Goal: Task Accomplishment & Management: Use online tool/utility

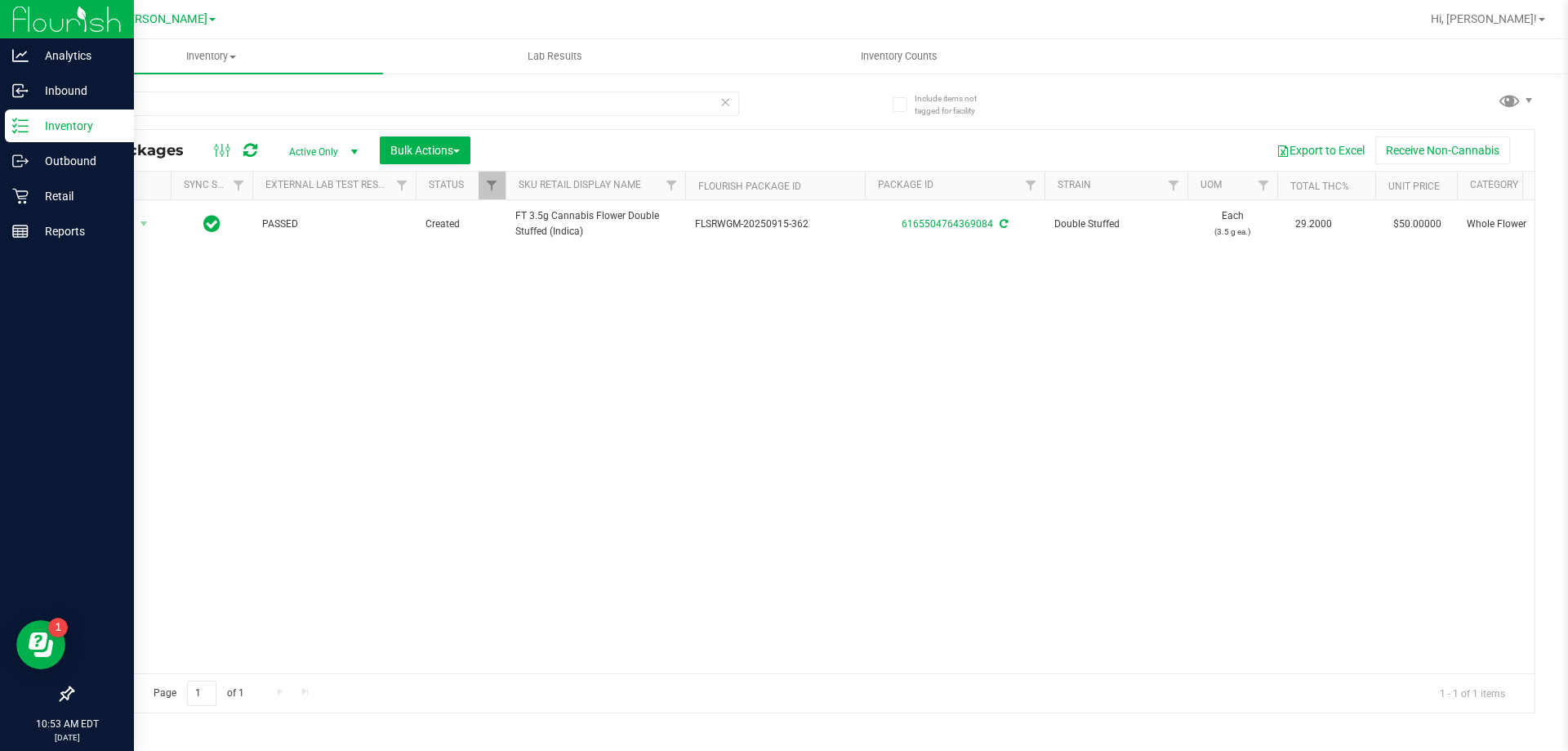
scroll to position [0, 338]
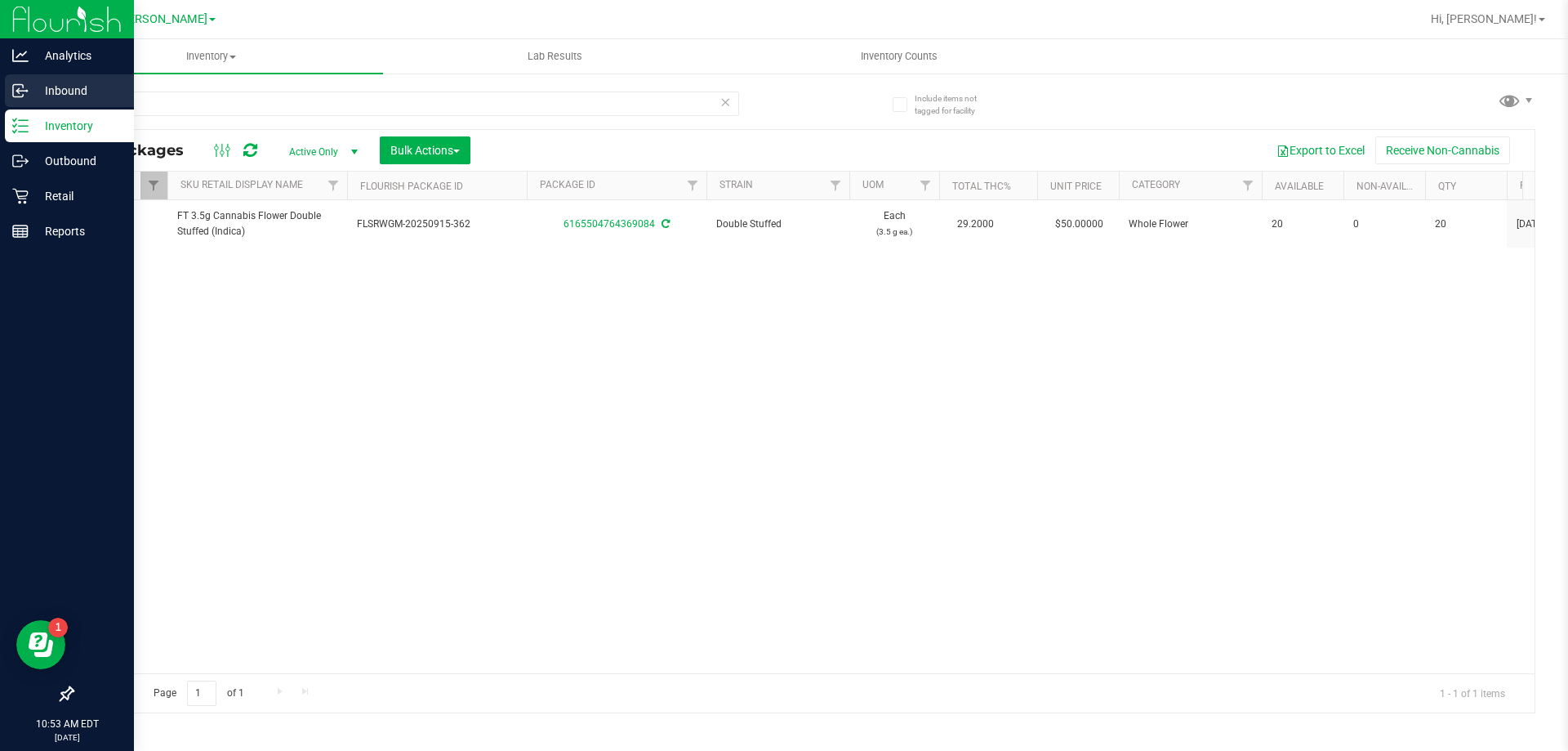
click at [45, 93] on p "Inbound" at bounding box center [78, 91] width 98 height 20
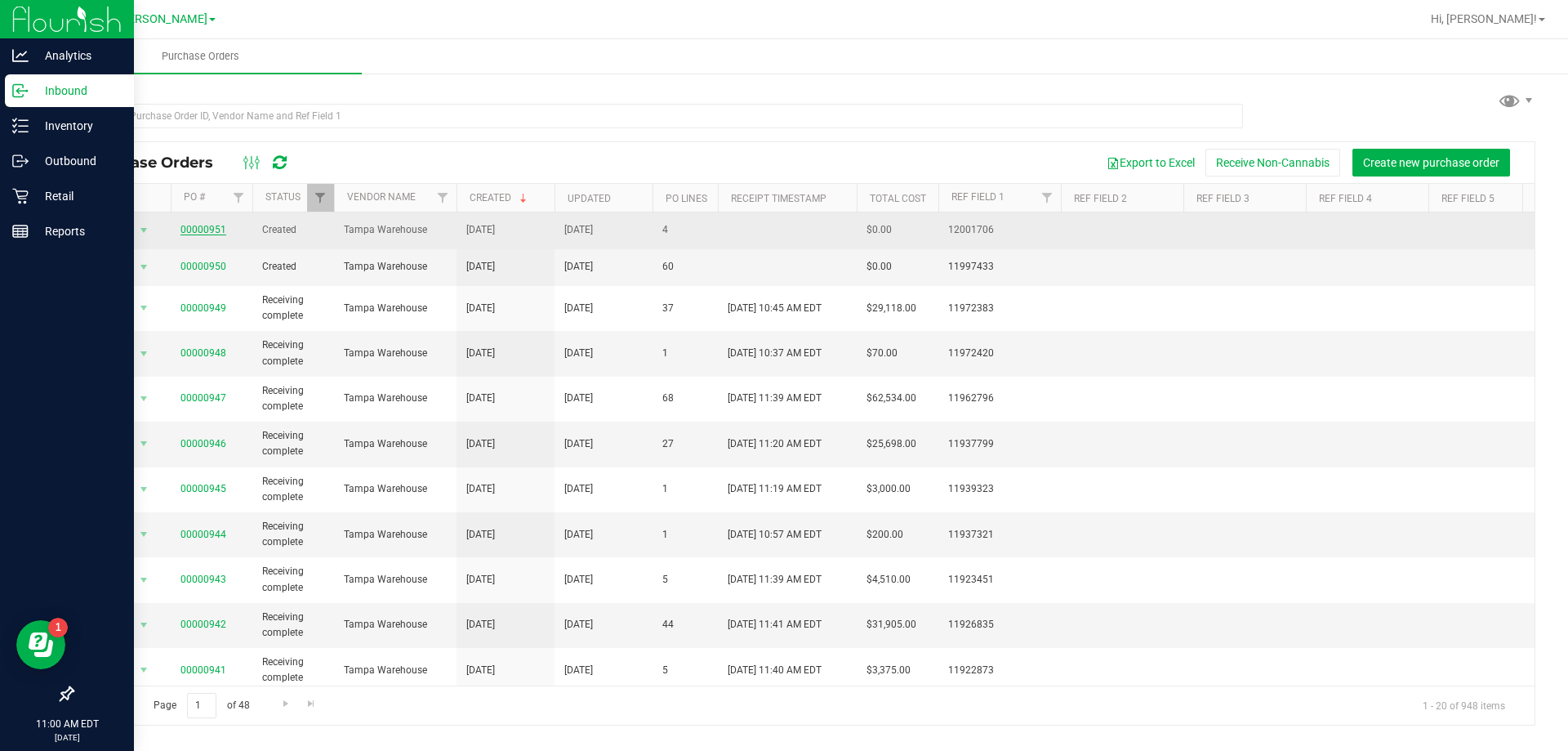
click at [197, 226] on link "00000951" at bounding box center [203, 230] width 45 height 12
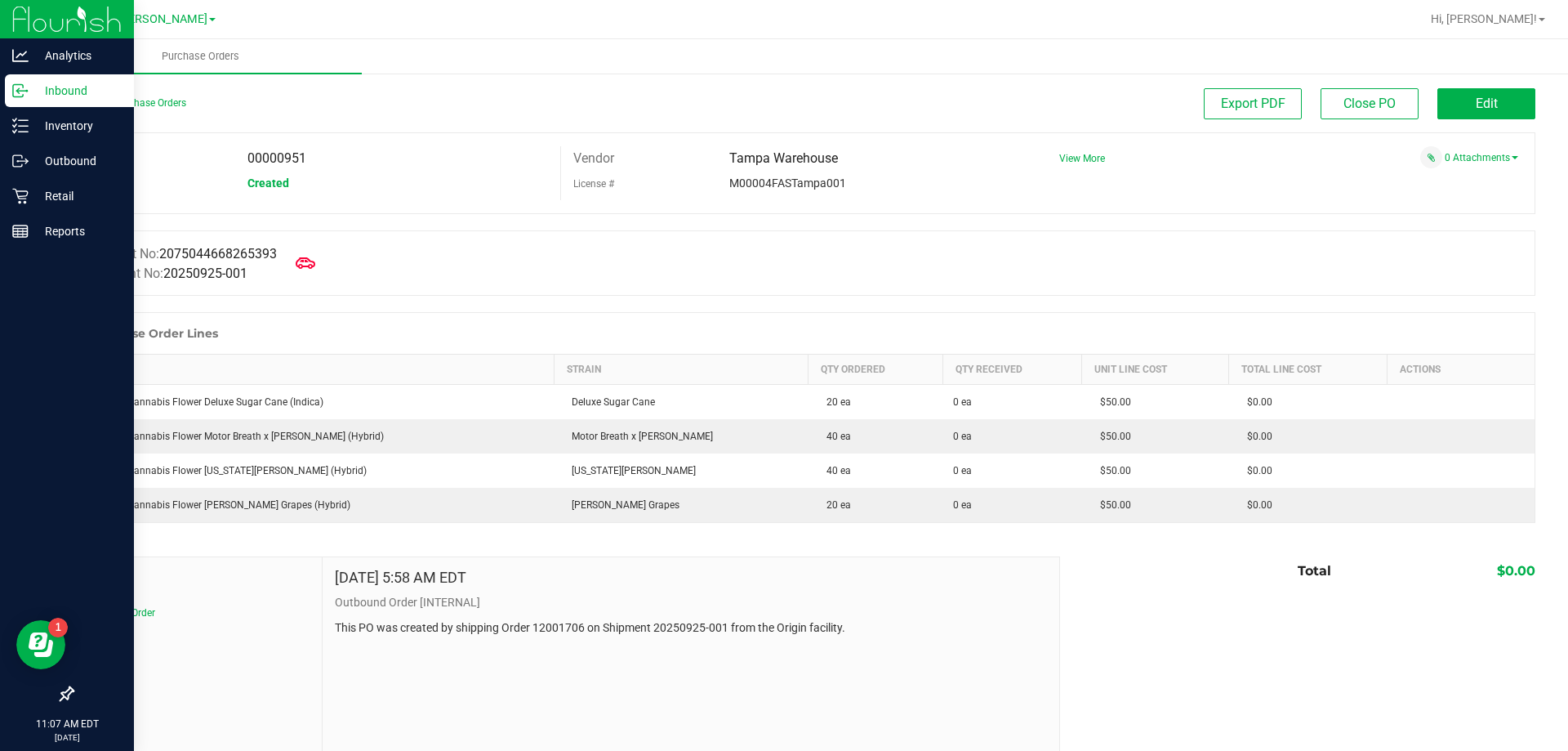
click at [293, 264] on div "Manifest No: 2075044668265393 Shipment No: 20250925-001" at bounding box center [803, 263] width 1463 height 65
click at [311, 269] on icon at bounding box center [306, 264] width 21 height 21
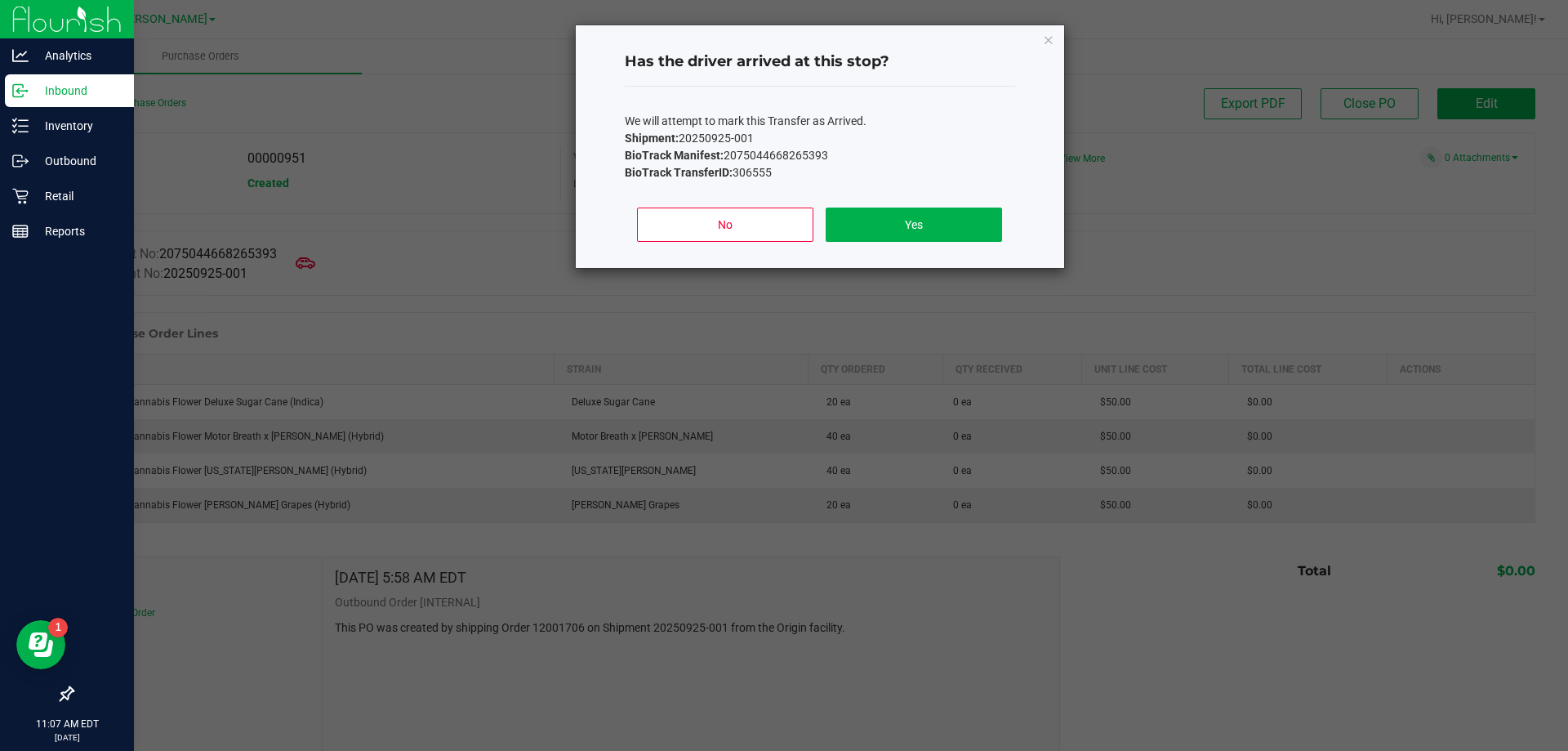
click at [891, 203] on div "No Yes" at bounding box center [819, 231] width 391 height 74
click at [907, 213] on button "Yes" at bounding box center [913, 225] width 176 height 35
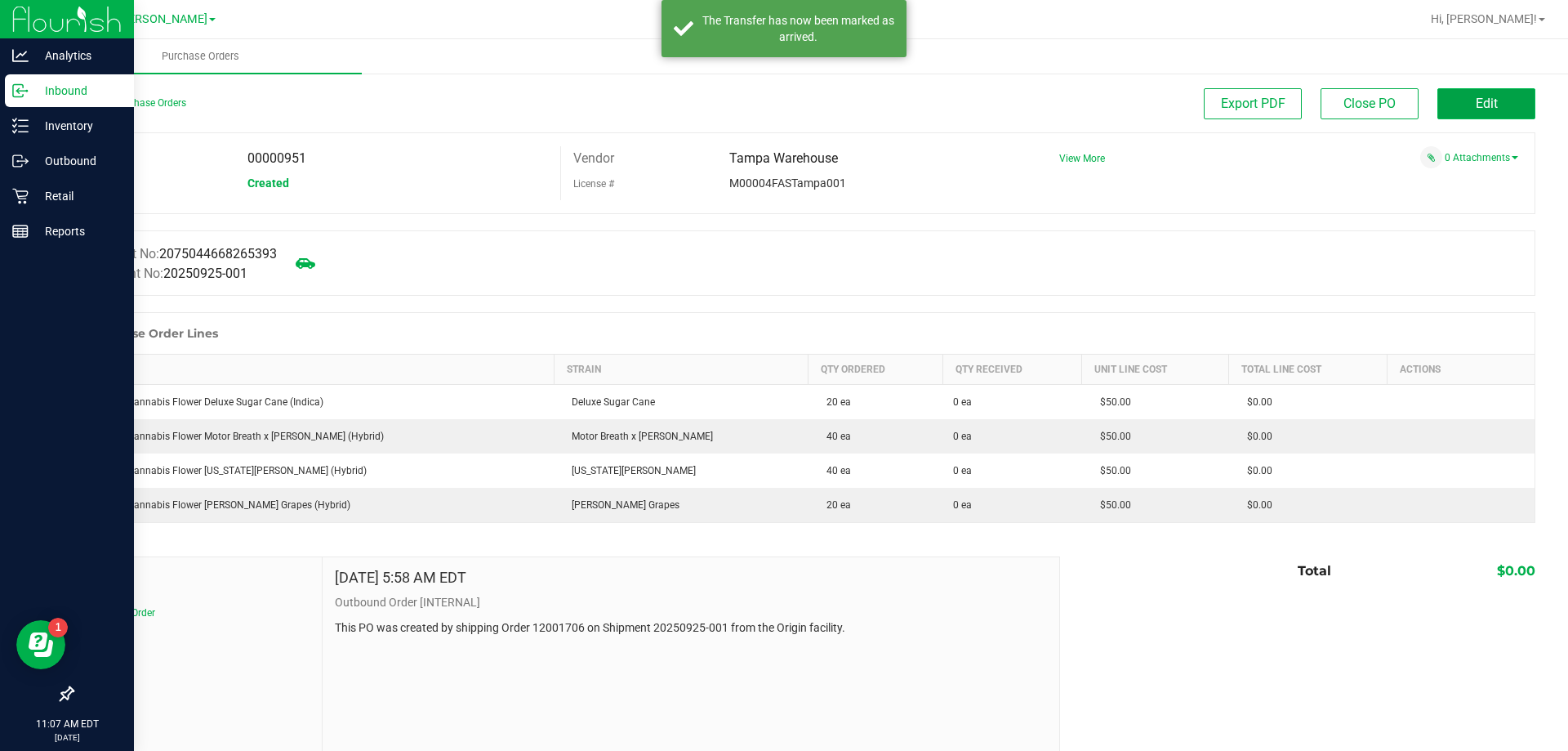
click at [1471, 94] on button "Edit" at bounding box center [1485, 104] width 98 height 31
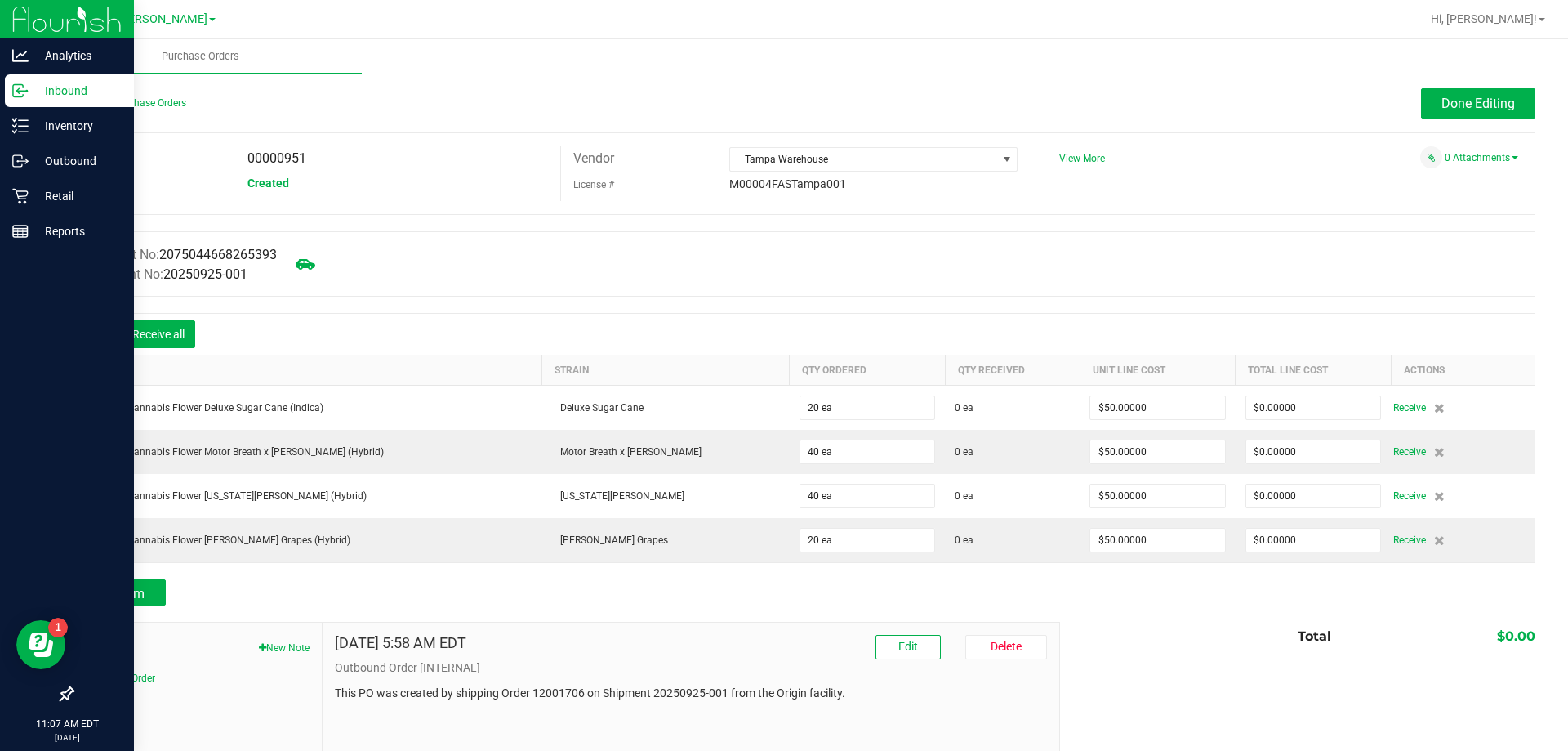
click at [97, 335] on icon at bounding box center [97, 336] width 17 height 17
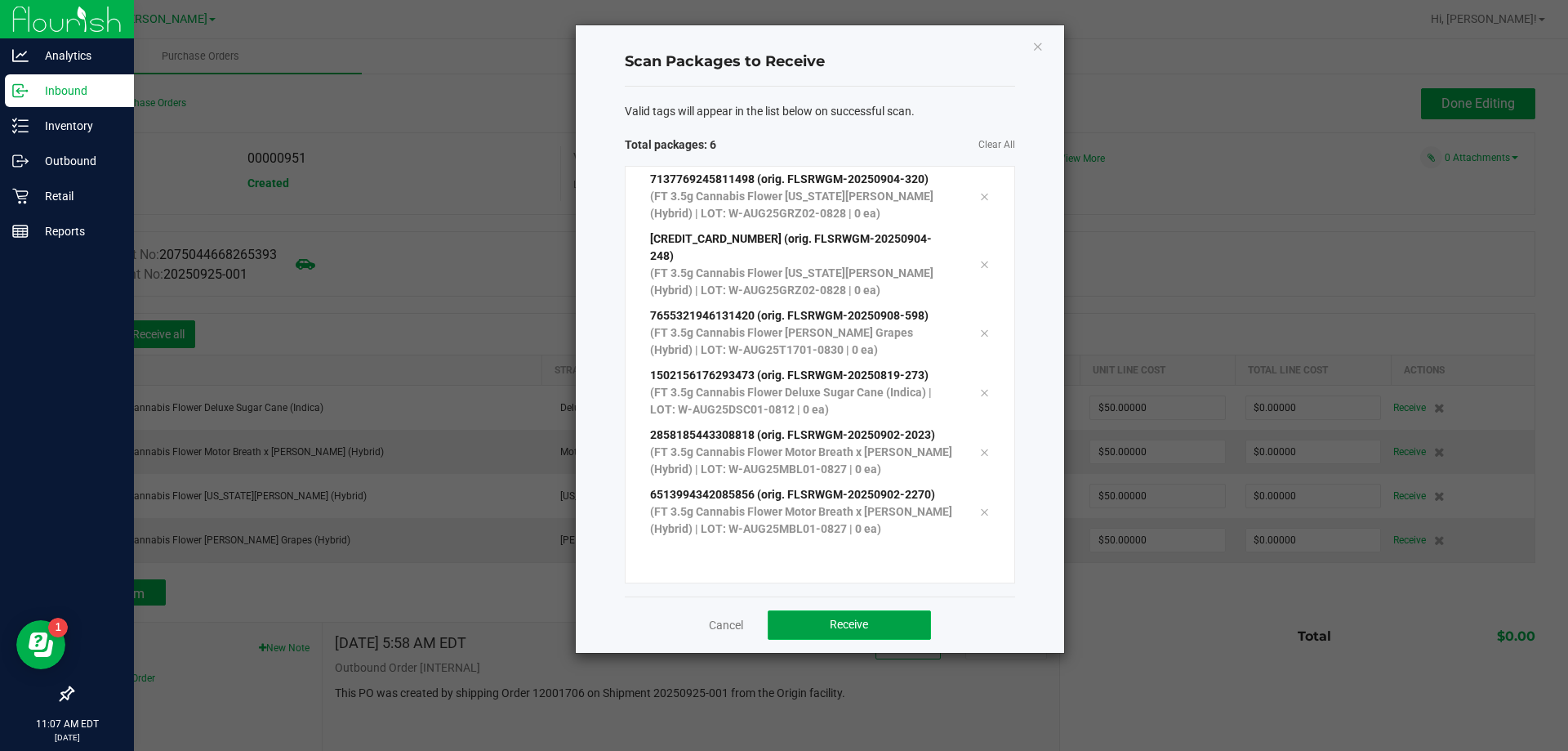
click at [846, 618] on span "Receive" at bounding box center [849, 625] width 38 height 13
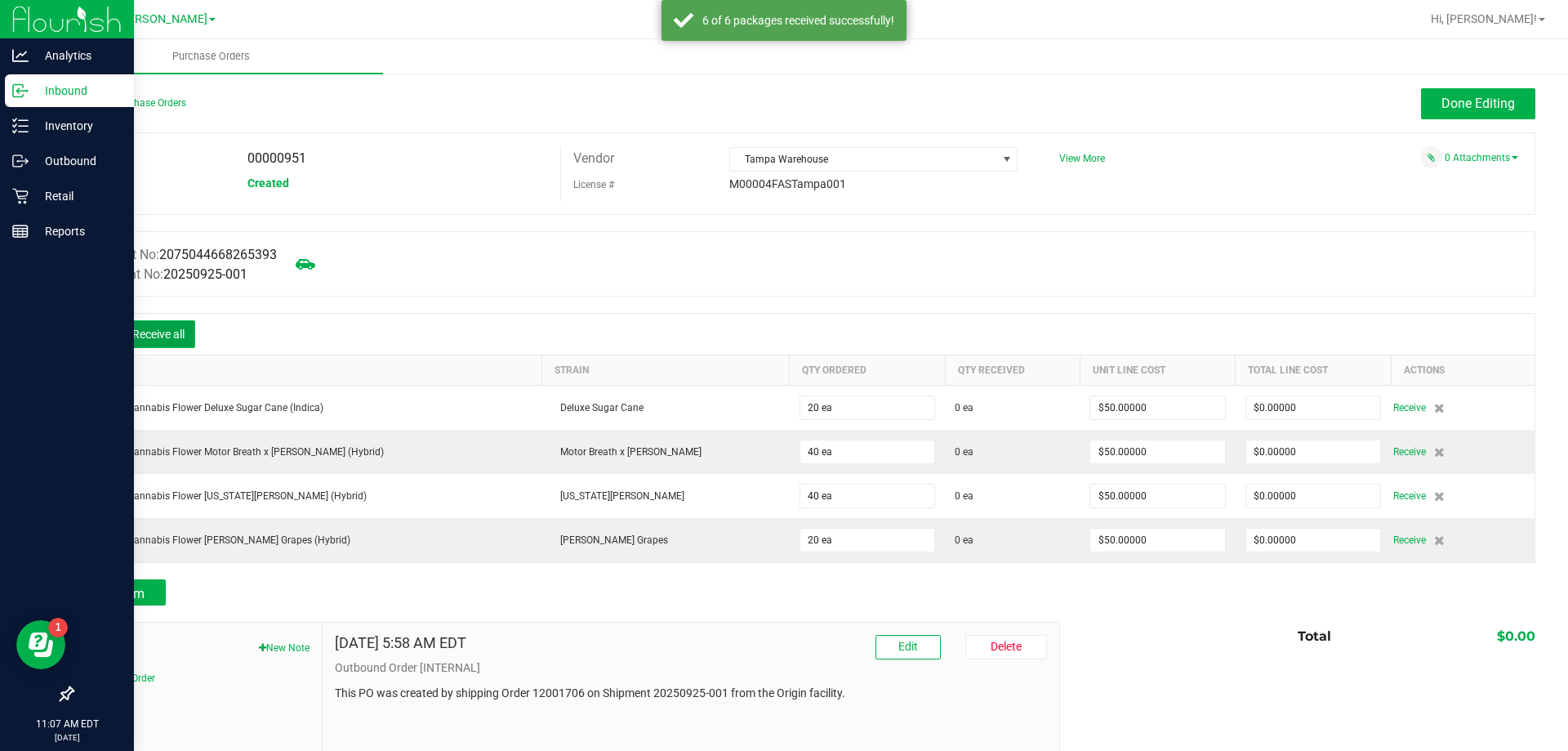
click at [187, 323] on button "Receive all" at bounding box center [158, 335] width 73 height 28
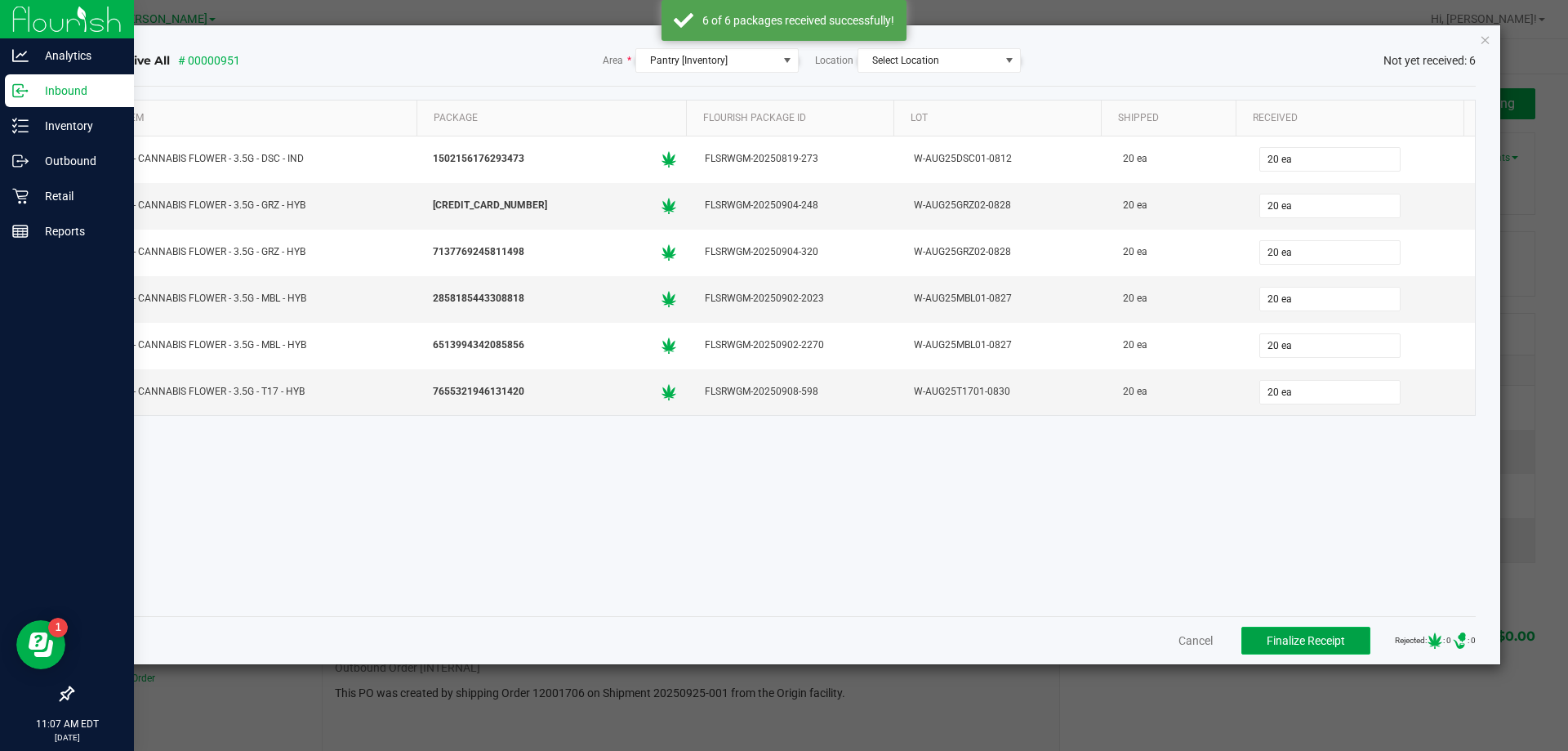
click at [1305, 645] on span "Finalize Receipt" at bounding box center [1305, 640] width 78 height 13
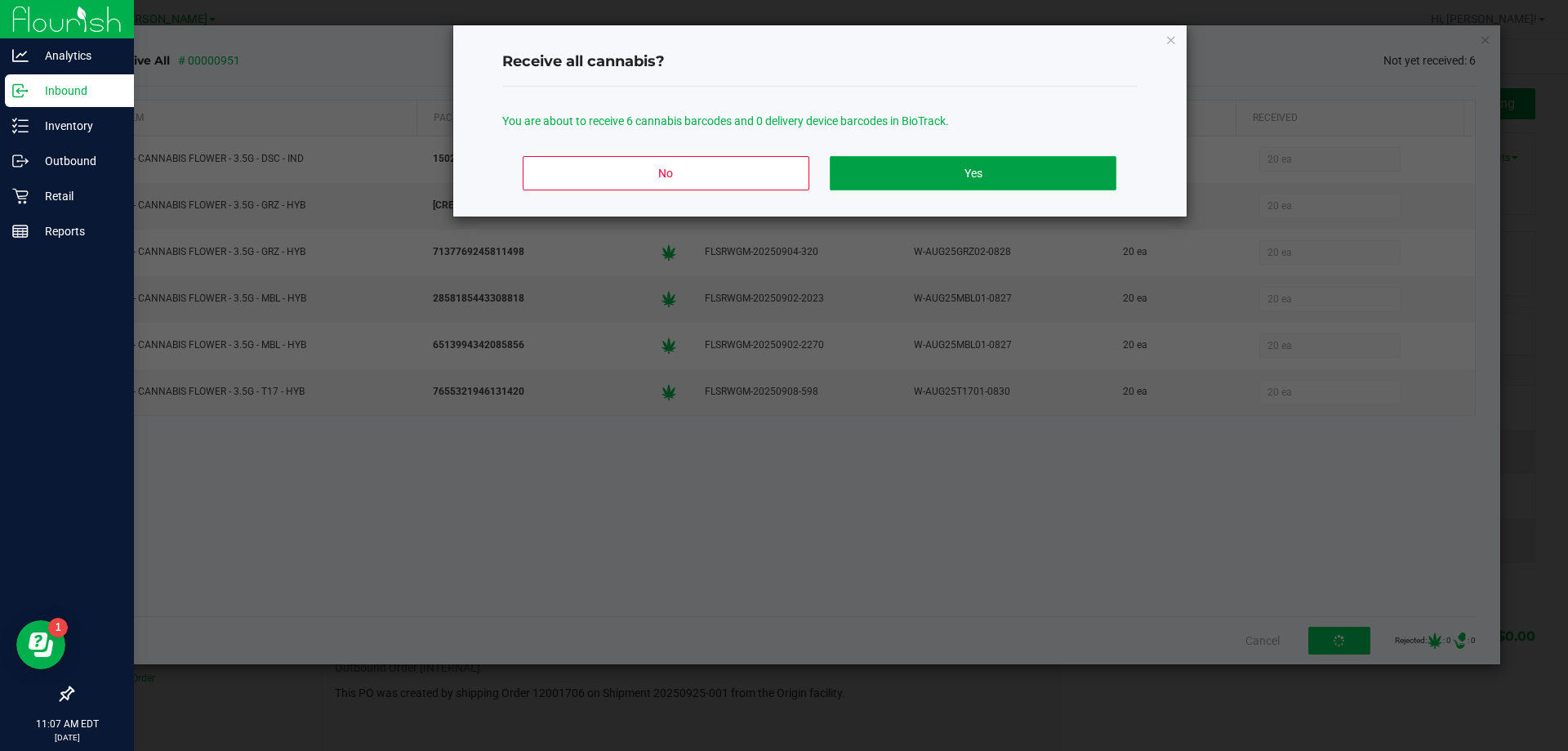
click at [973, 175] on button "Yes" at bounding box center [973, 173] width 286 height 35
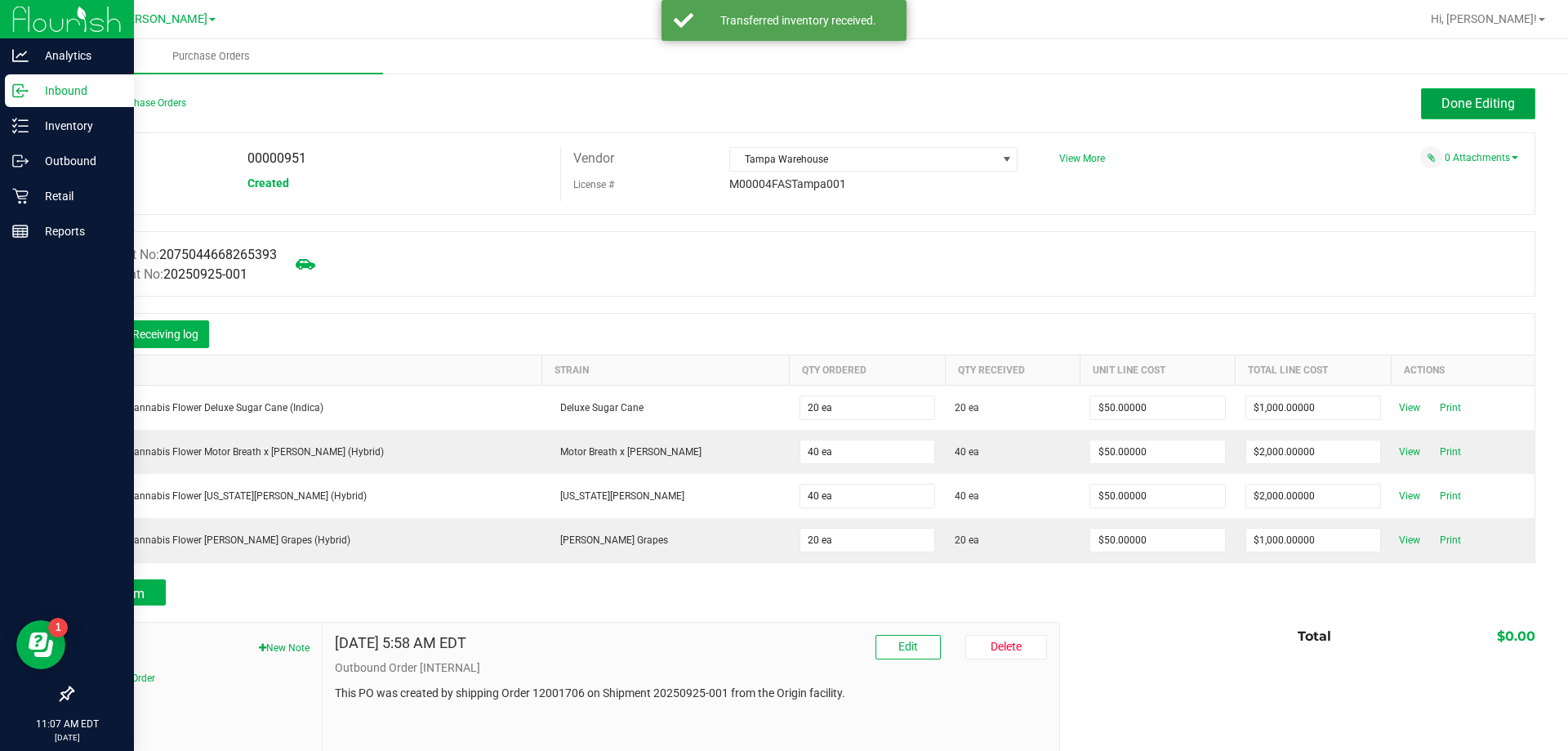
click at [1458, 101] on span "Done Editing" at bounding box center [1477, 103] width 73 height 16
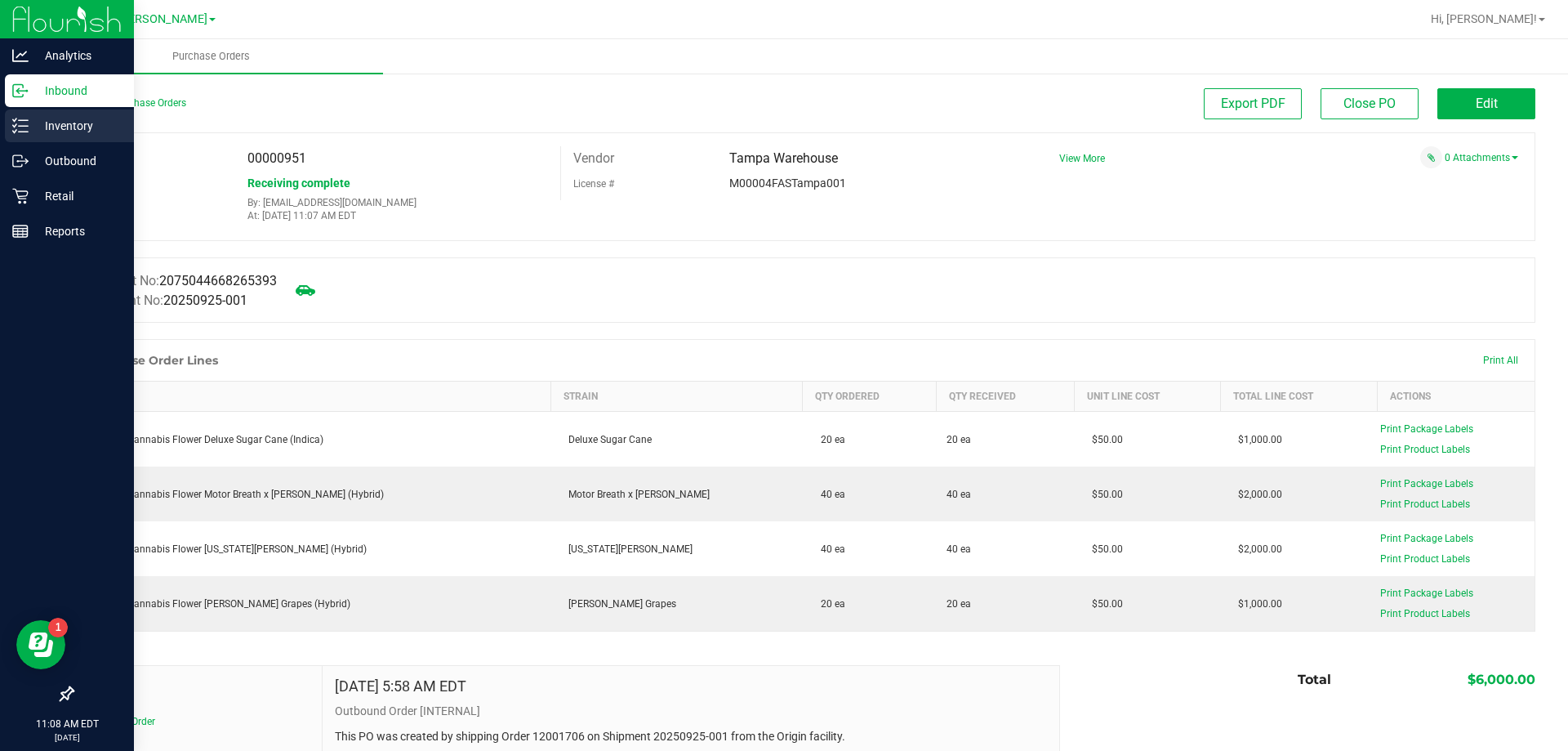
click at [51, 117] on p "Inventory" at bounding box center [78, 126] width 98 height 20
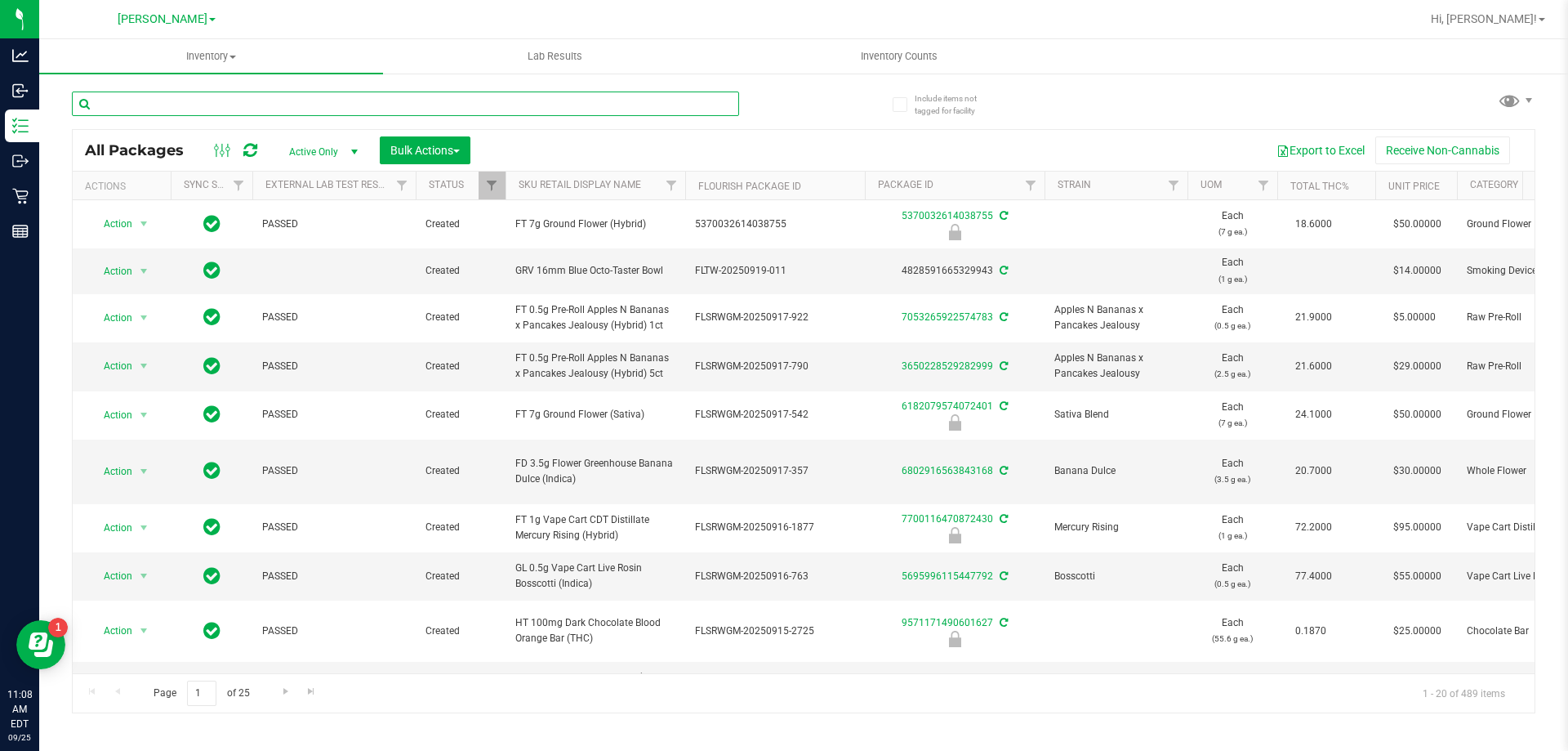
click at [325, 107] on input "text" at bounding box center [405, 104] width 667 height 25
type input "grz"
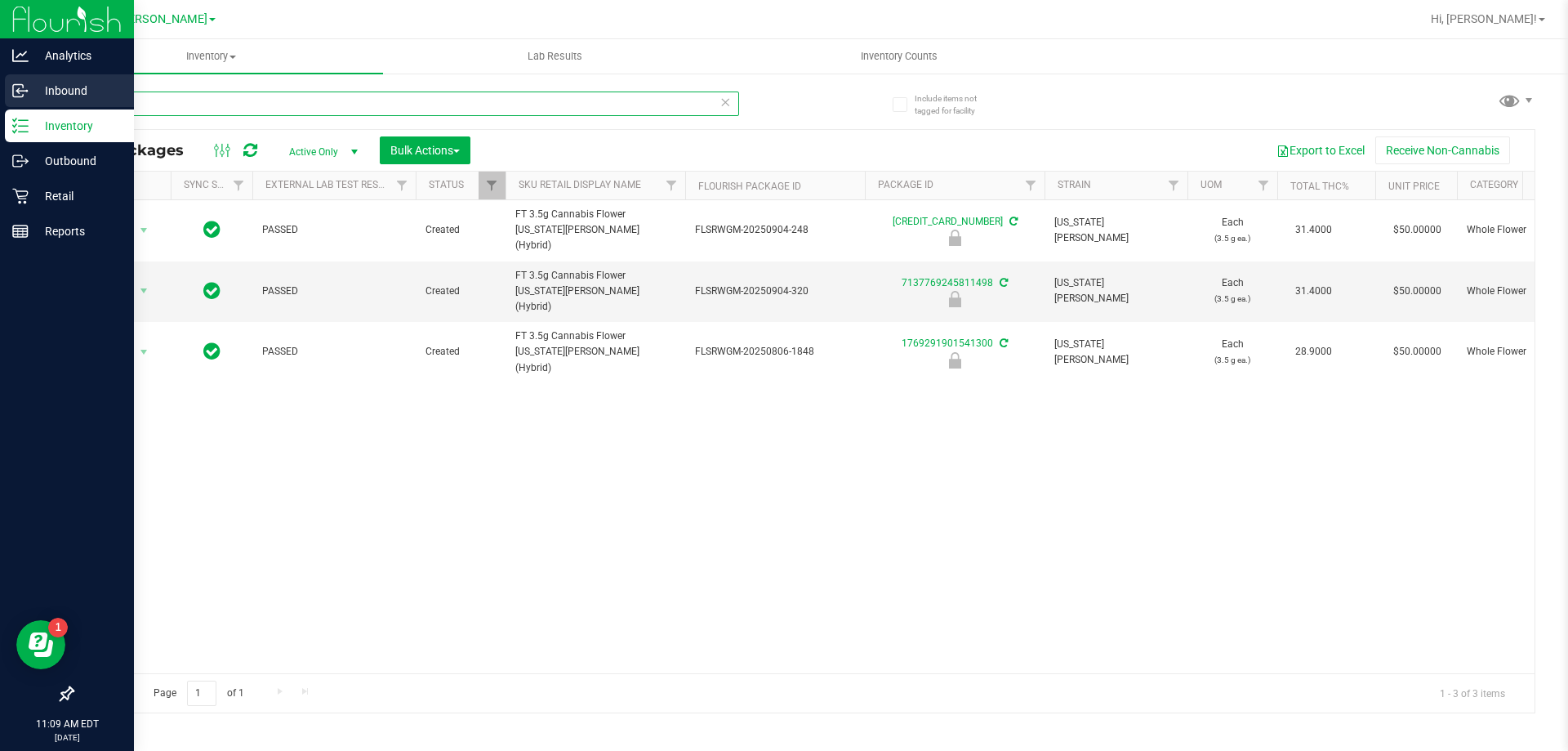
drag, startPoint x: 331, startPoint y: 107, endPoint x: 0, endPoint y: 107, distance: 331.0
click at [0, 107] on div "Analytics Inbound Inventory Outbound Retail Reports 11:09 AM EDT [DATE] 09/25 […" at bounding box center [784, 375] width 1568 height 751
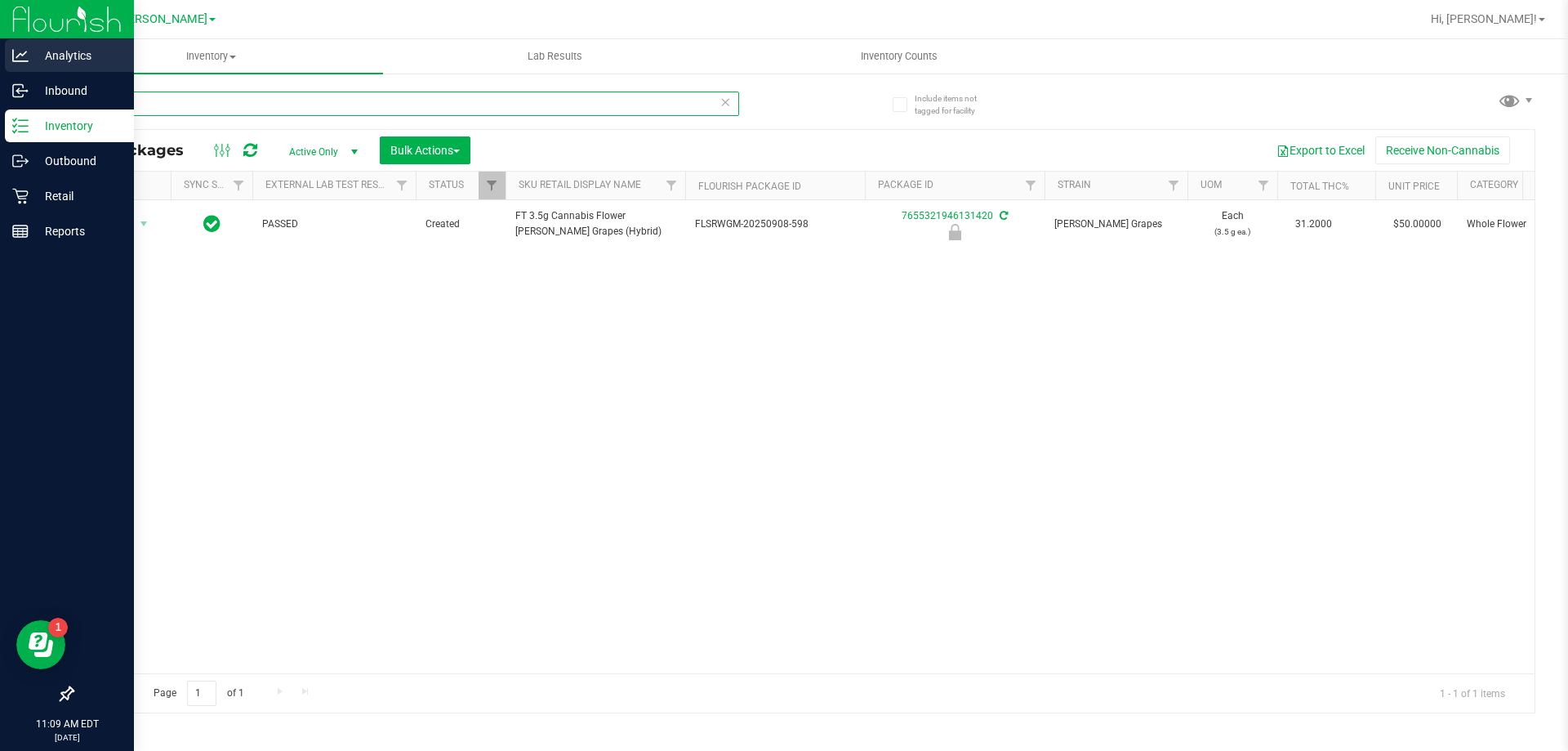
type input "t17"
click at [69, 73] on link "Analytics" at bounding box center [67, 56] width 134 height 36
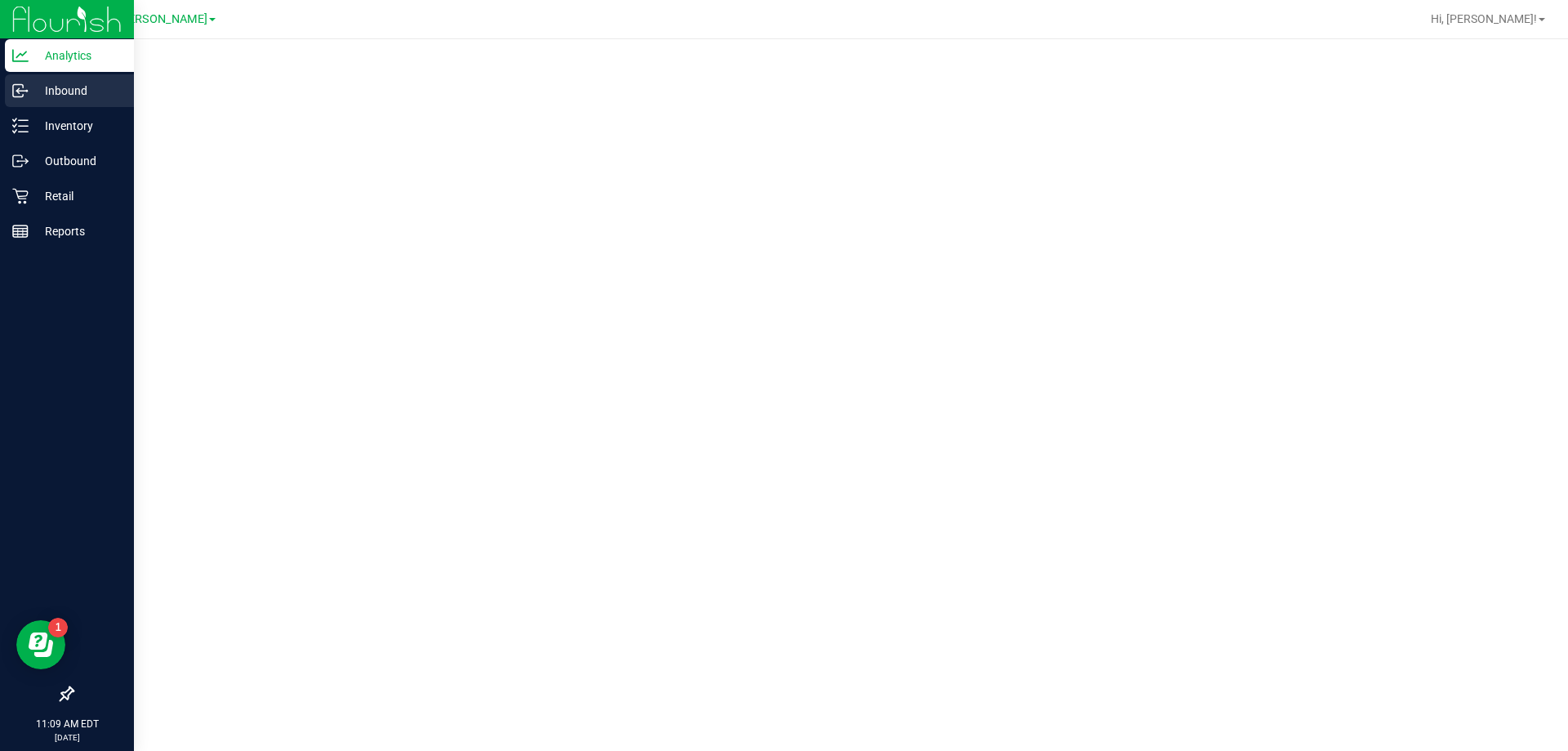
click at [73, 78] on div "Inbound" at bounding box center [69, 91] width 129 height 33
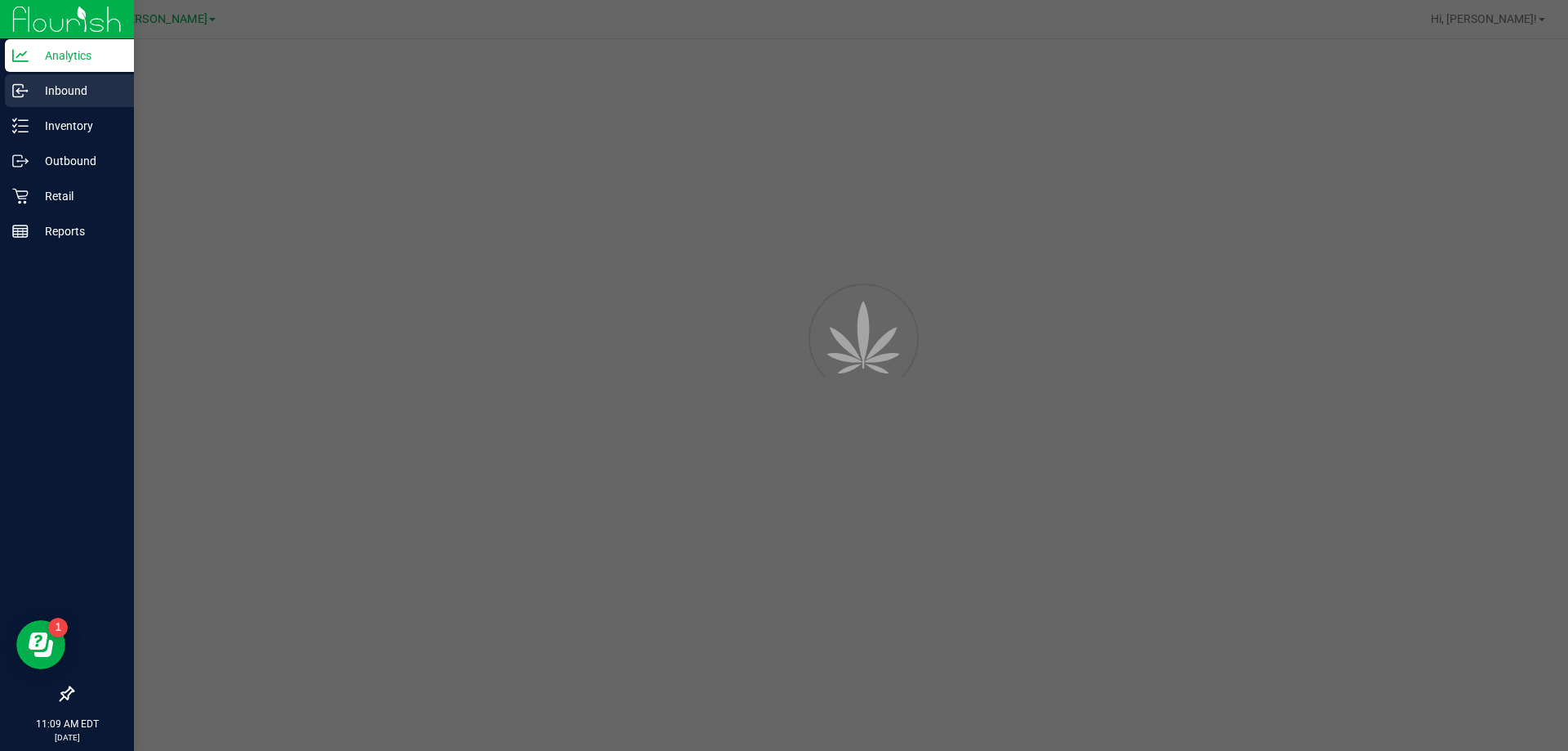
click at [74, 84] on p "Inbound" at bounding box center [78, 91] width 98 height 20
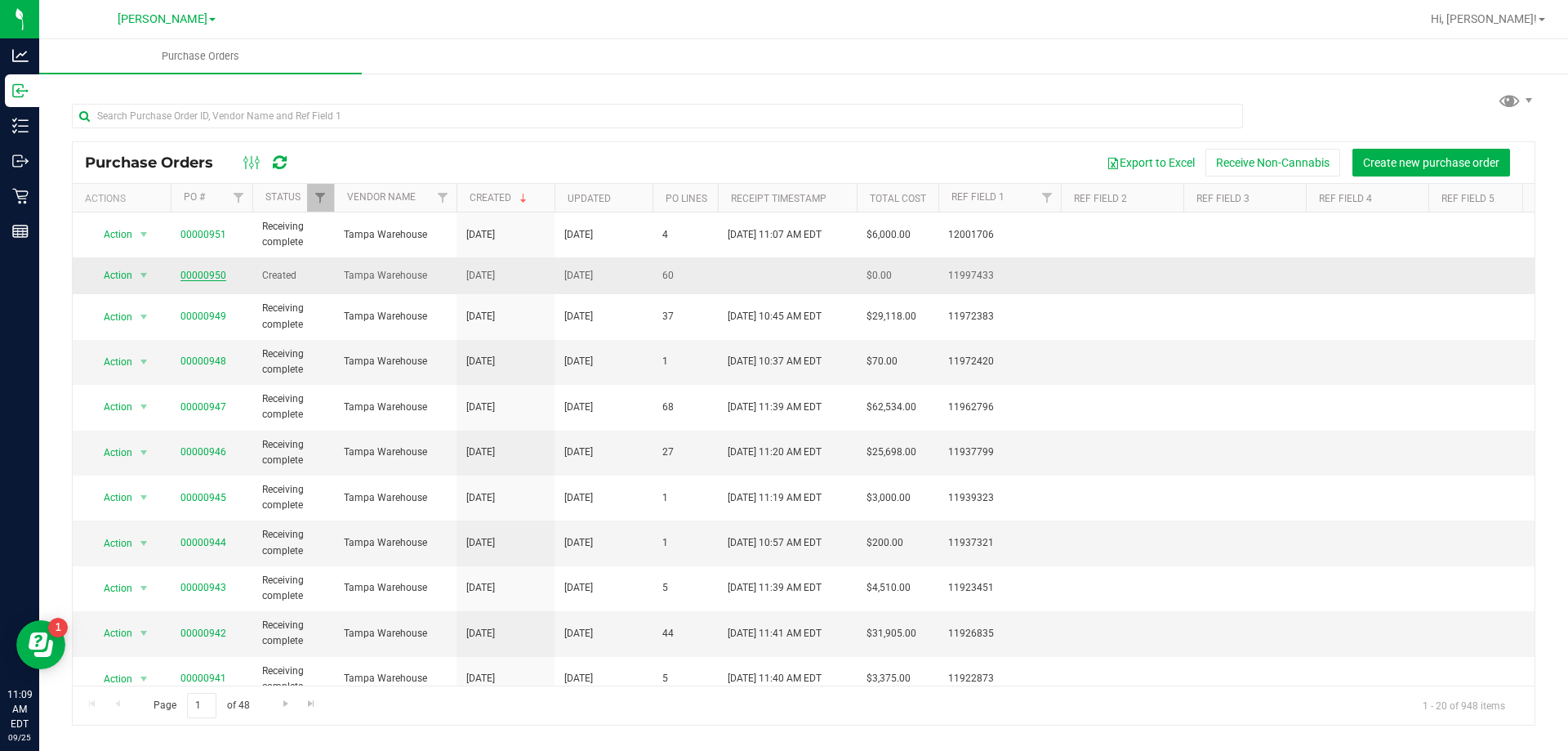
click at [205, 276] on link "00000950" at bounding box center [203, 275] width 45 height 12
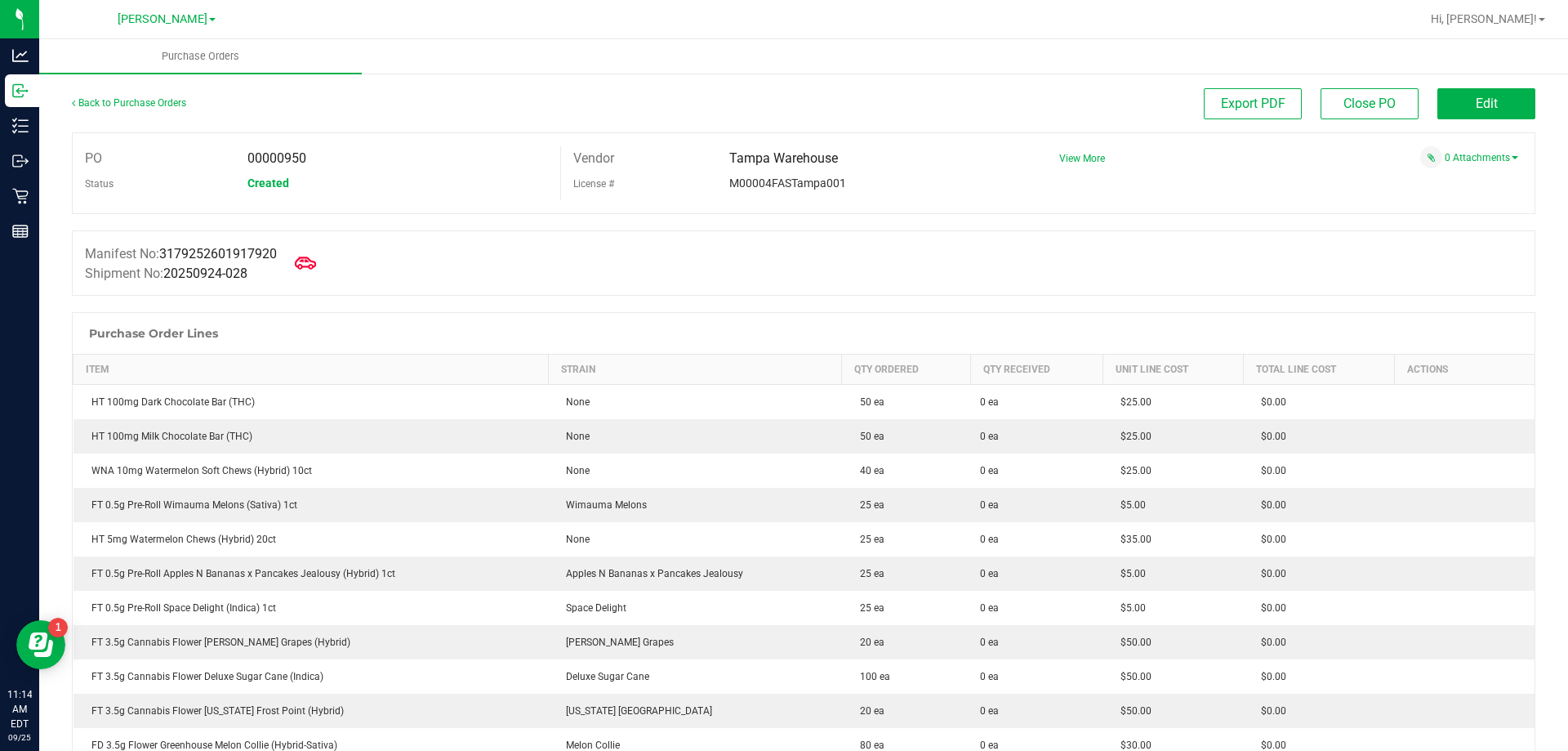
click at [316, 262] on icon at bounding box center [306, 264] width 21 height 21
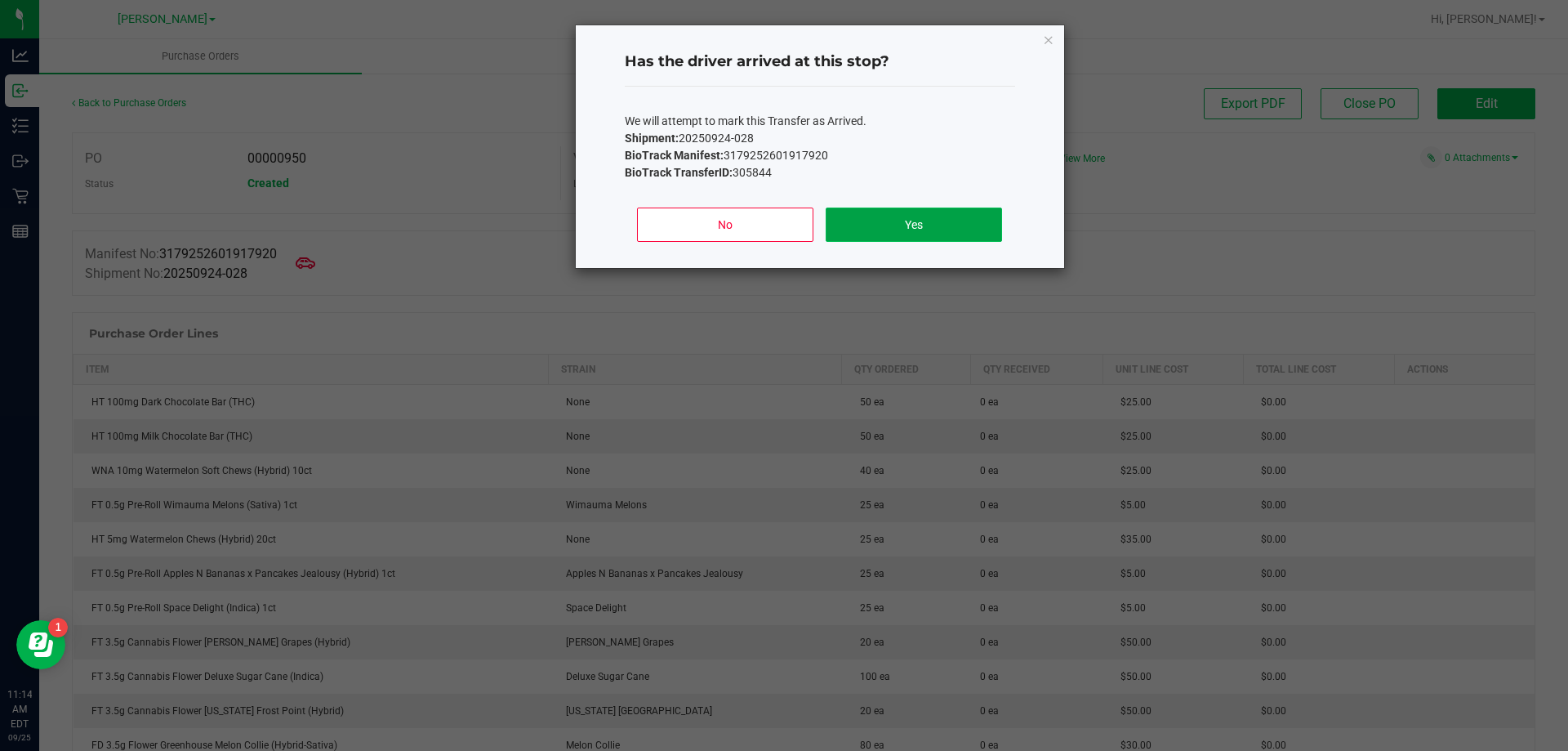
click at [848, 221] on button "Yes" at bounding box center [913, 225] width 176 height 35
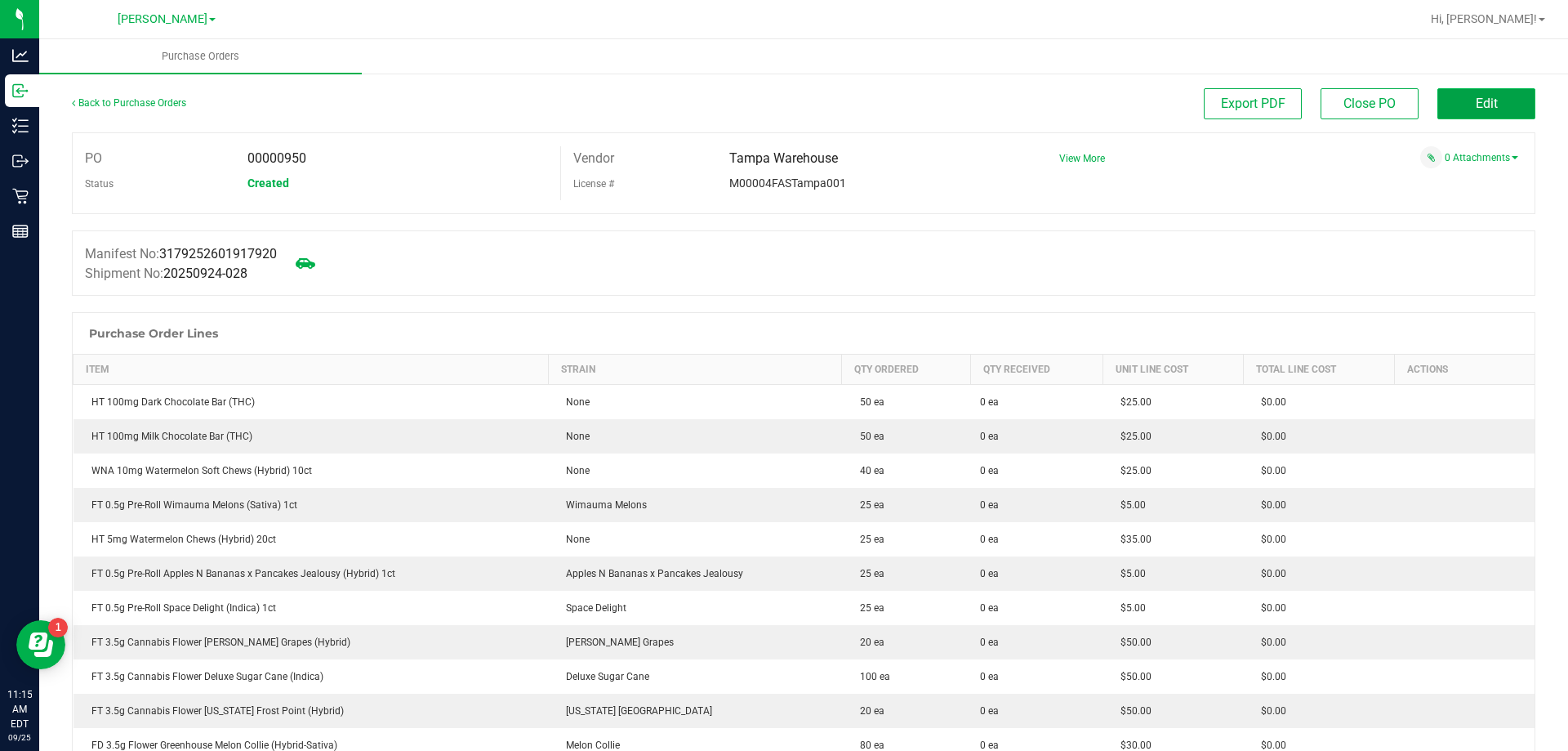
click at [1456, 102] on button "Edit" at bounding box center [1485, 104] width 98 height 31
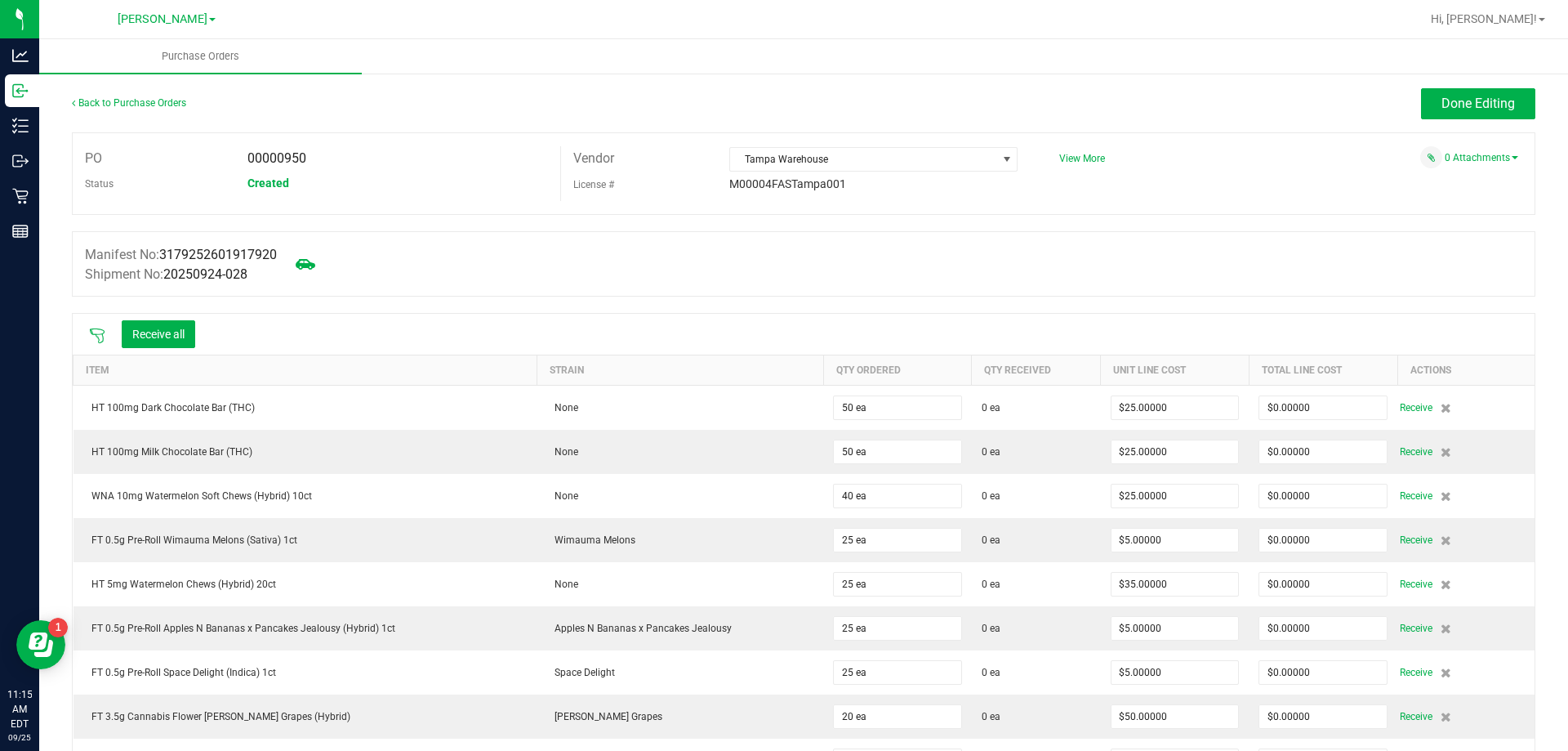
click at [99, 335] on icon at bounding box center [97, 336] width 17 height 17
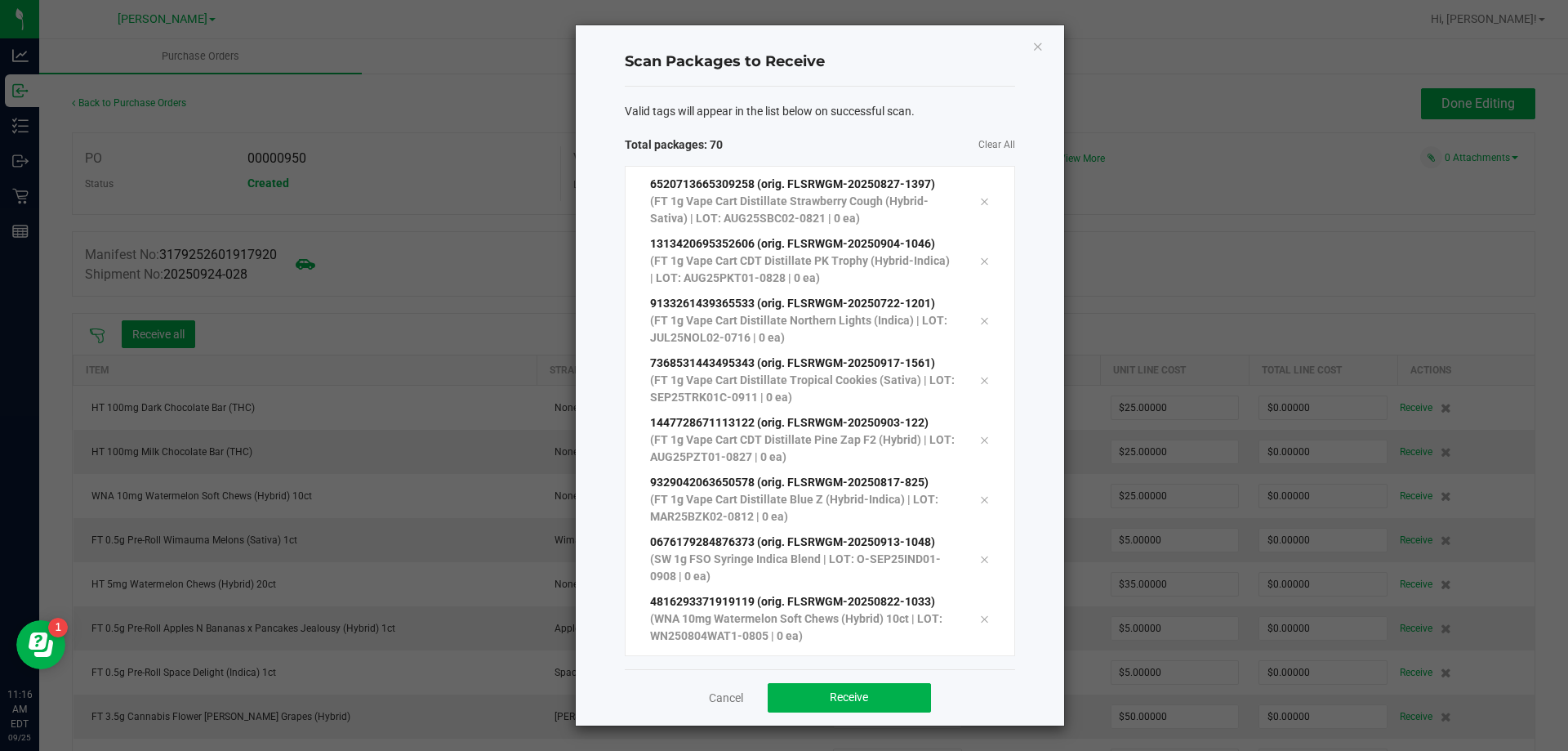
scroll to position [3727, 0]
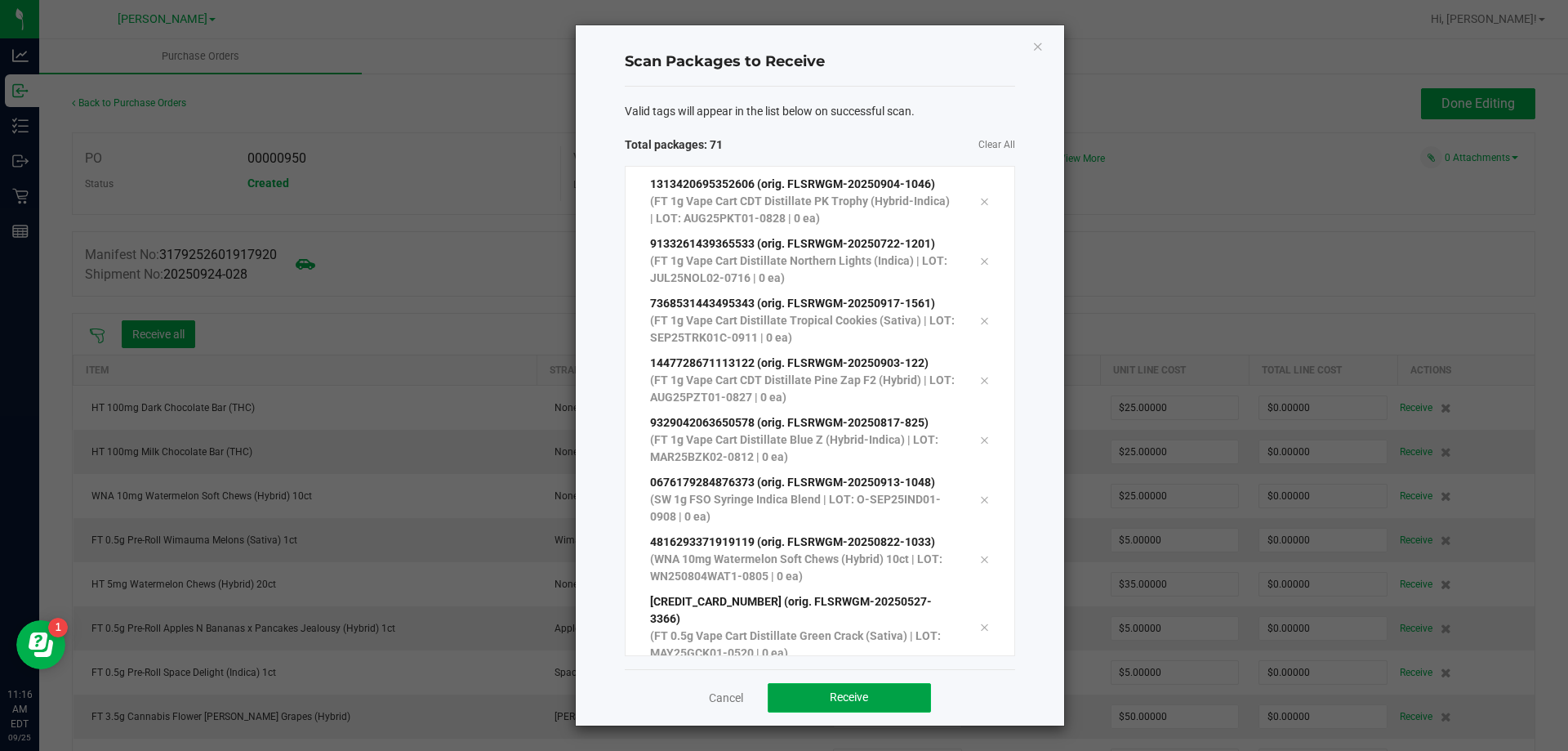
click at [887, 696] on button "Receive" at bounding box center [850, 698] width 163 height 30
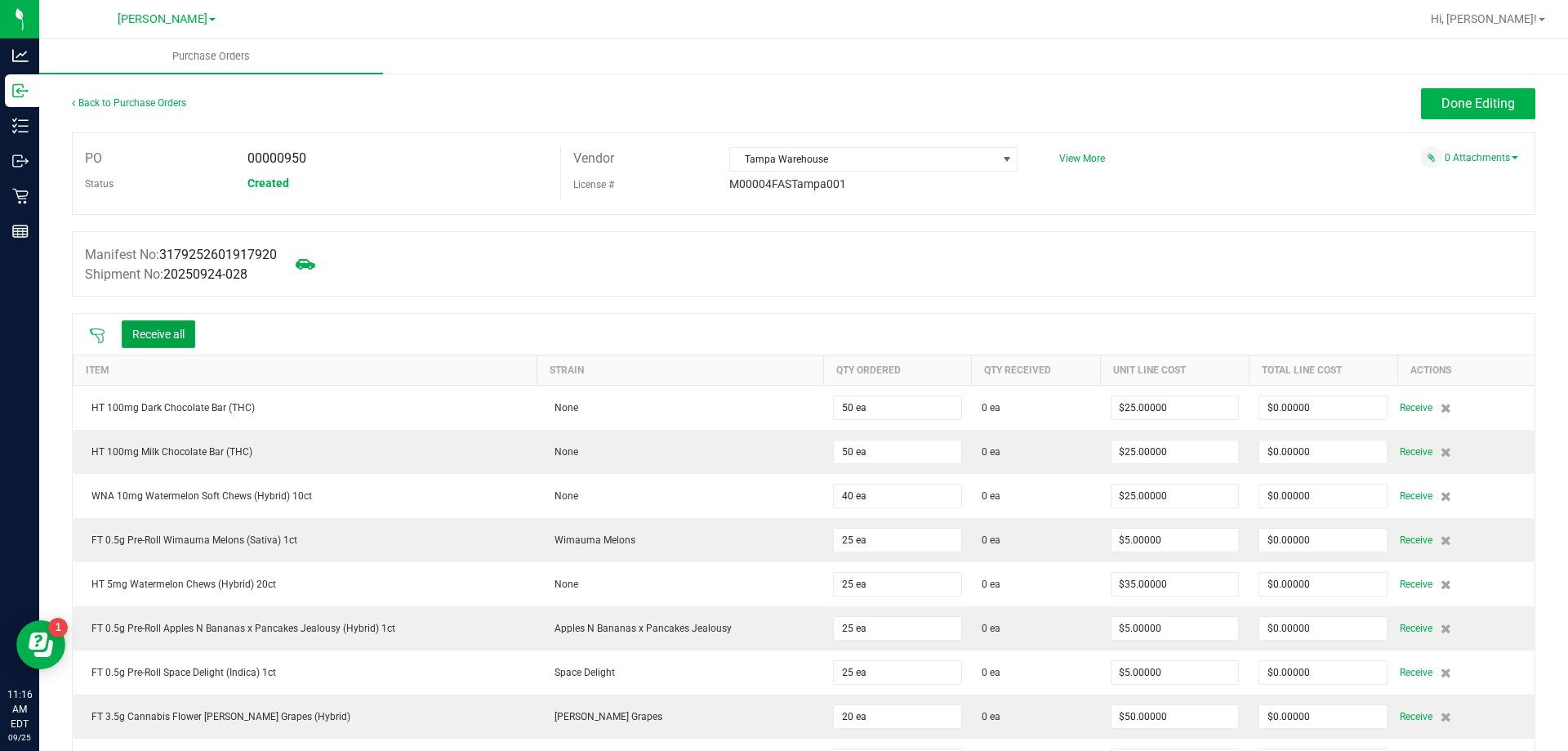
click at [153, 340] on button "Receive all" at bounding box center [158, 335] width 73 height 28
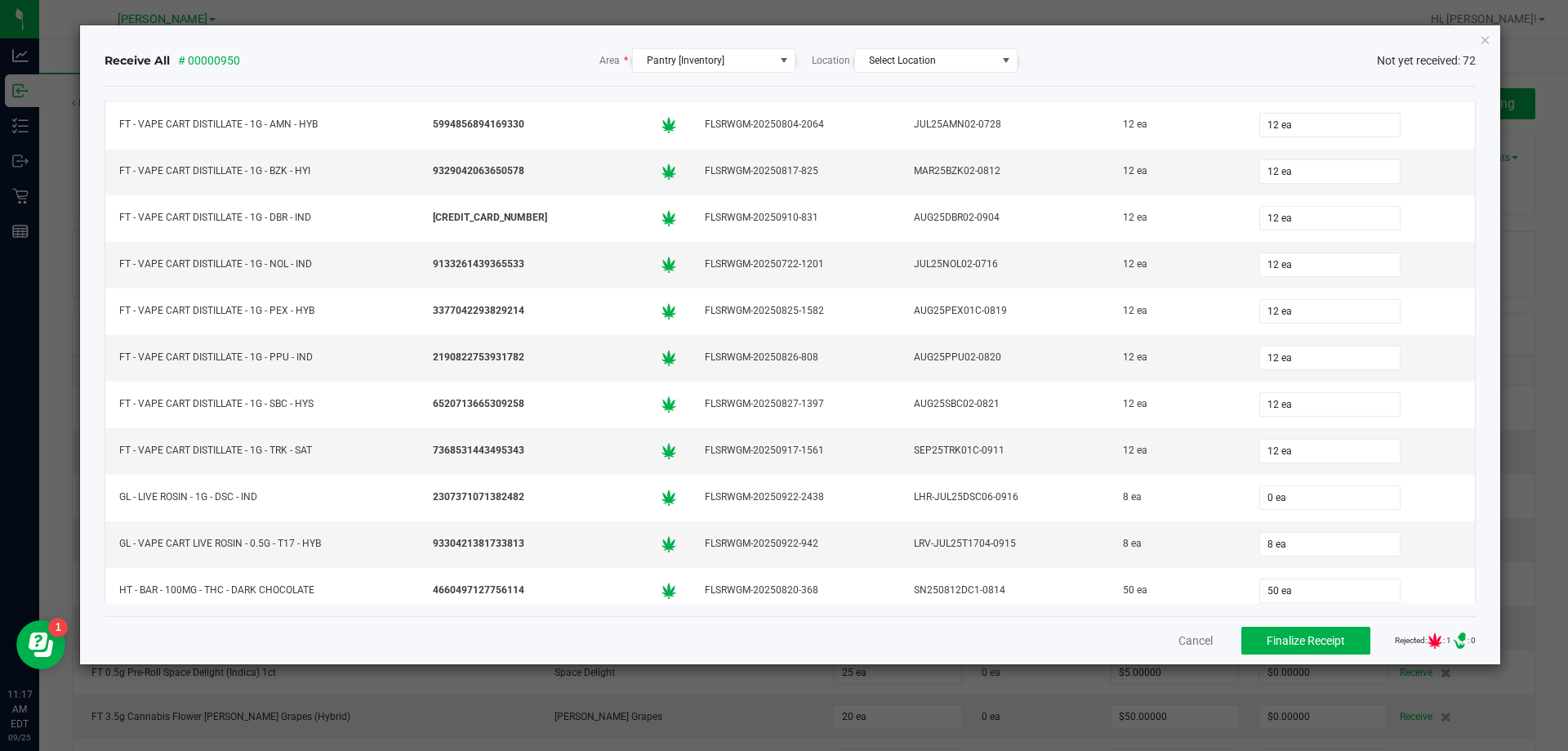
scroll to position [2532, 0]
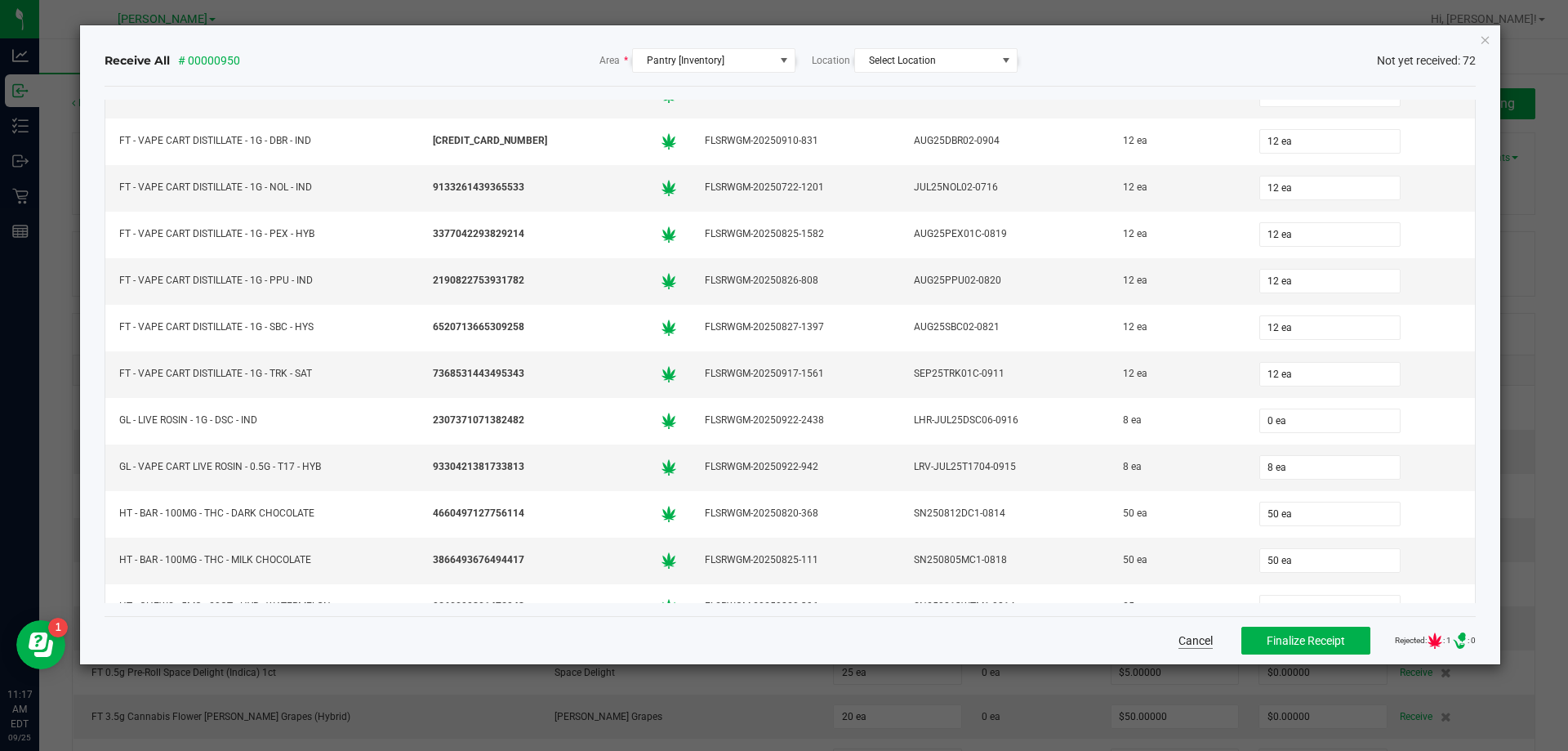
click at [1178, 639] on button "Cancel" at bounding box center [1196, 640] width 35 height 17
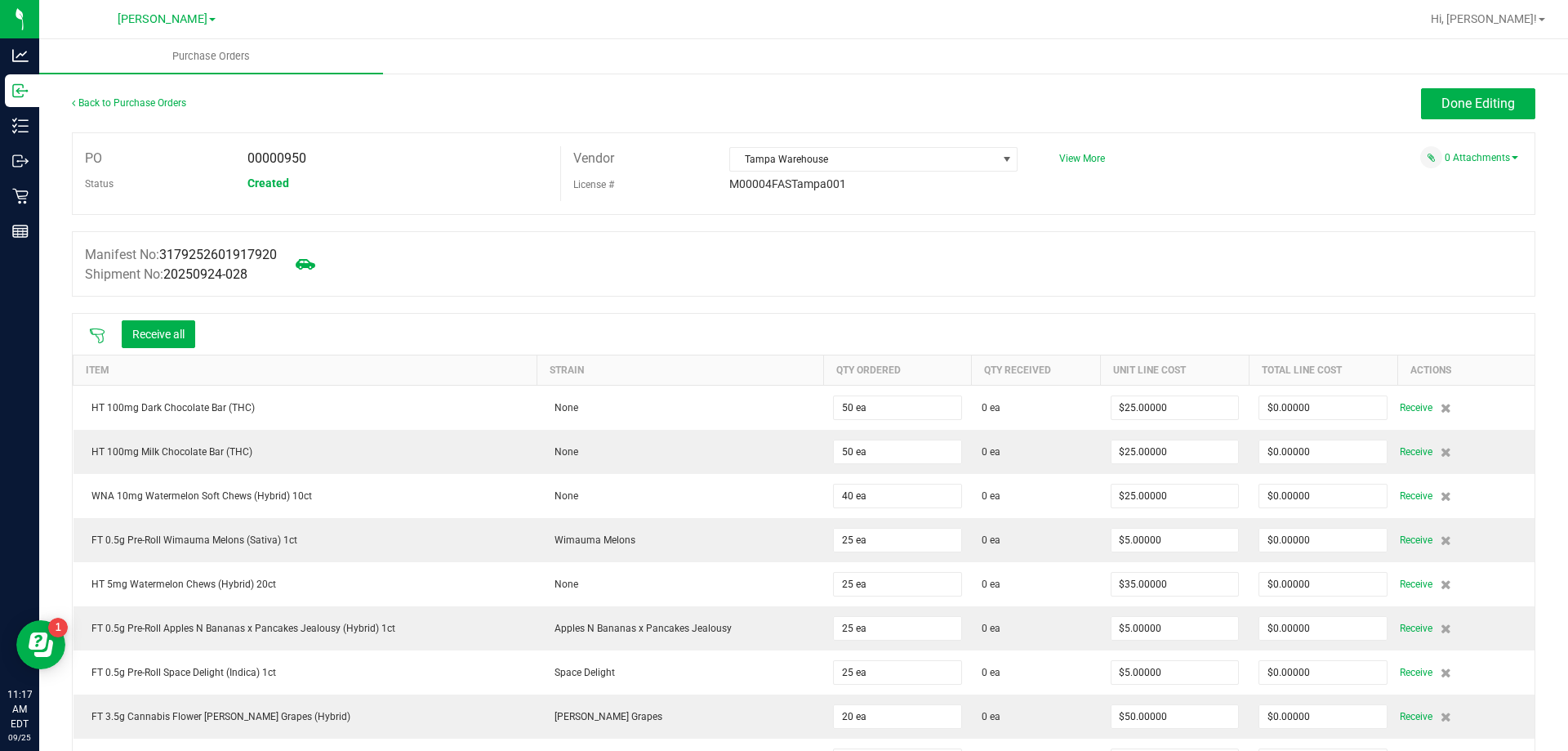
click at [98, 331] on icon at bounding box center [97, 336] width 17 height 17
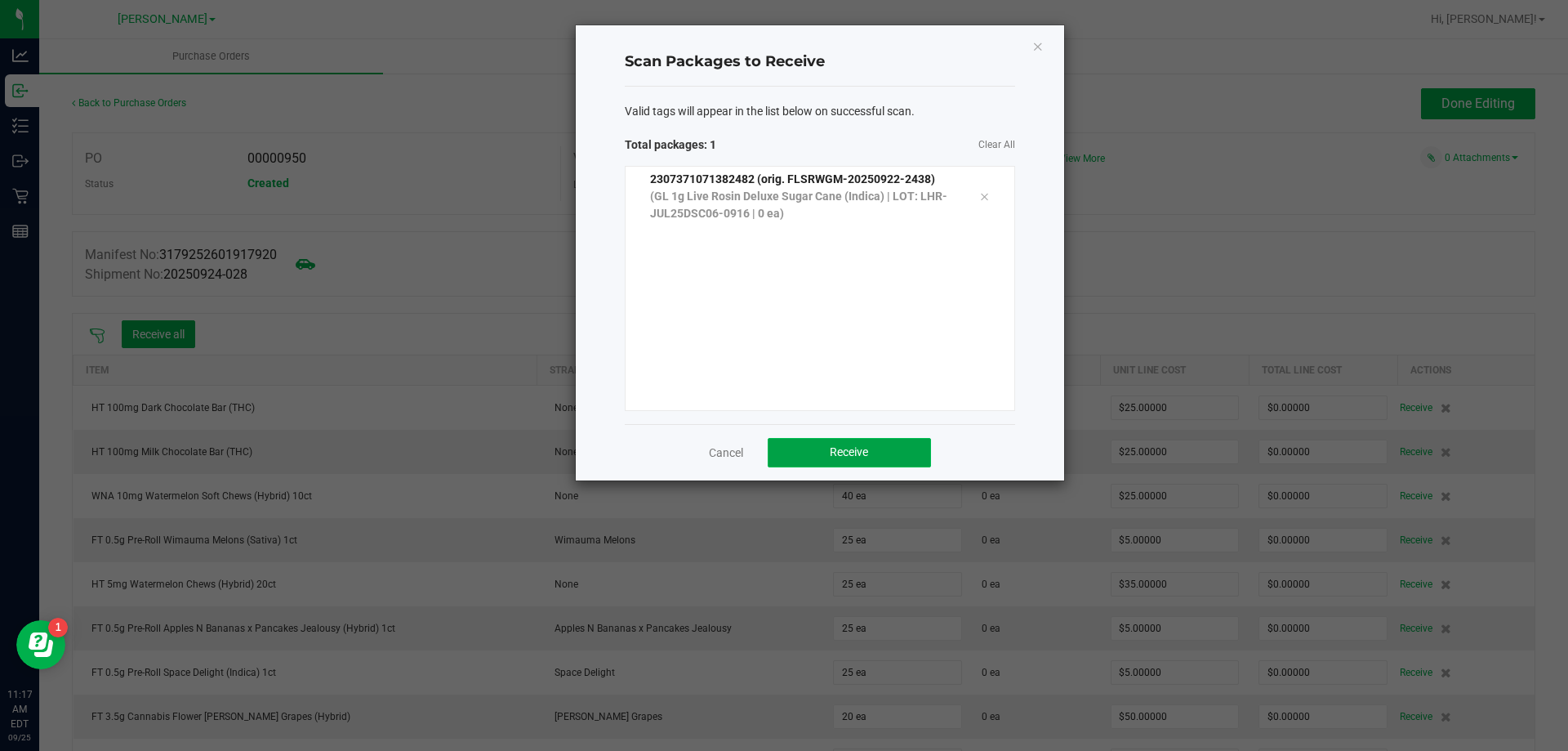
click at [844, 457] on span "Receive" at bounding box center [849, 452] width 38 height 13
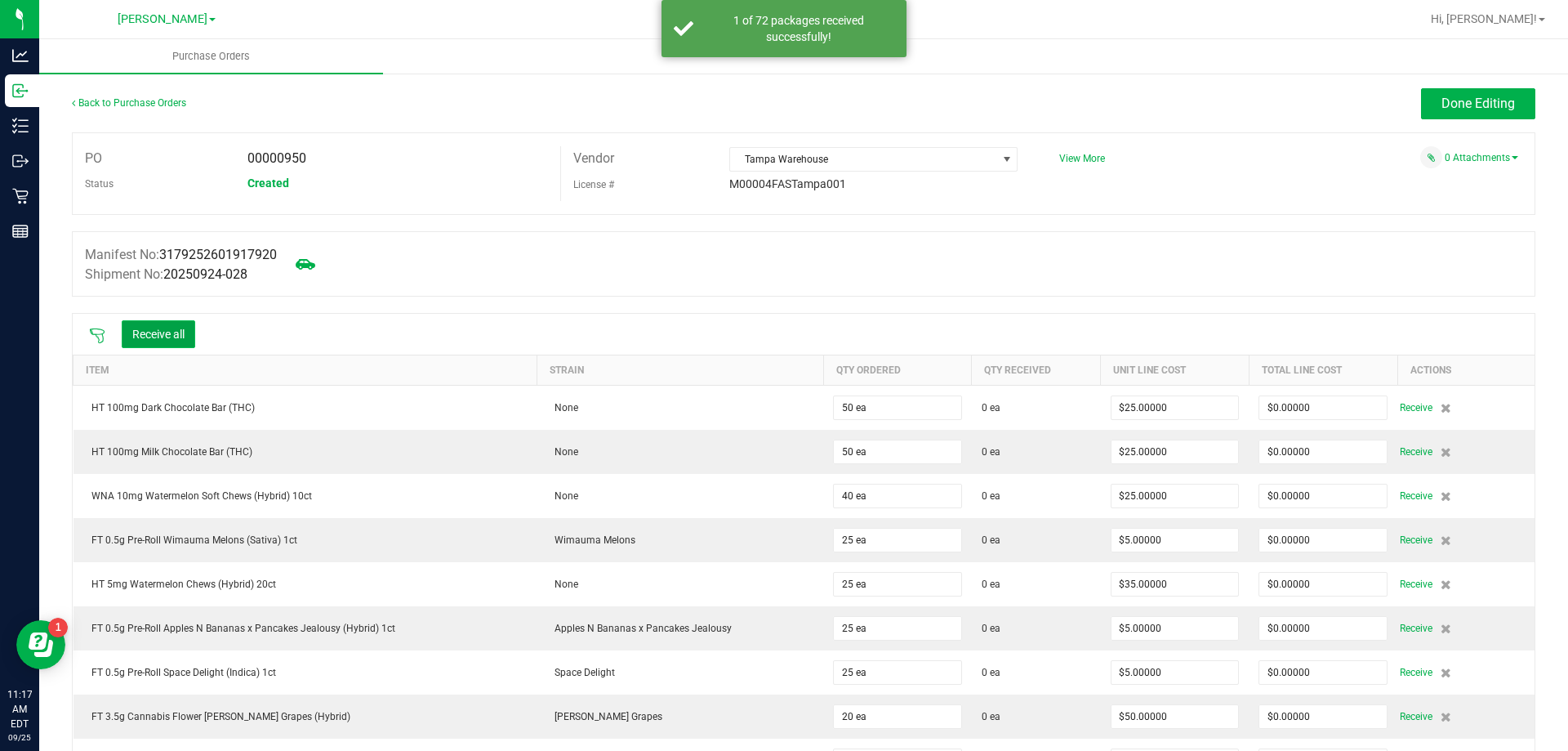
click at [180, 330] on button "Receive all" at bounding box center [158, 335] width 73 height 28
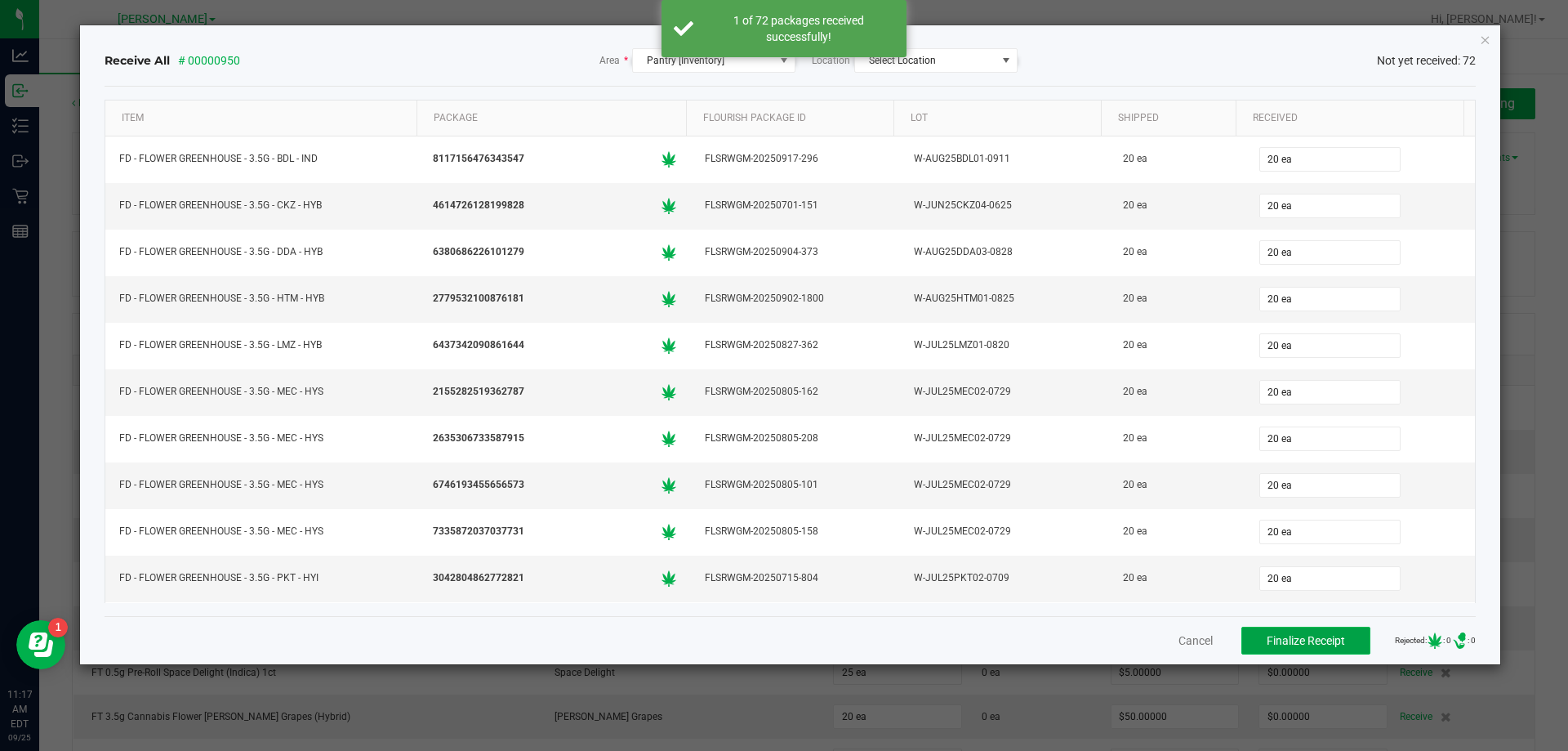
click at [1267, 638] on span "Finalize Receipt" at bounding box center [1305, 640] width 78 height 13
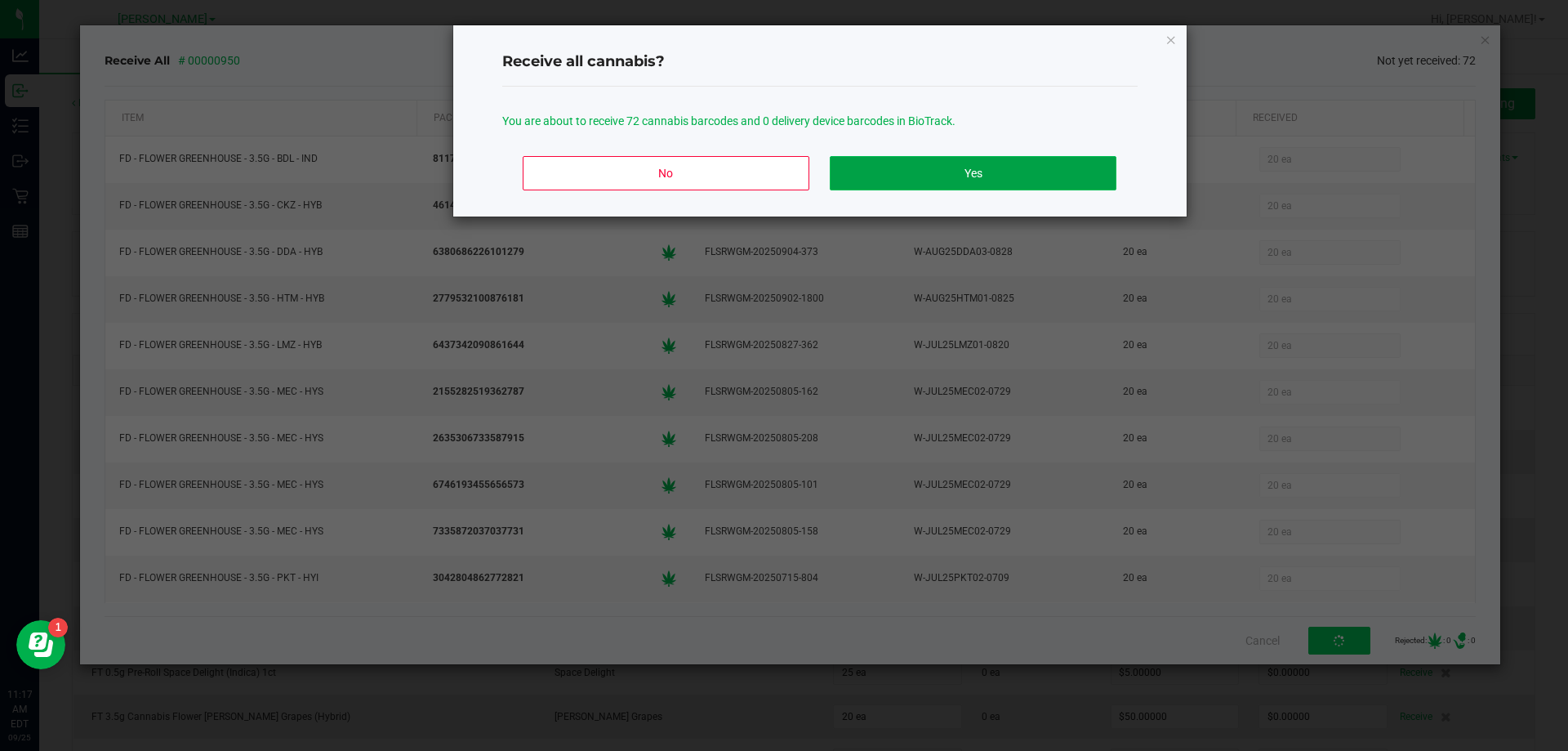
click at [1036, 184] on button "Yes" at bounding box center [973, 173] width 286 height 35
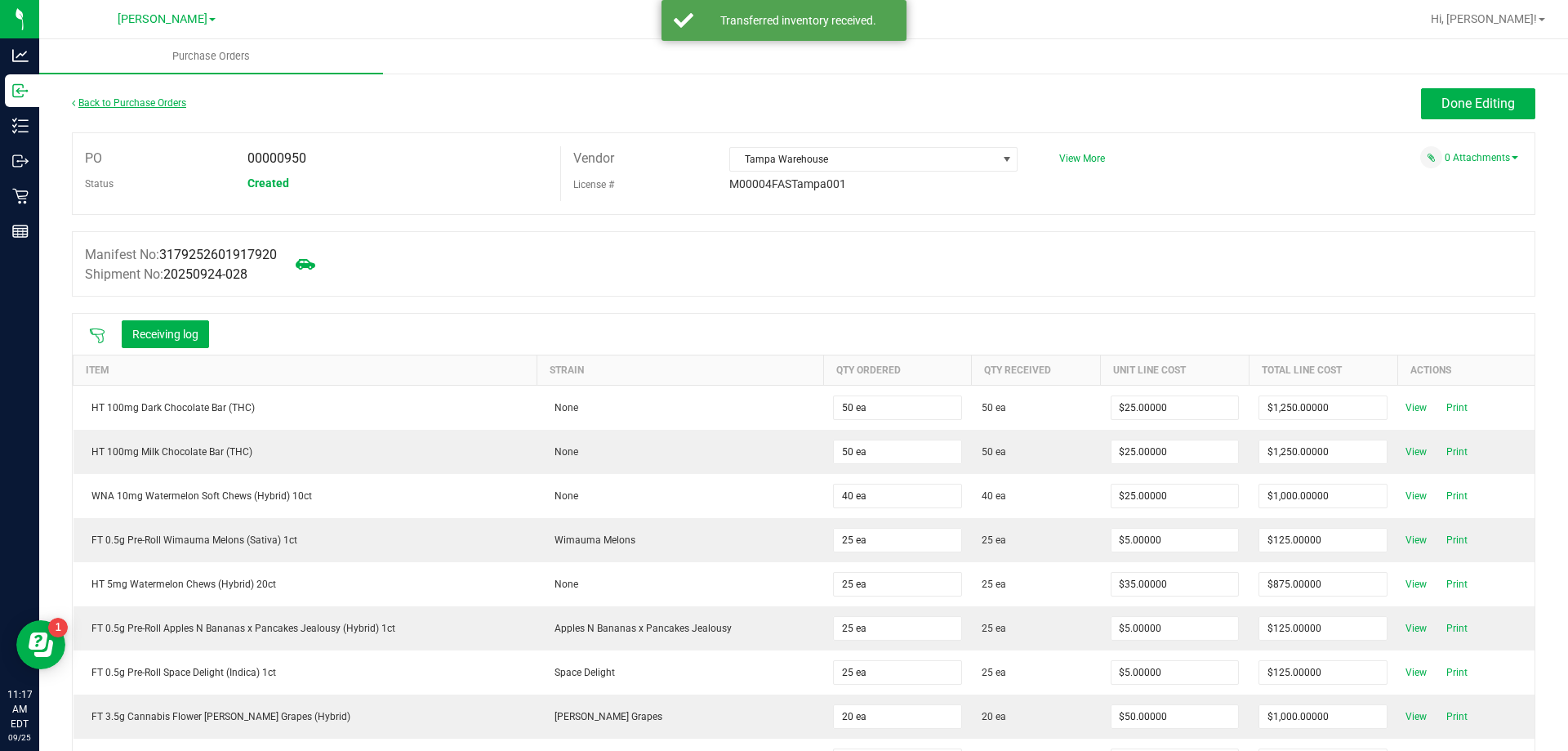
click at [137, 101] on link "Back to Purchase Orders" at bounding box center [129, 103] width 114 height 12
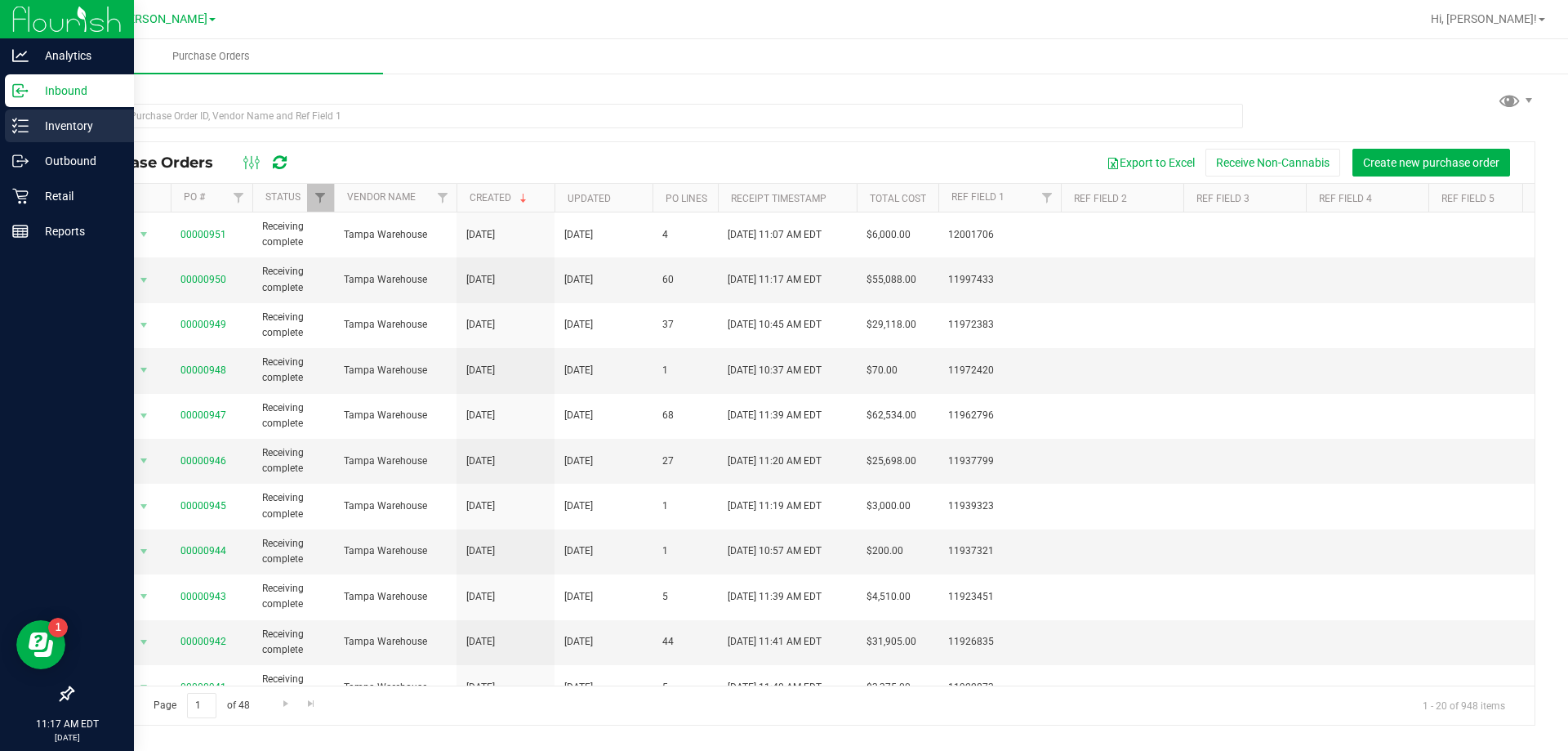
click at [34, 130] on p "Inventory" at bounding box center [78, 126] width 98 height 20
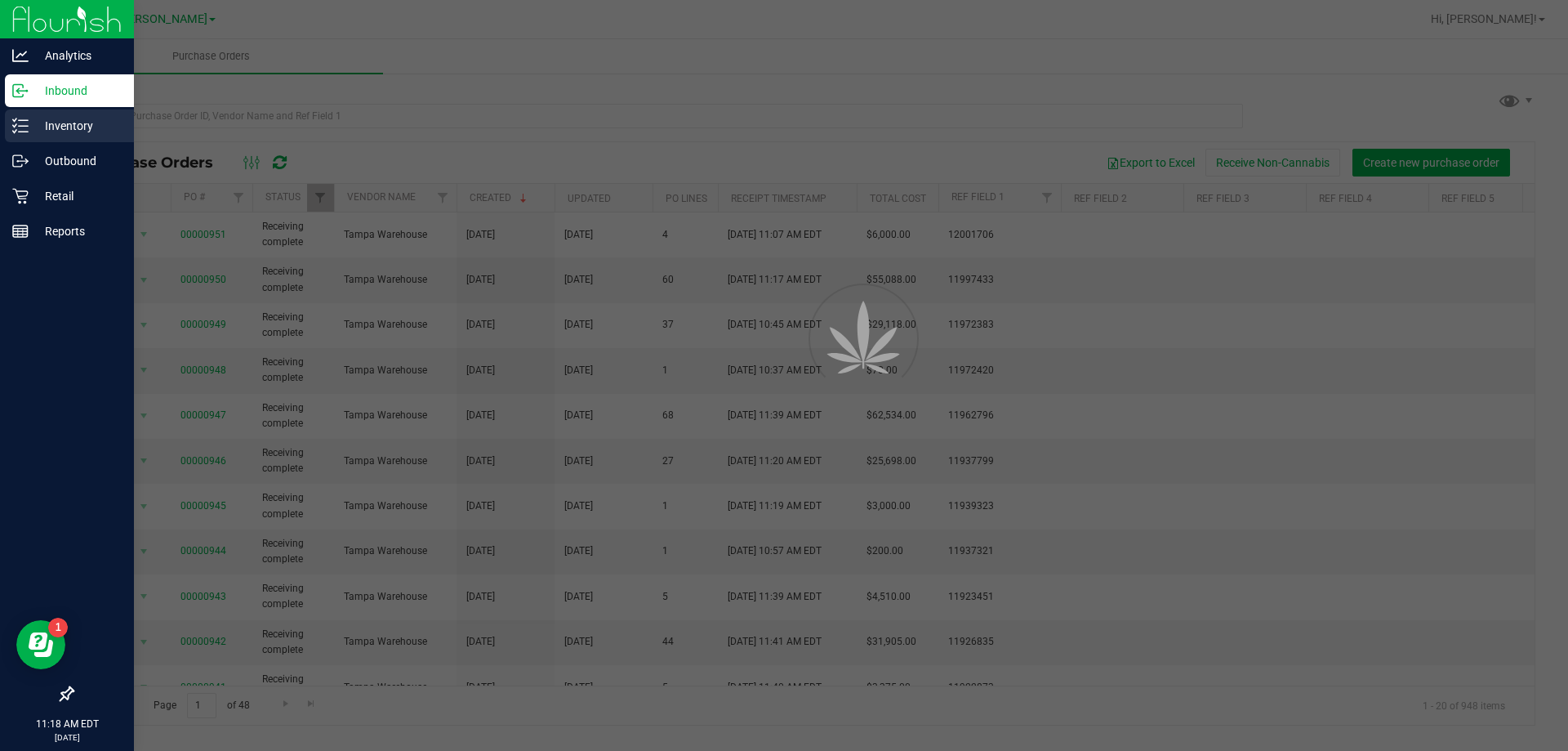
click at [43, 131] on p "Inventory" at bounding box center [78, 126] width 98 height 20
click at [71, 157] on p "Outbound" at bounding box center [78, 161] width 98 height 20
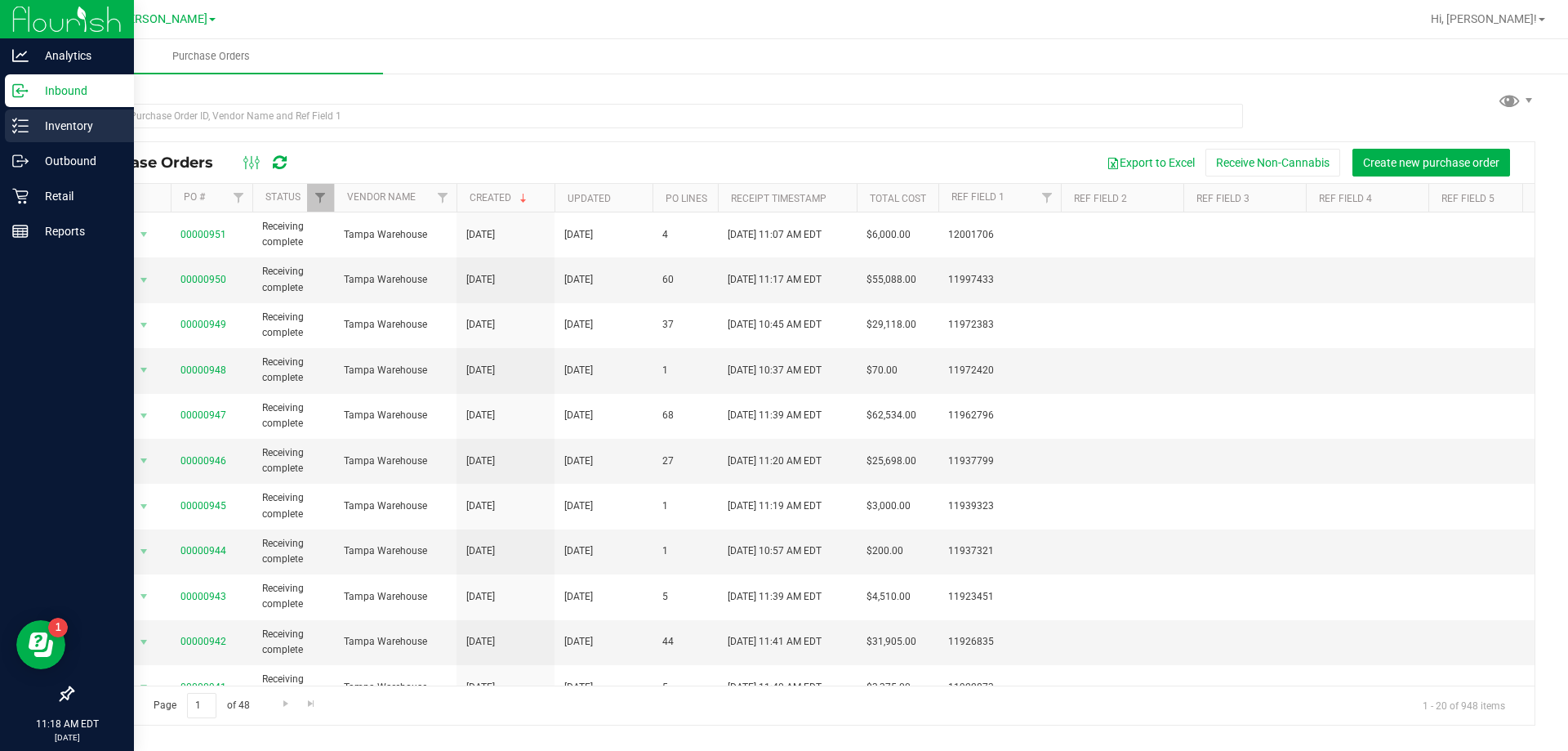
click at [91, 129] on p "Inventory" at bounding box center [78, 126] width 98 height 20
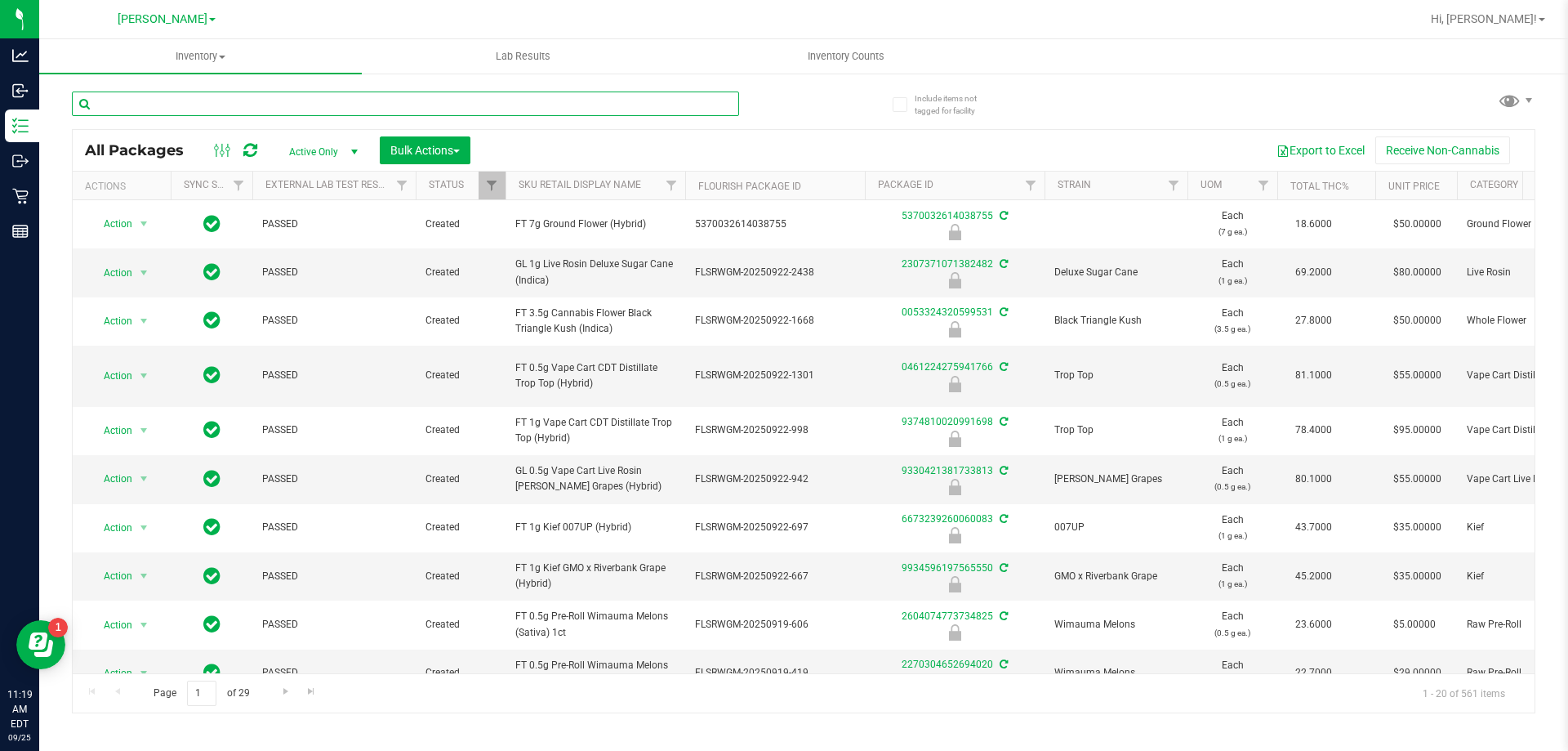
click at [320, 110] on input "text" at bounding box center [405, 104] width 667 height 25
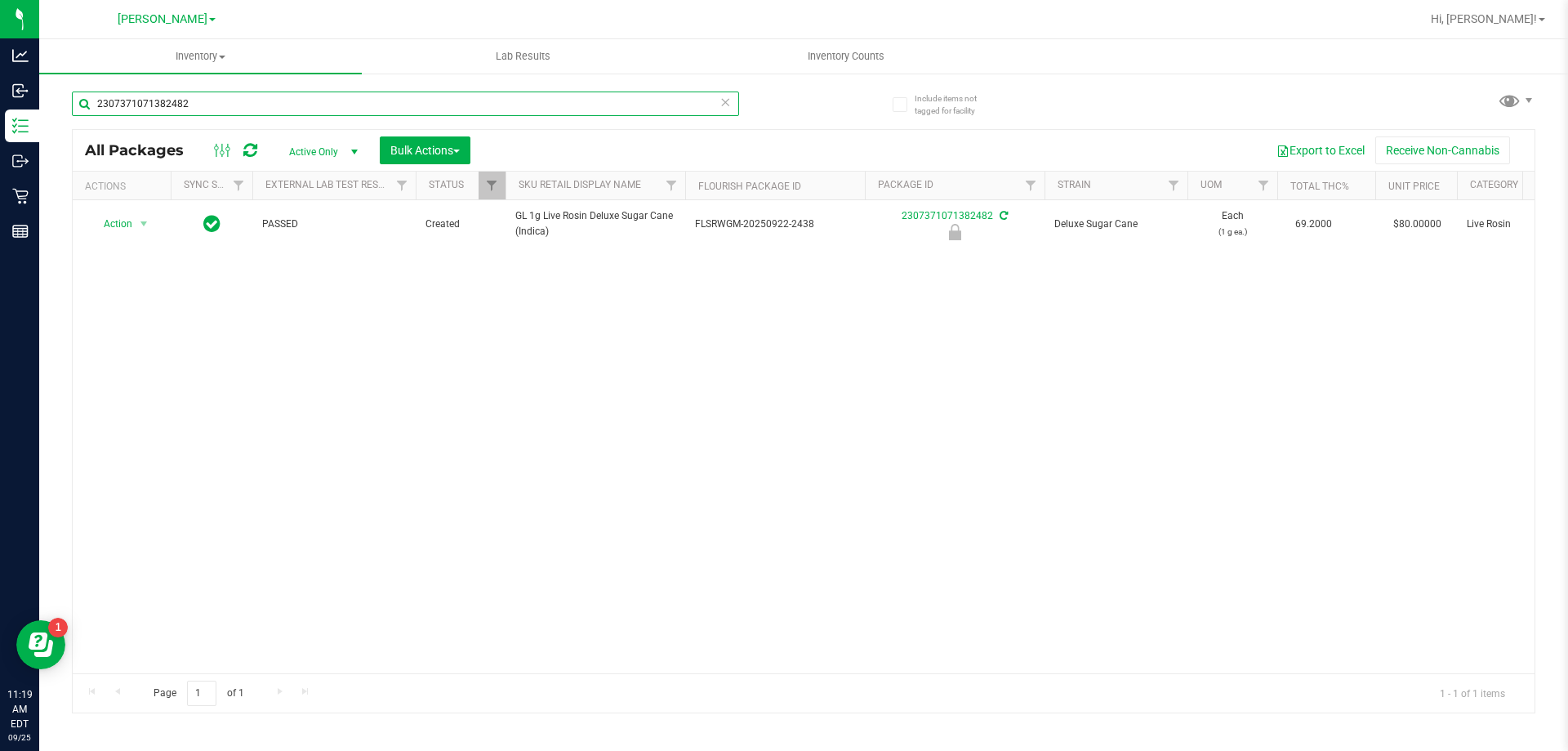
type input "2307371071382482"
click at [400, 374] on div "Action Action Edit attributes Global inventory Locate package Package audit log…" at bounding box center [803, 436] width 1461 height 473
click at [392, 144] on span "Bulk Actions" at bounding box center [425, 150] width 69 height 13
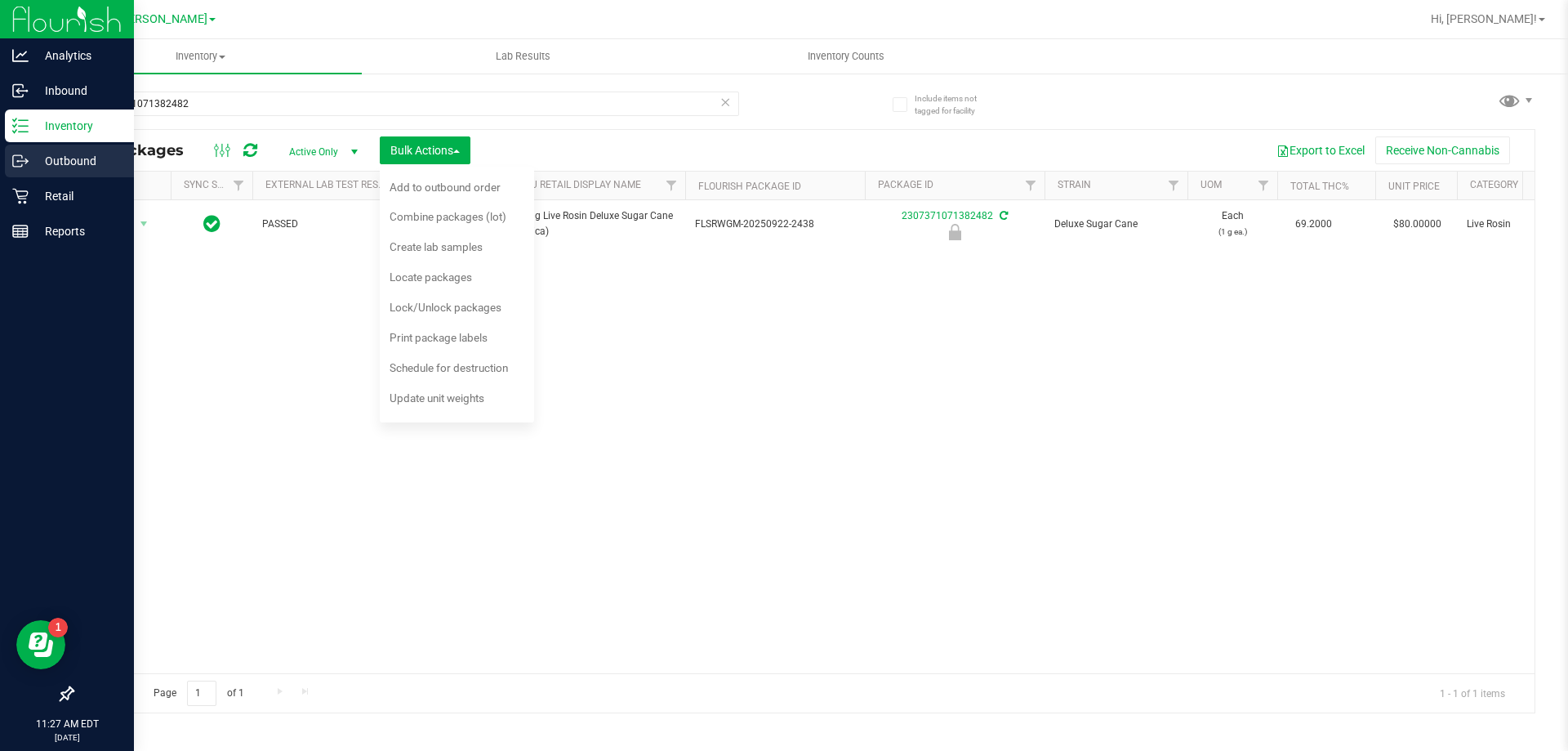
click at [36, 163] on p "Outbound" at bounding box center [78, 161] width 98 height 20
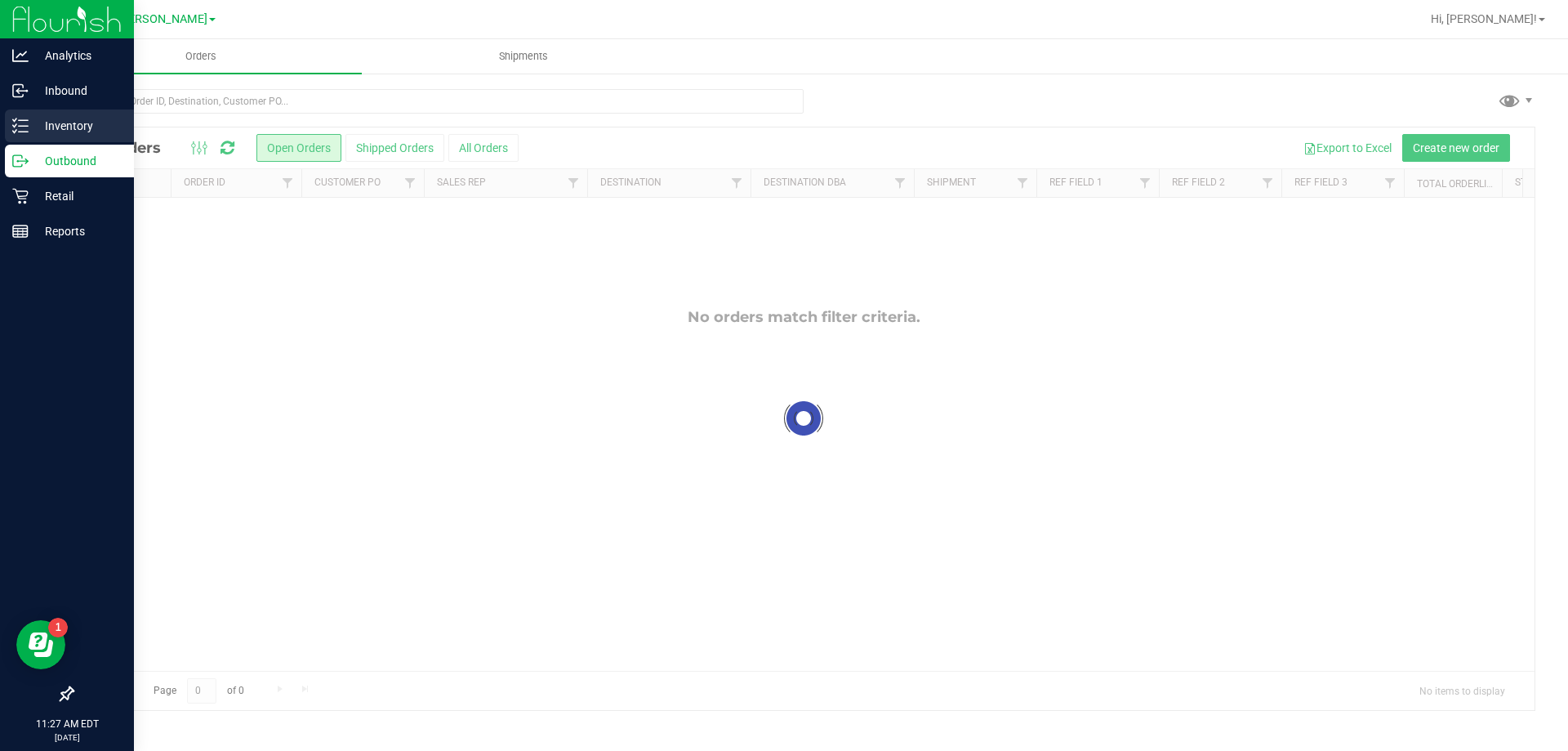
click at [45, 121] on p "Inventory" at bounding box center [78, 126] width 98 height 20
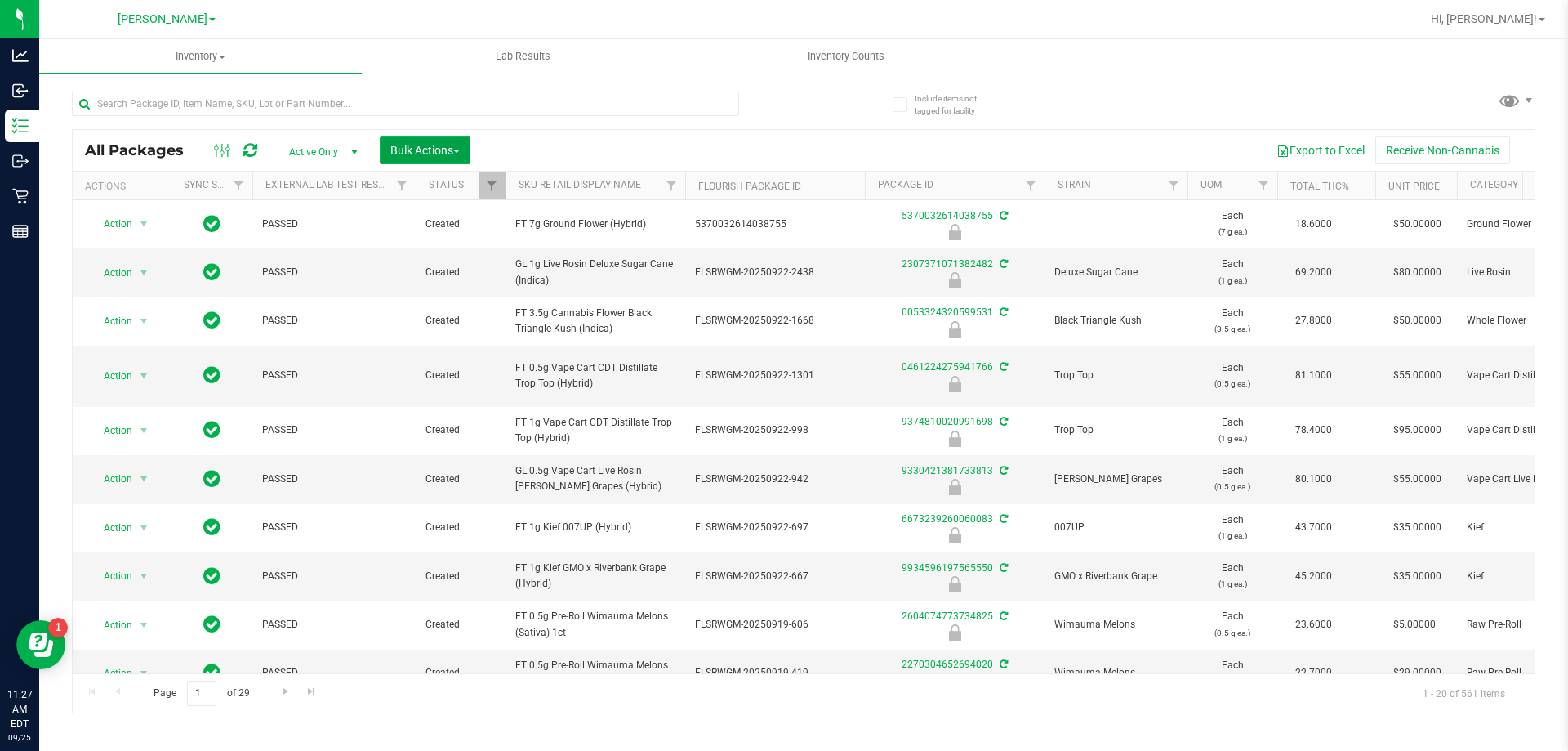
click at [427, 159] on button "Bulk Actions" at bounding box center [425, 150] width 91 height 28
click at [461, 309] on span "Lock/Unlock packages" at bounding box center [445, 307] width 111 height 13
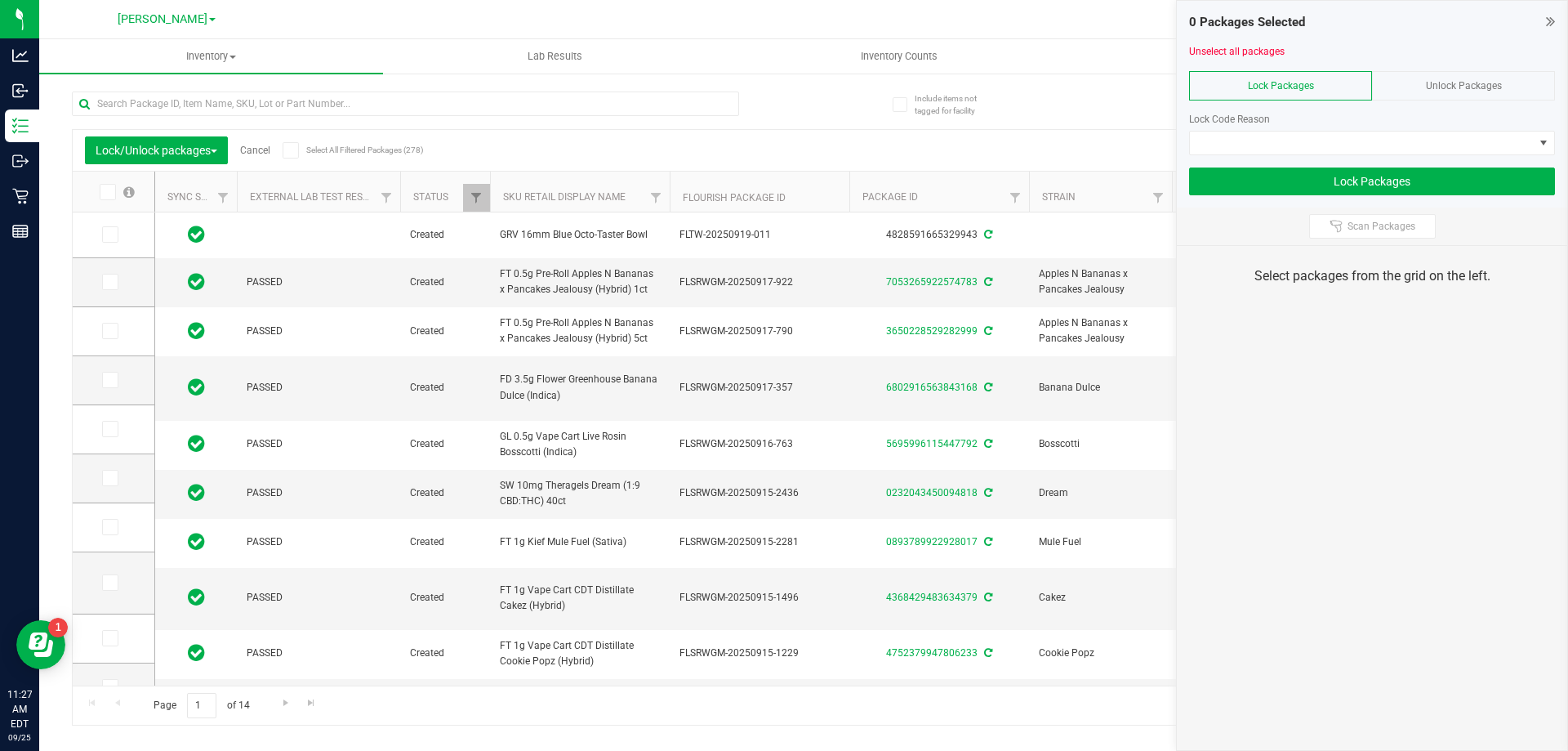
click at [1440, 88] on span "Unlock Packages" at bounding box center [1464, 86] width 76 height 12
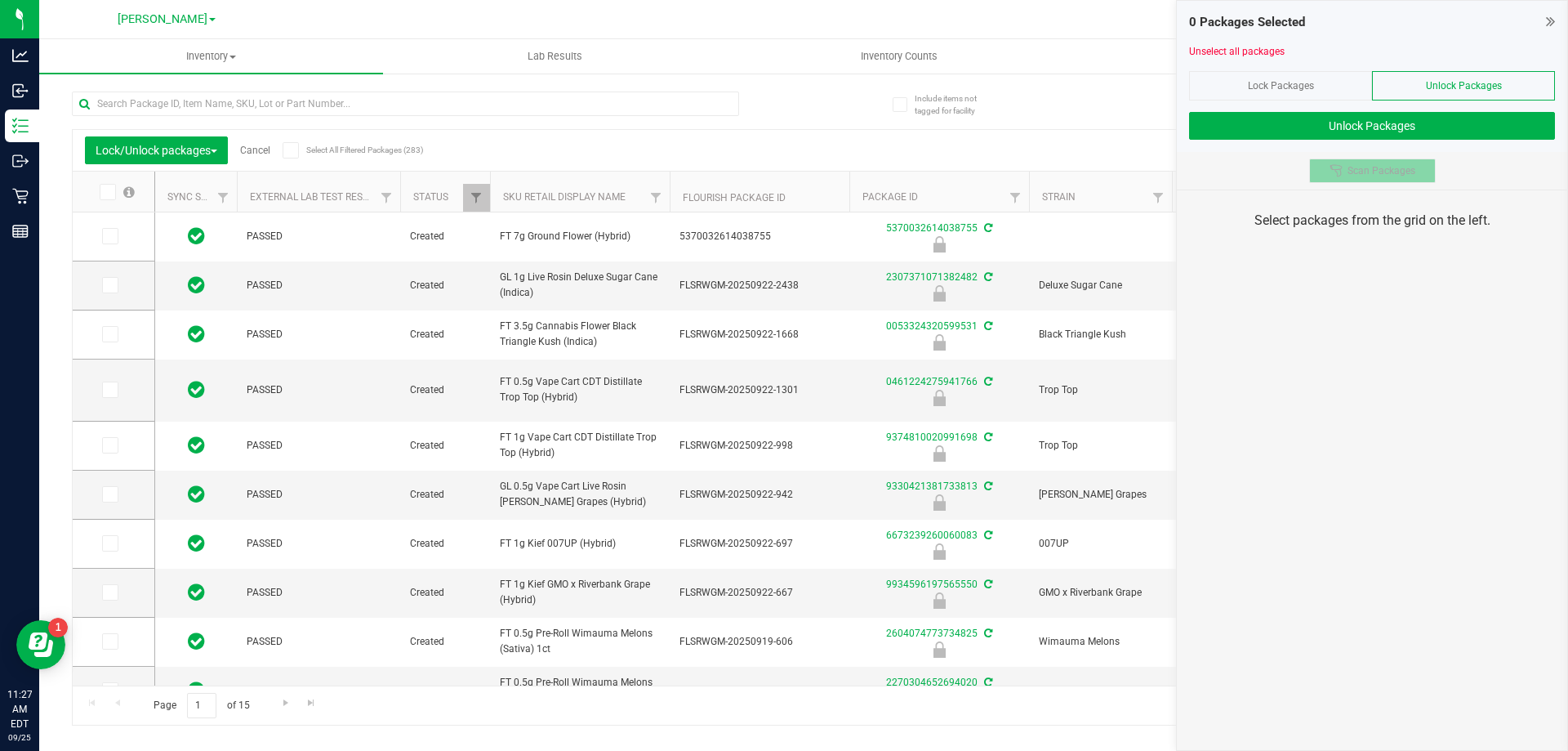
click at [1395, 173] on span "Scan Packages" at bounding box center [1381, 171] width 68 height 13
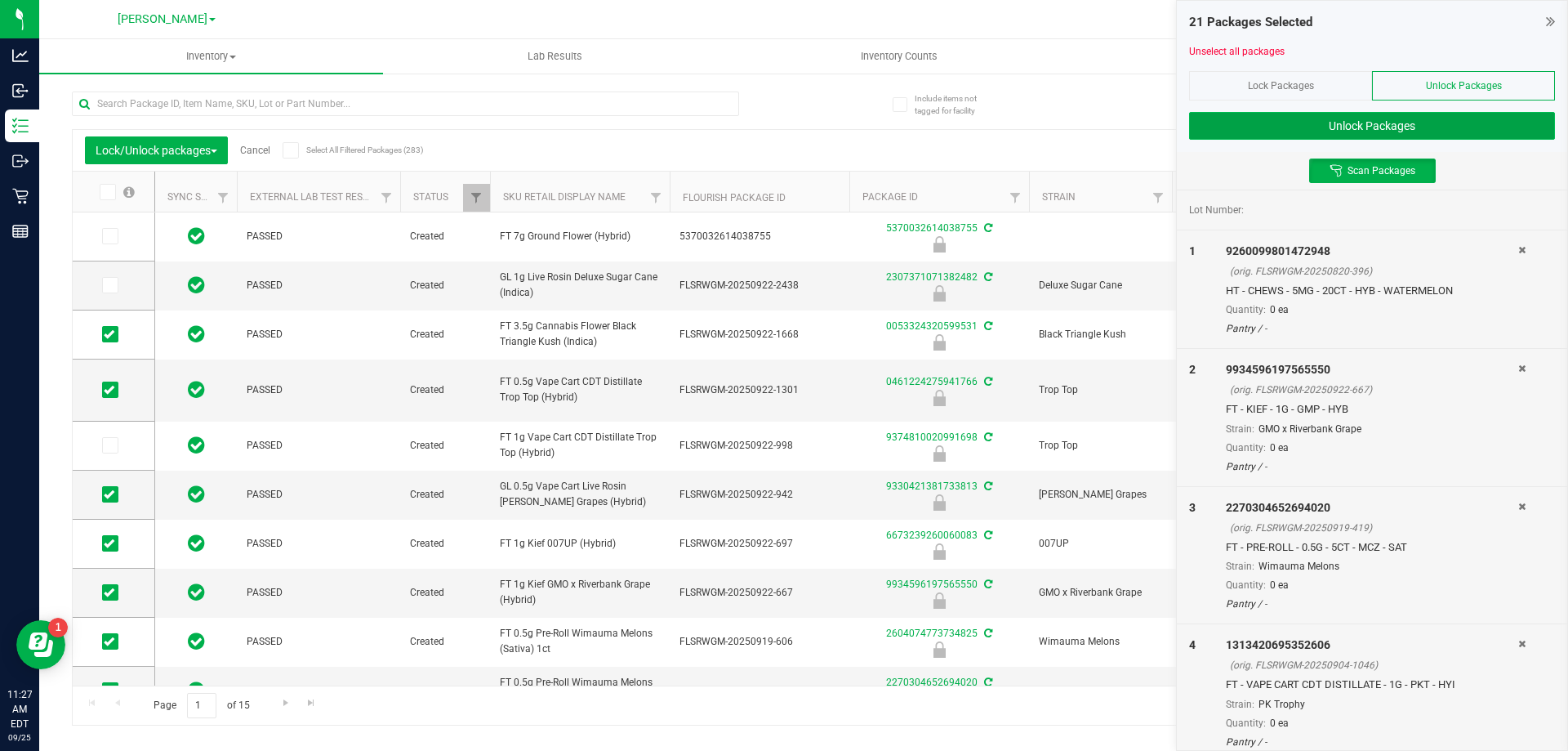
click at [1440, 122] on button "Unlock Packages" at bounding box center [1371, 126] width 366 height 28
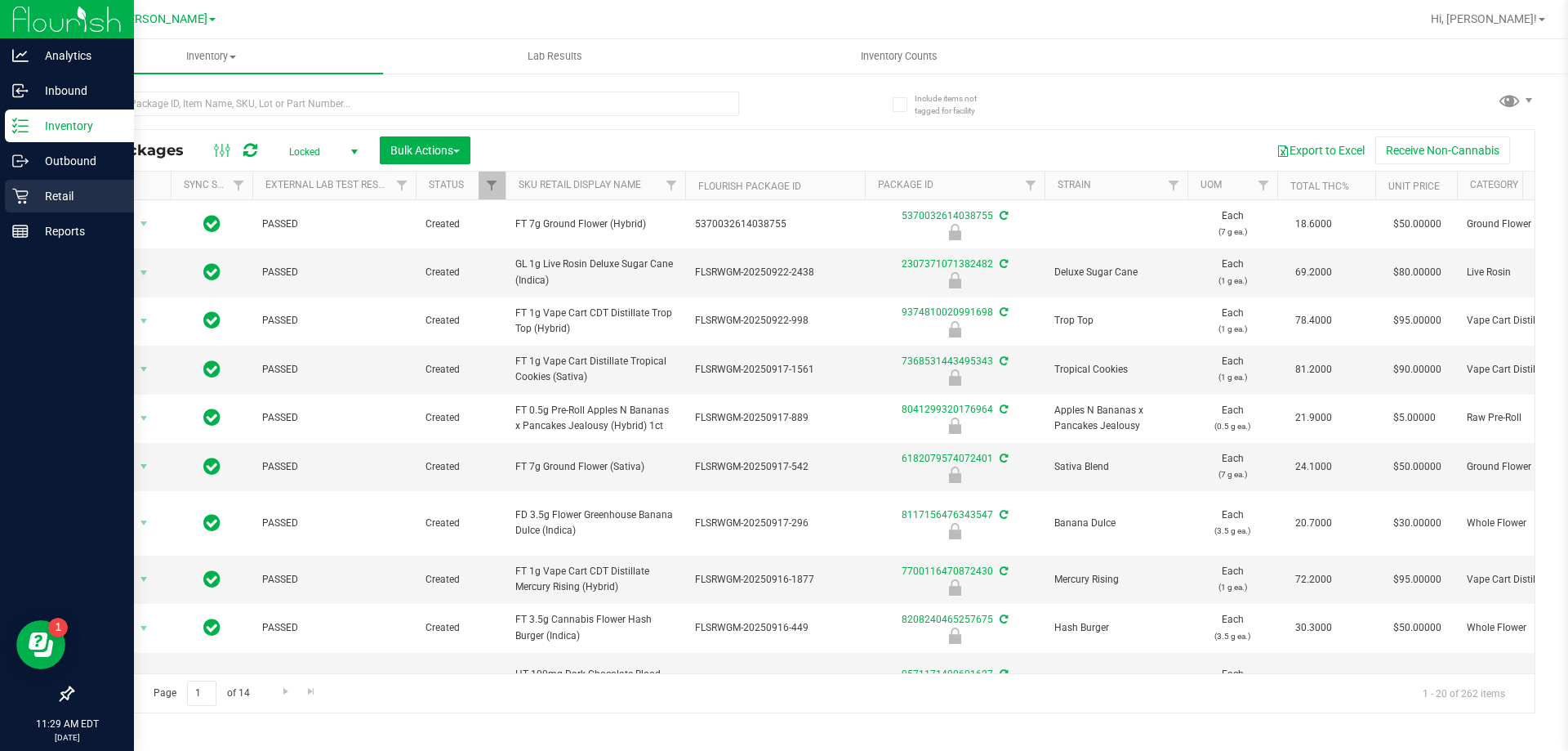
click at [97, 189] on p "Retail" at bounding box center [78, 196] width 98 height 20
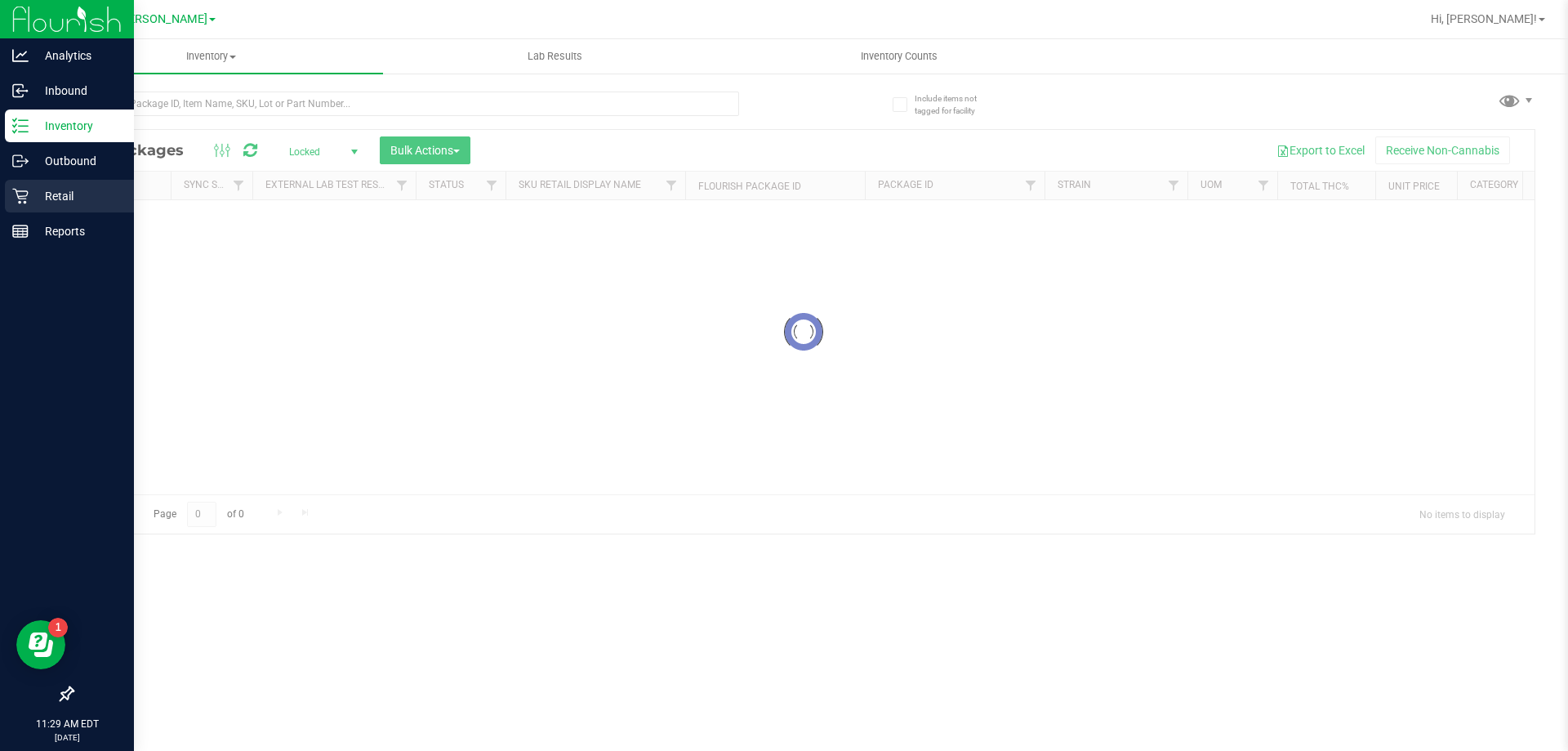
click at [32, 193] on p "Retail" at bounding box center [78, 196] width 98 height 20
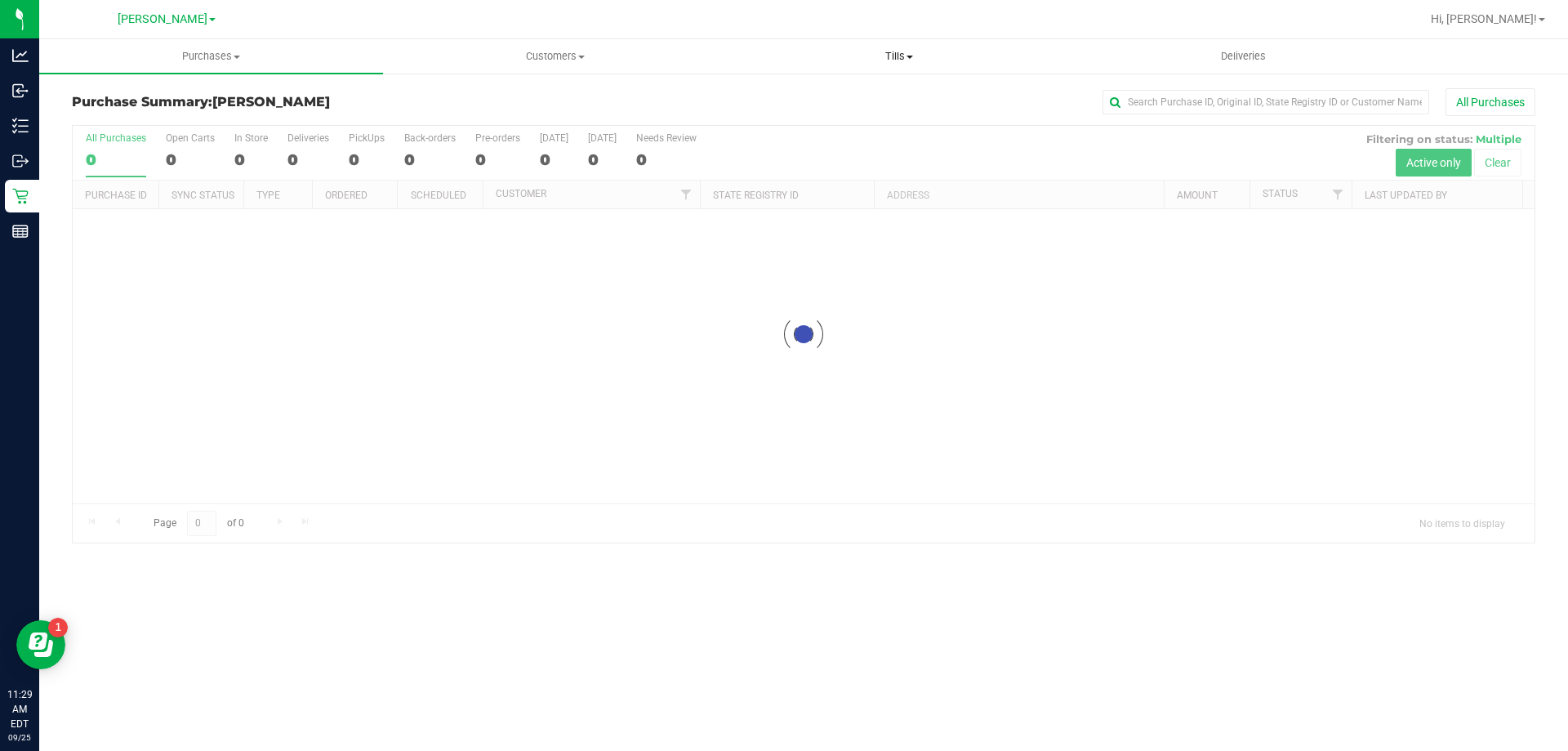
click at [884, 49] on span "Tills" at bounding box center [898, 56] width 342 height 15
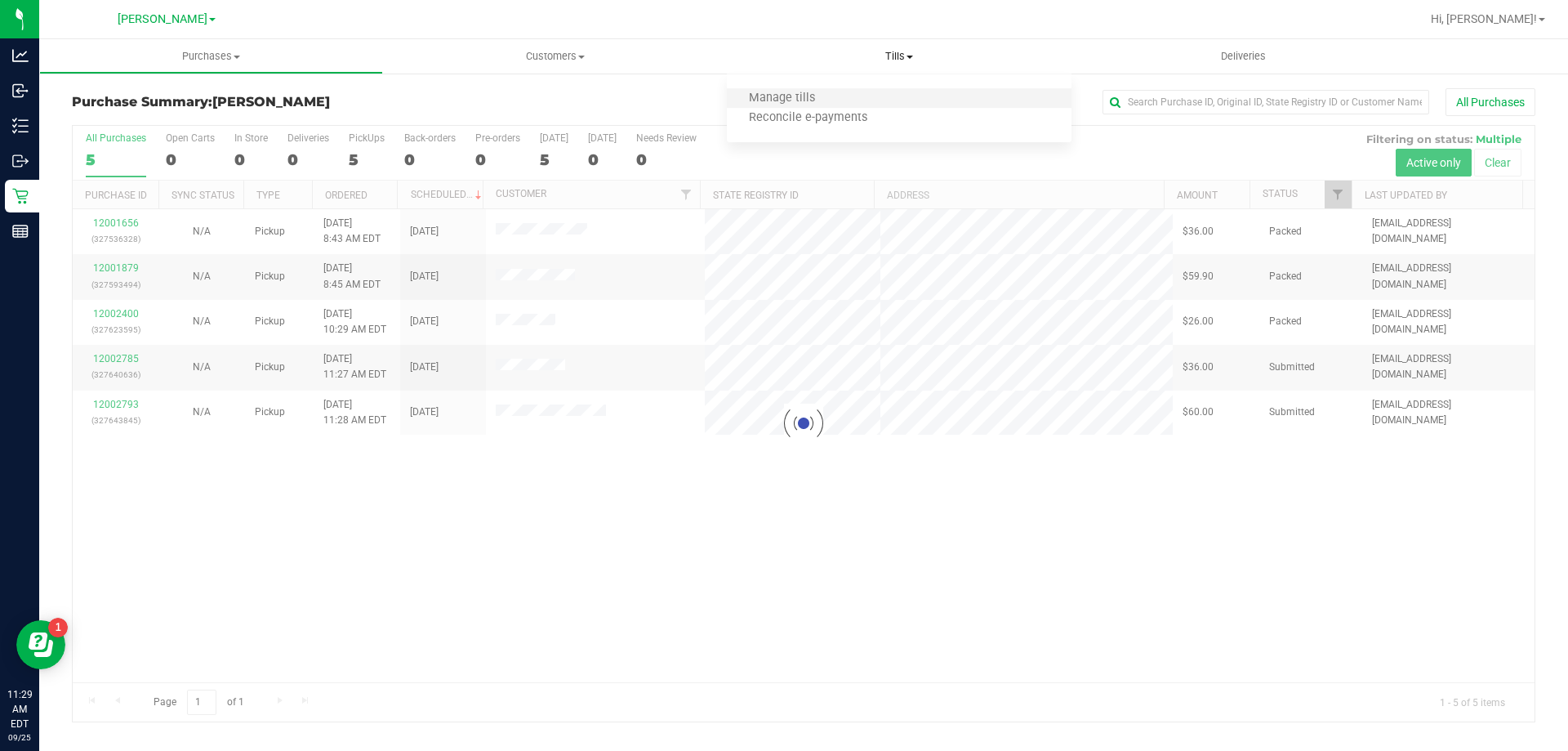
click at [879, 94] on li "Manage tills" at bounding box center [898, 99] width 343 height 20
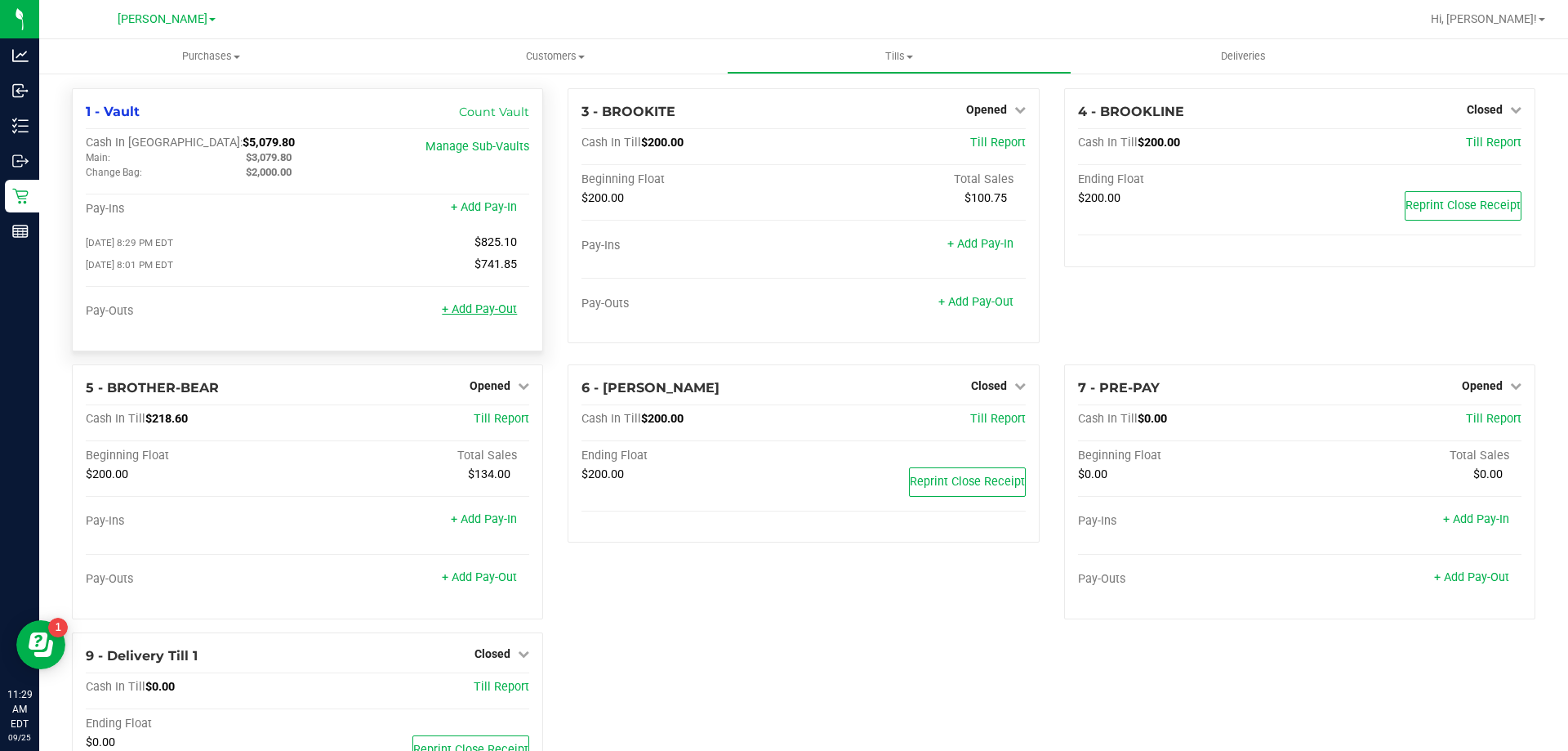
click at [484, 309] on link "+ Add Pay-Out" at bounding box center [479, 309] width 75 height 14
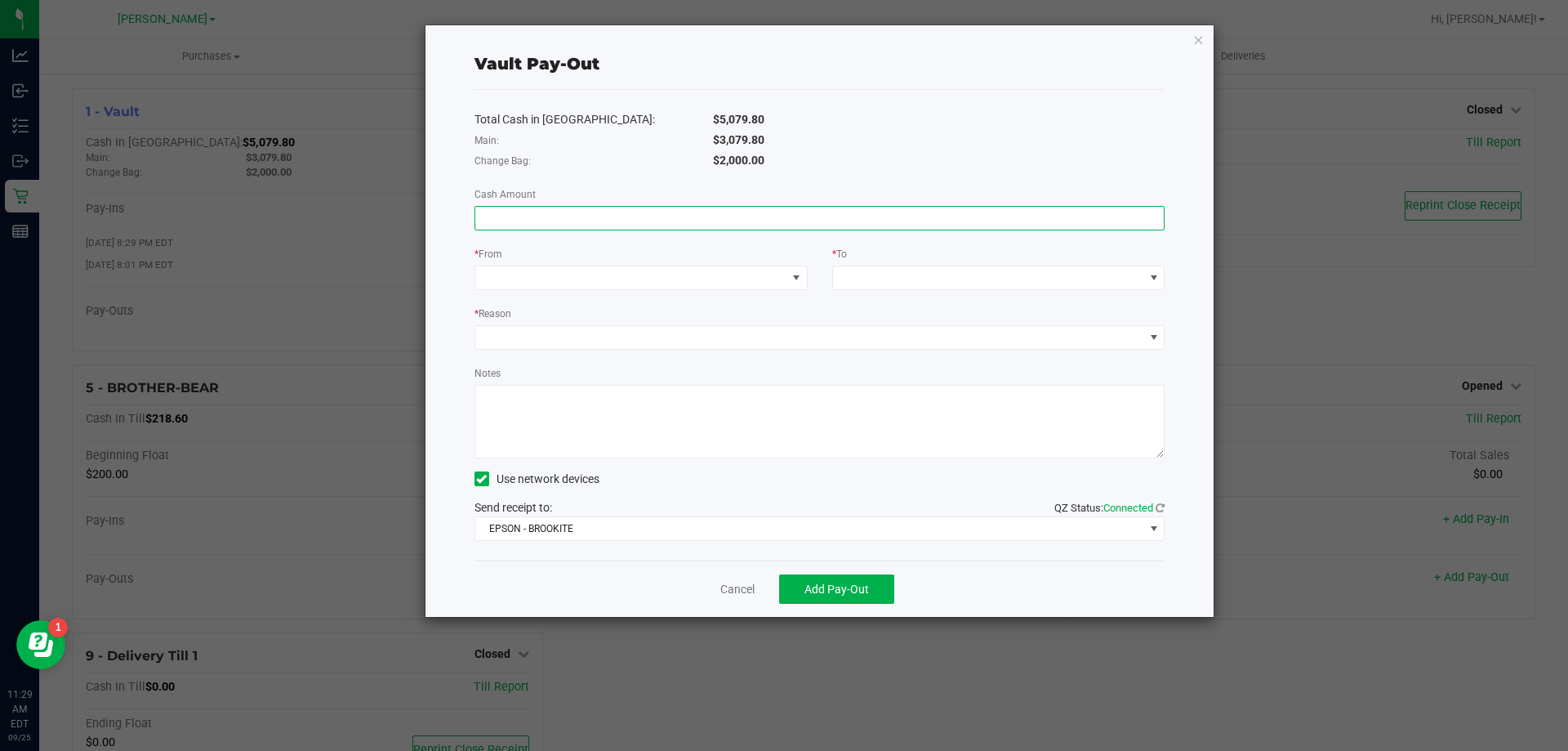
click at [737, 224] on input at bounding box center [820, 218] width 689 height 23
type input "$3,079.80"
click at [731, 275] on span at bounding box center [631, 278] width 311 height 23
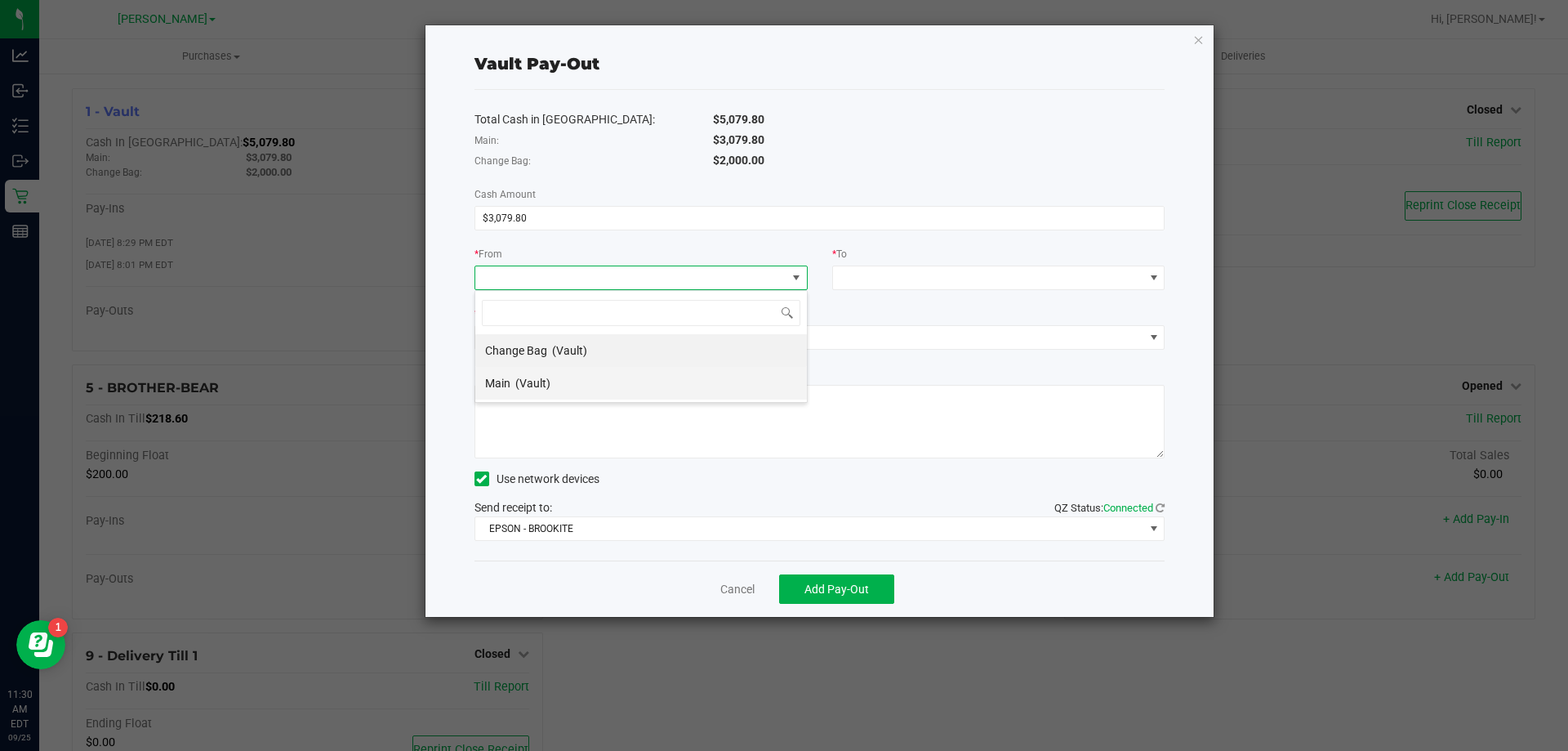
click at [708, 381] on li "Main (Vault)" at bounding box center [641, 383] width 331 height 33
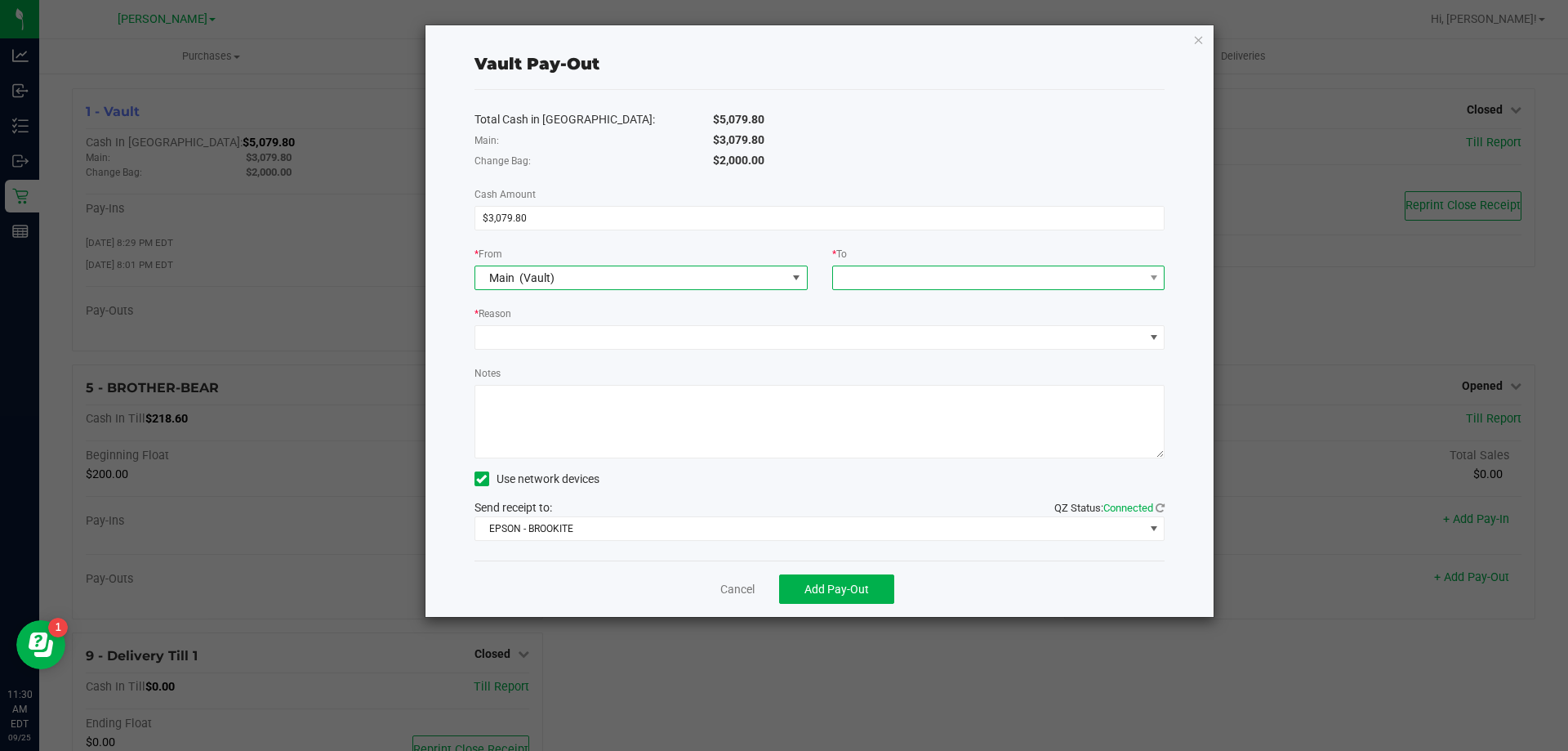
click at [914, 283] on span at bounding box center [988, 278] width 311 height 23
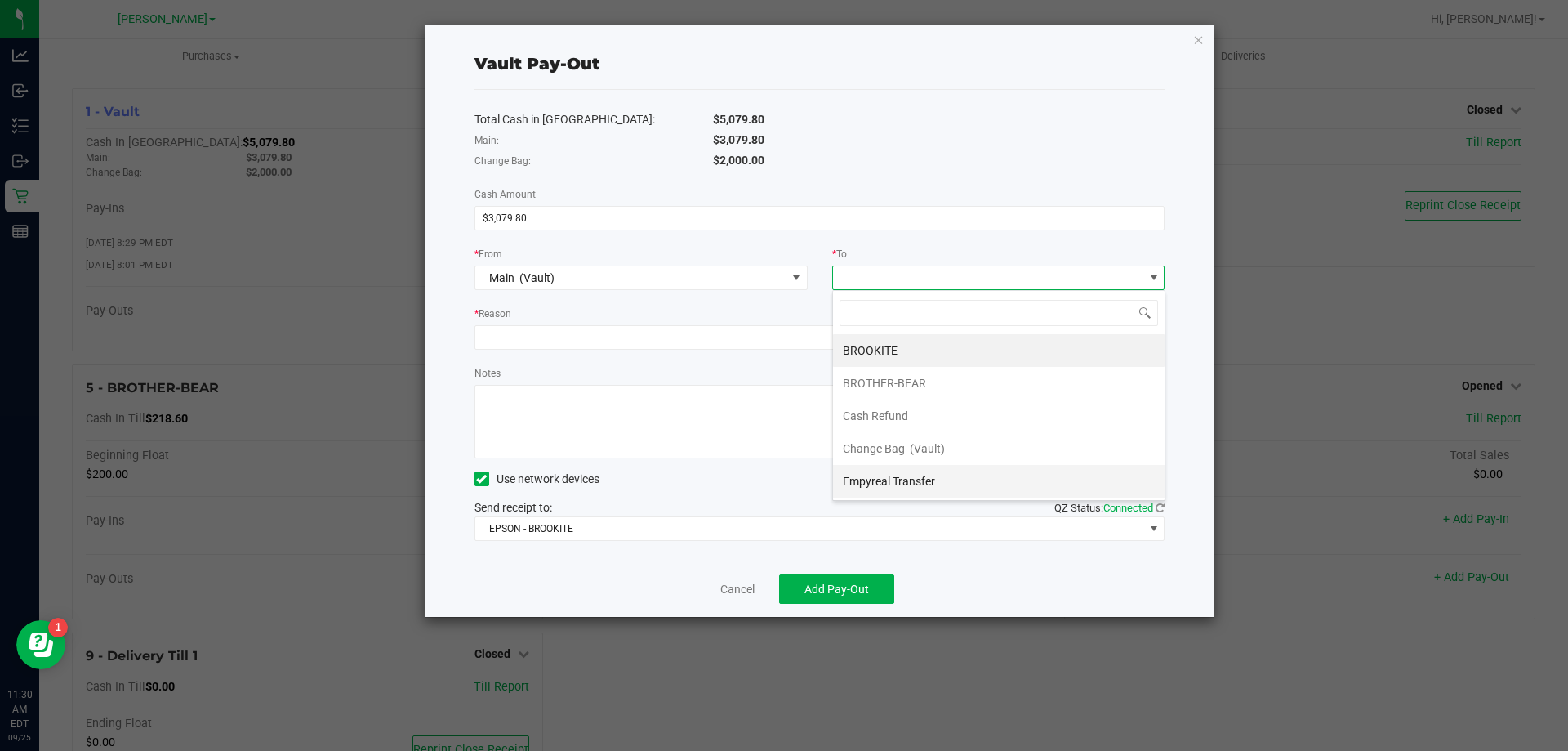
click at [915, 471] on div "Empyreal Transfer" at bounding box center [889, 482] width 95 height 30
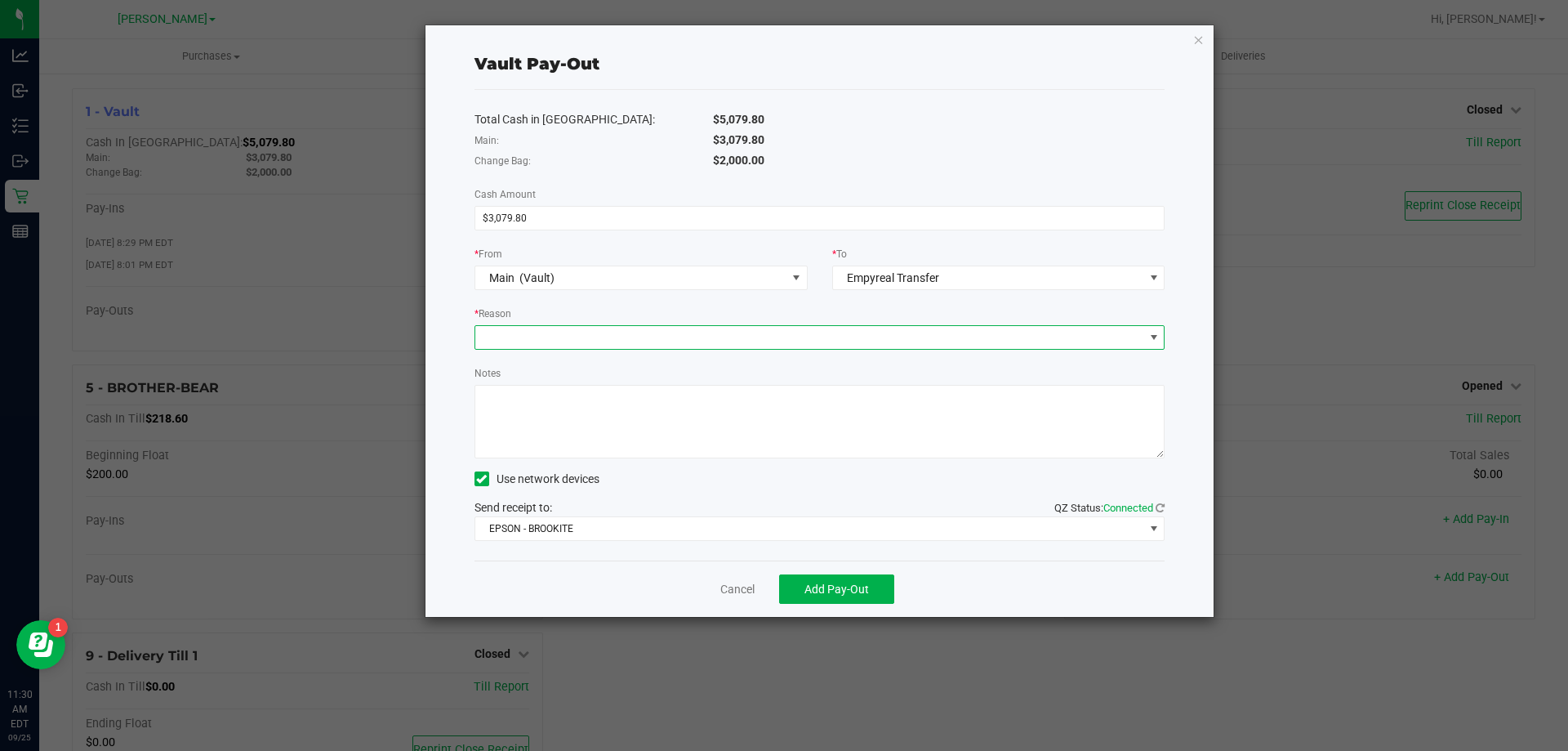
click at [849, 327] on span at bounding box center [810, 338] width 669 height 23
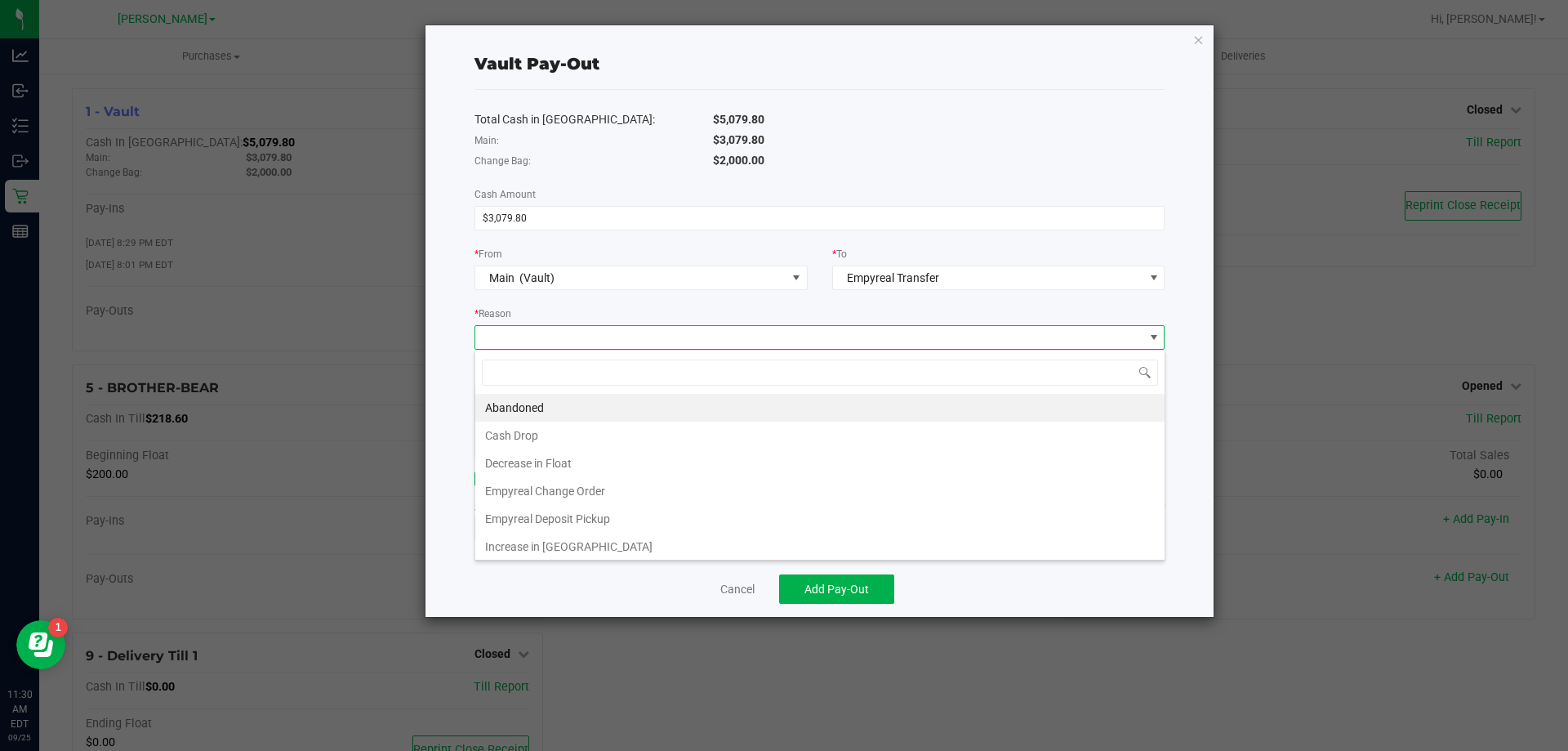
scroll to position [25, 690]
click at [723, 514] on li "Empyreal Deposit Pickup" at bounding box center [820, 519] width 689 height 28
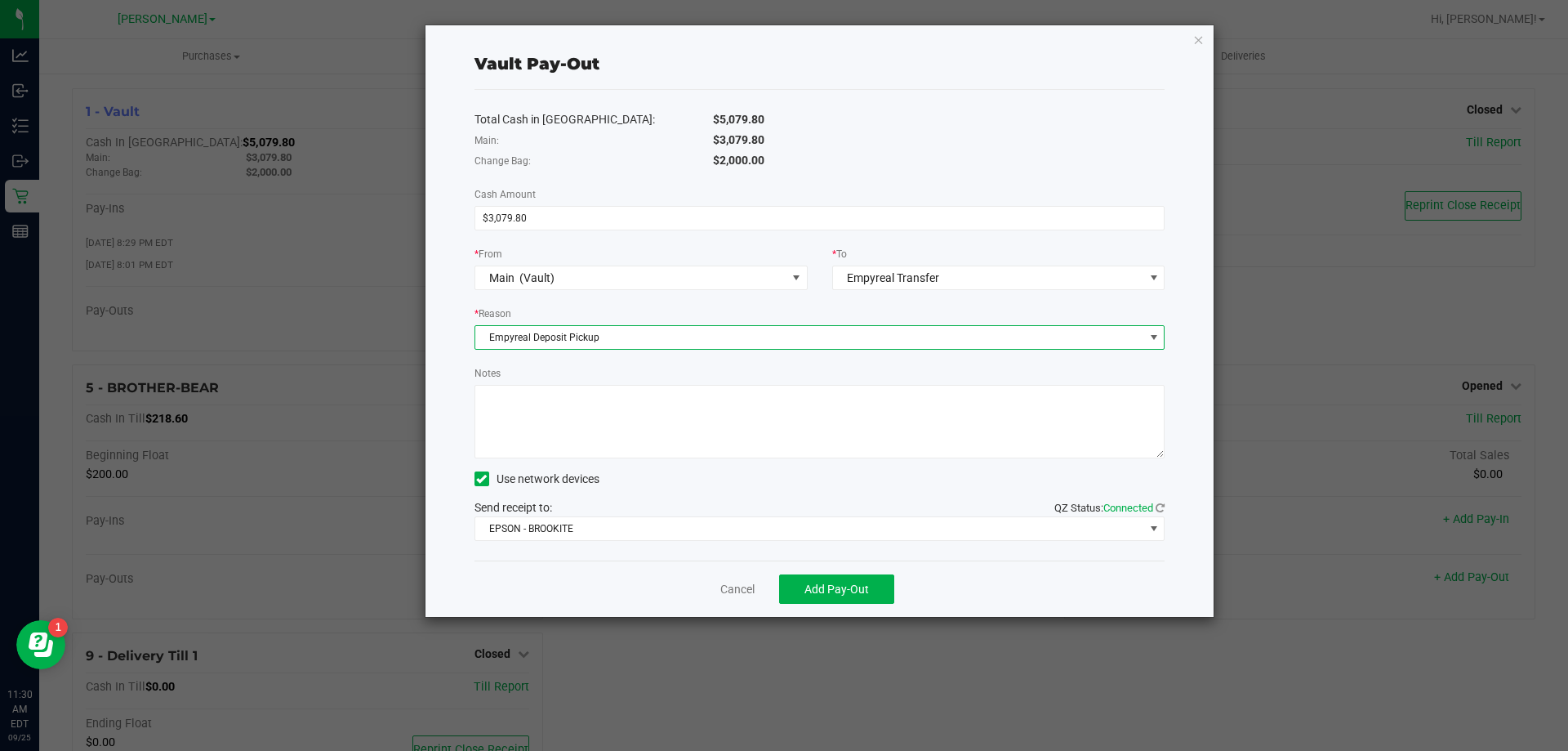
click at [760, 430] on textarea "Notes" at bounding box center [820, 421] width 691 height 74
click at [738, 511] on div "Send receipt to: QZ Status: Connected EPSON - BROOKITE" at bounding box center [820, 520] width 691 height 41
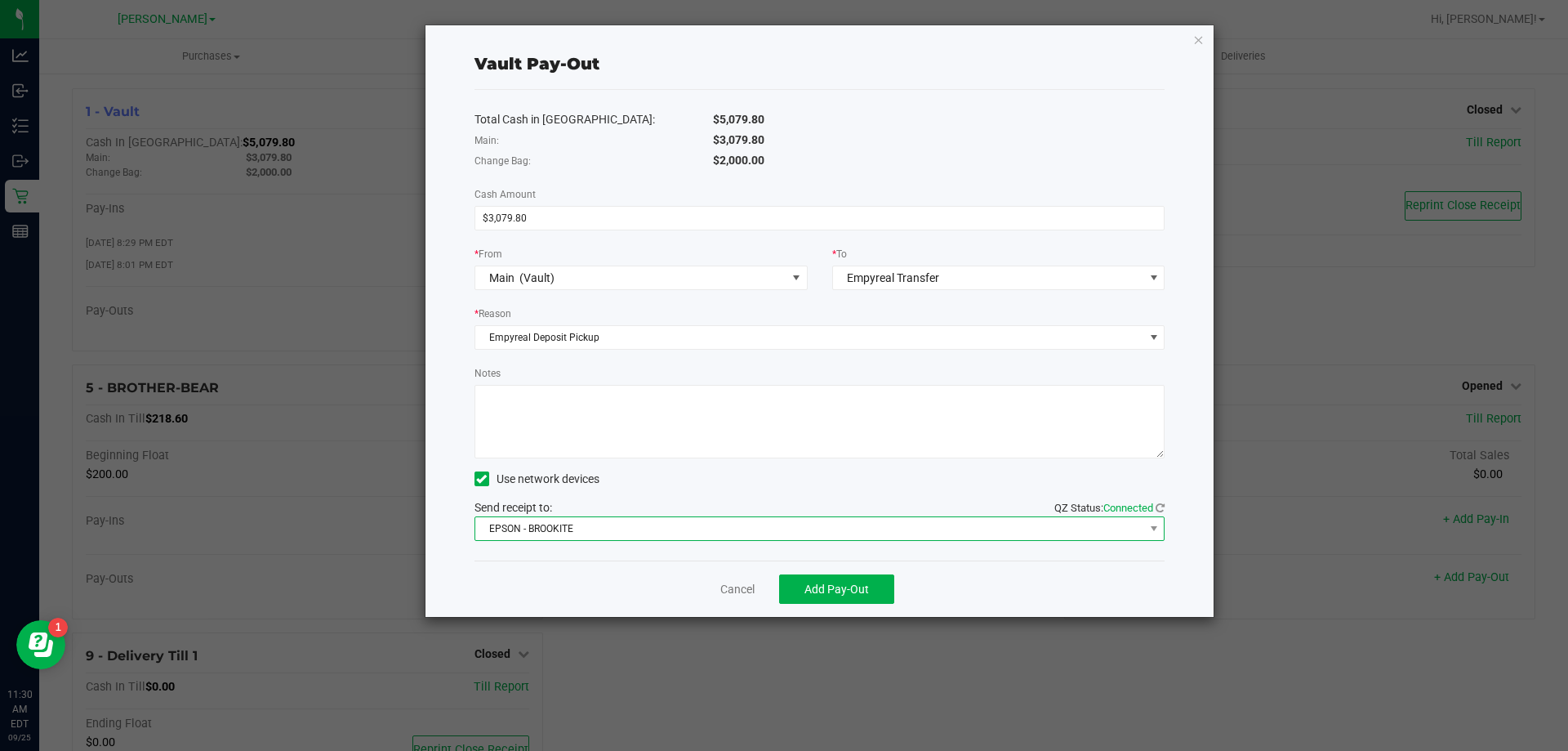
click at [739, 516] on span "EPSON - BROOKITE" at bounding box center [820, 529] width 691 height 25
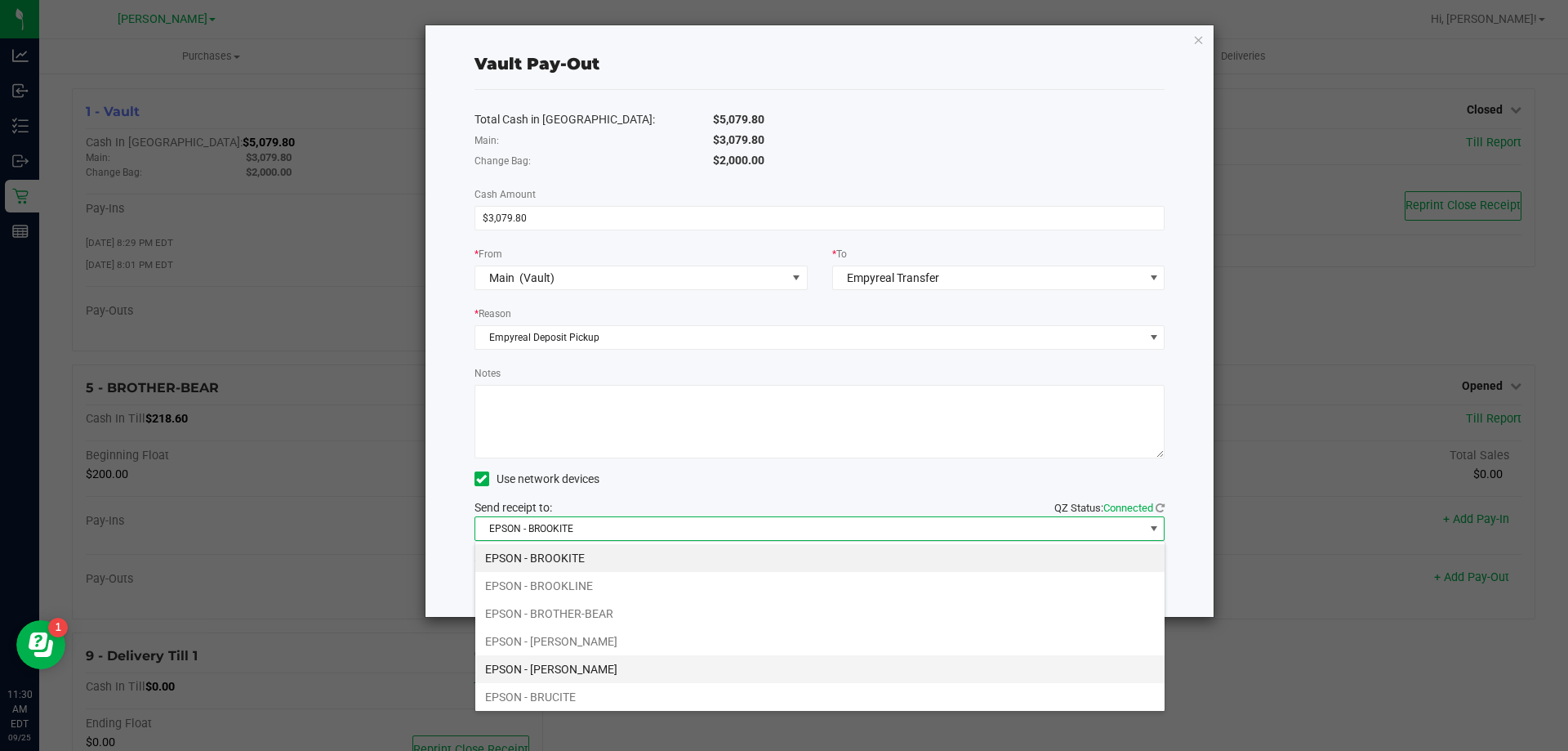
click at [655, 661] on li "EPSON - BRUCE-WILLIS" at bounding box center [820, 669] width 689 height 28
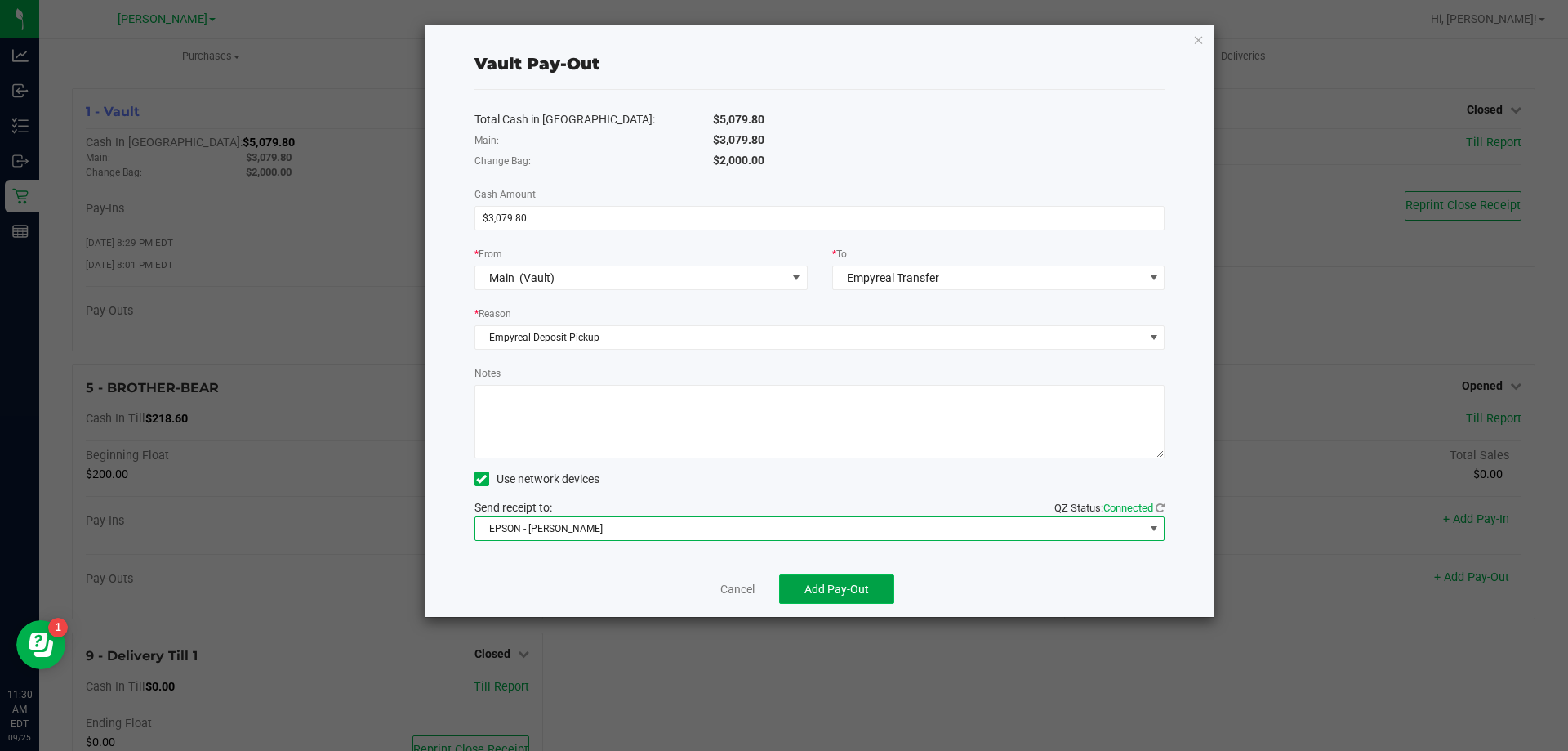
click at [806, 587] on span "Add Pay-Out" at bounding box center [836, 589] width 64 height 13
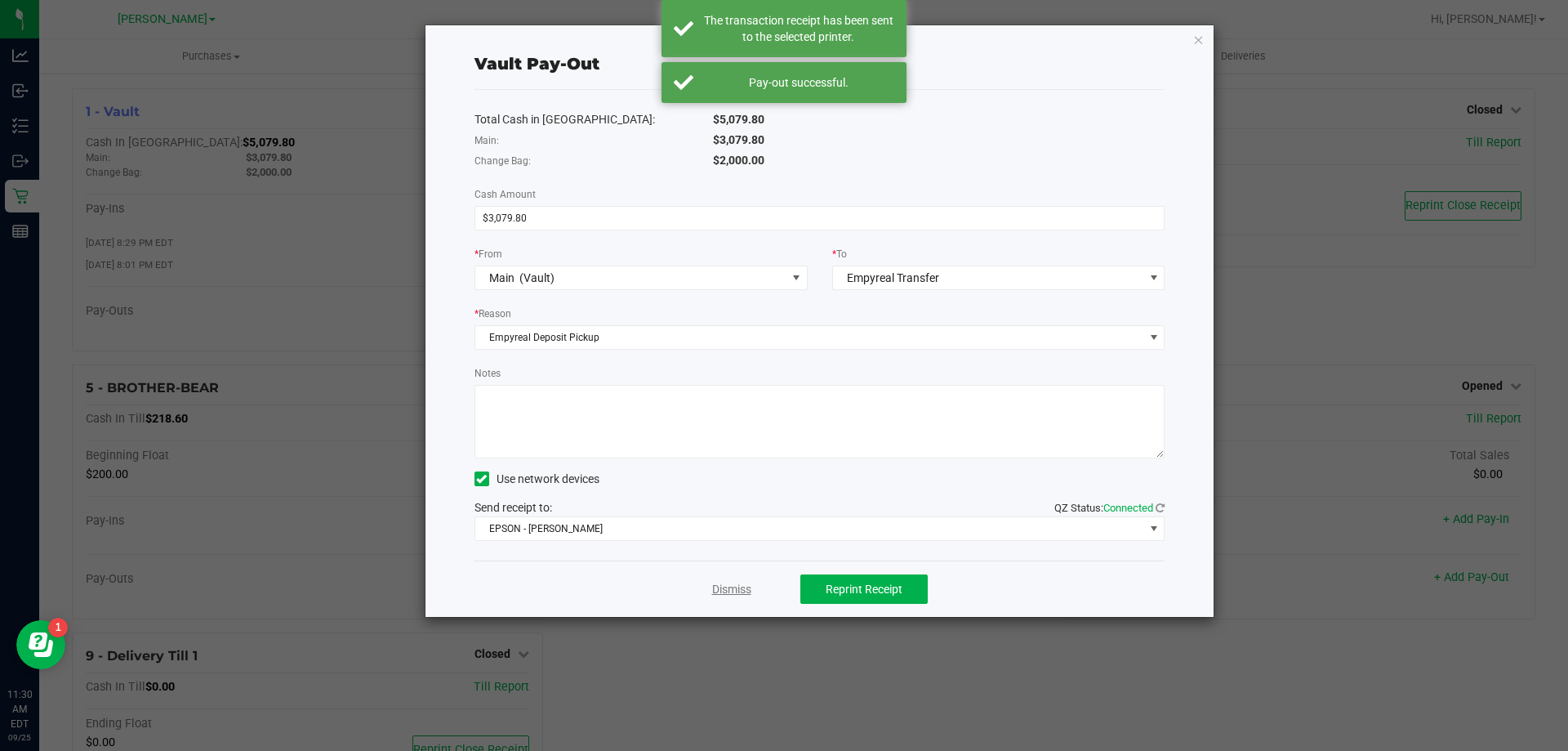
click at [727, 593] on link "Dismiss" at bounding box center [731, 589] width 39 height 17
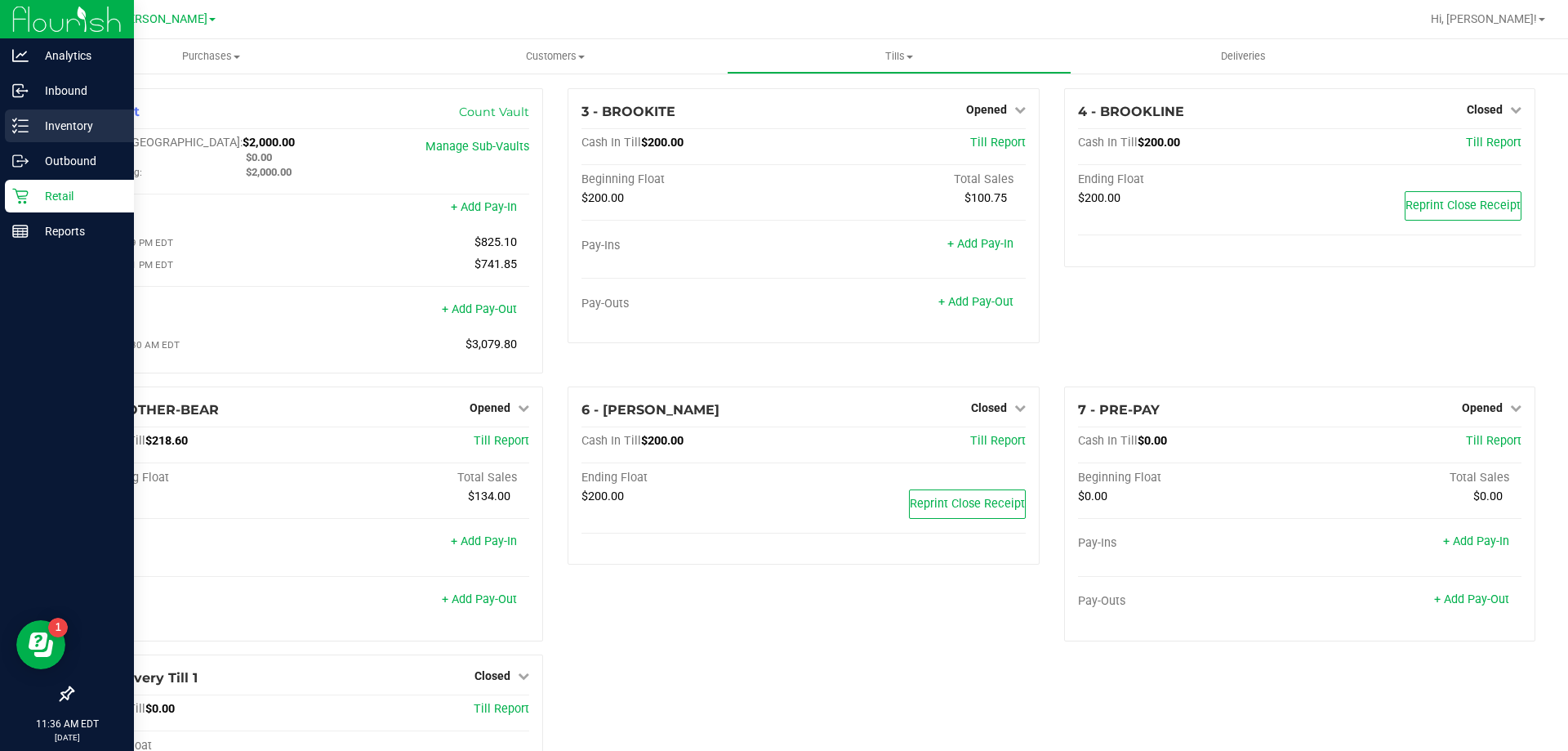
click at [31, 124] on p "Inventory" at bounding box center [78, 126] width 98 height 20
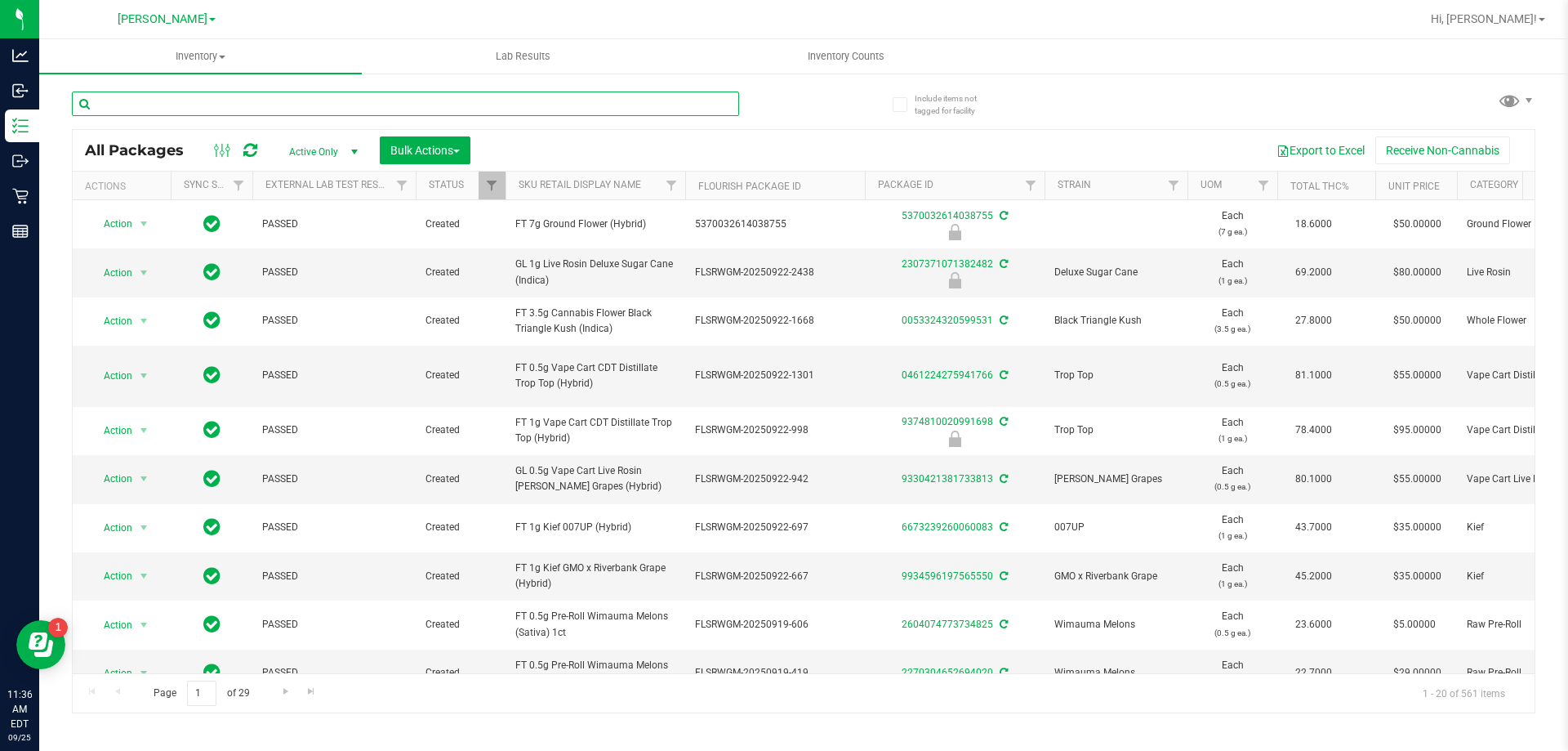
click at [269, 107] on input "text" at bounding box center [405, 104] width 667 height 25
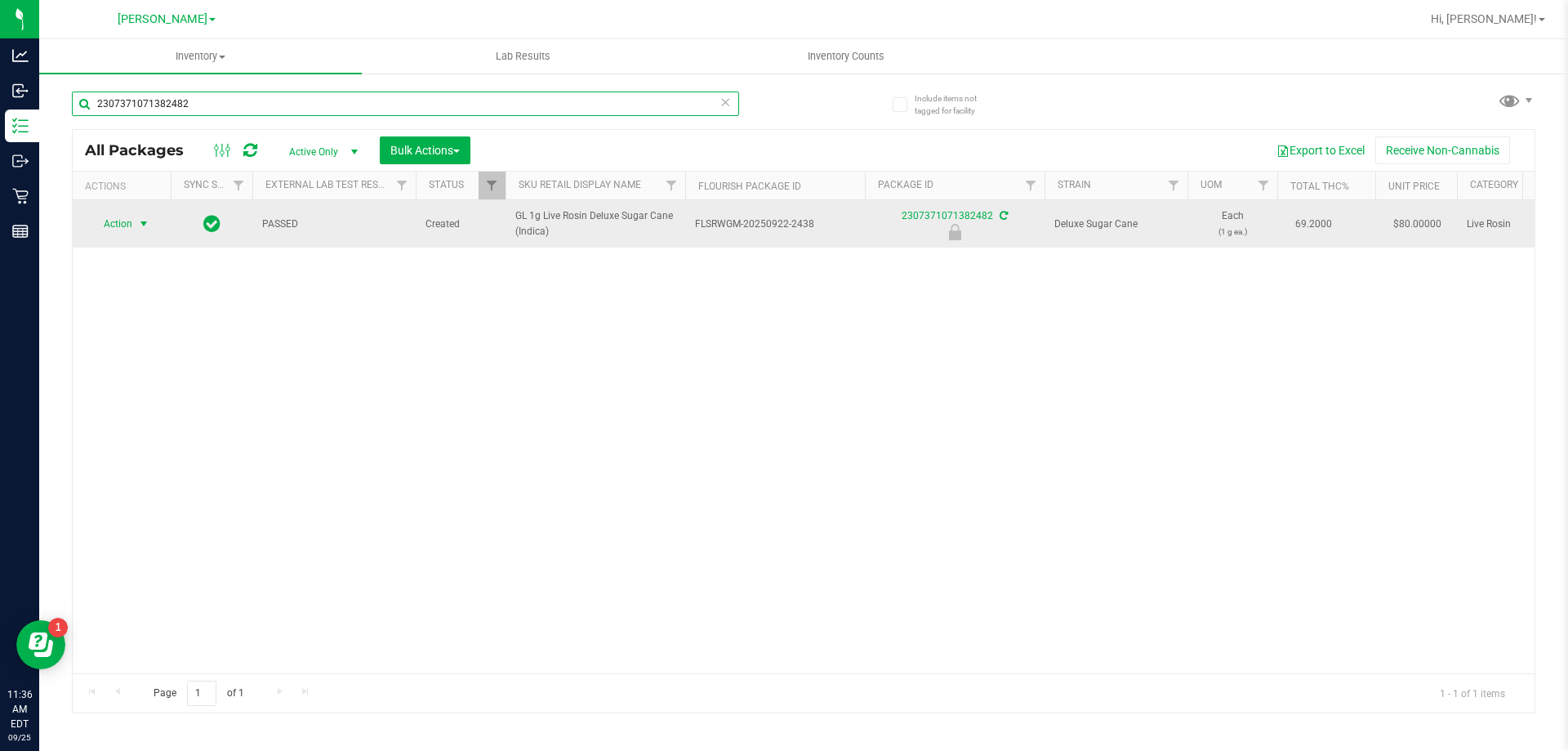
type input "2307371071382482"
click at [147, 225] on span "select" at bounding box center [144, 224] width 13 height 13
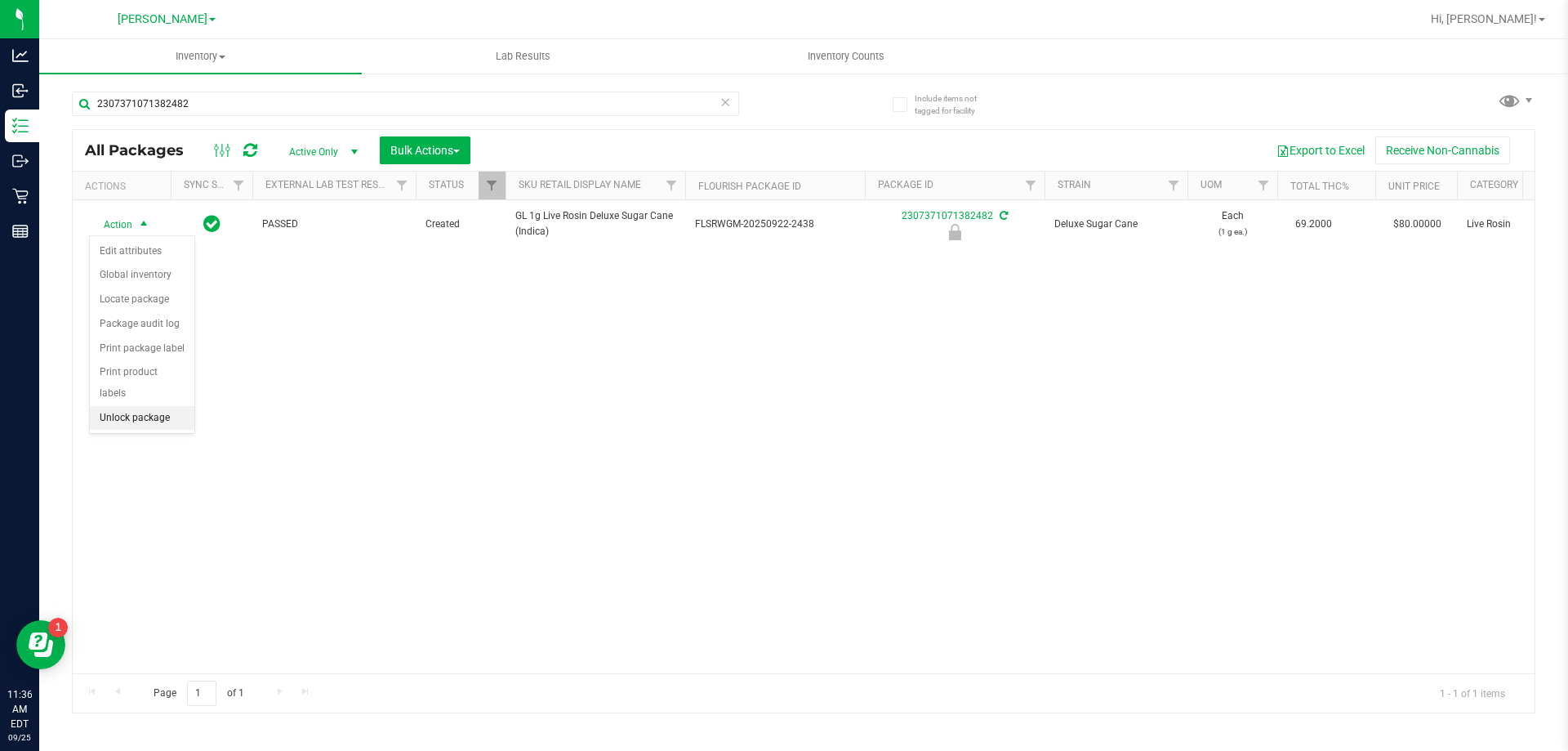
click at [158, 406] on li "Unlock package" at bounding box center [142, 418] width 105 height 25
